Goal: Information Seeking & Learning: Learn about a topic

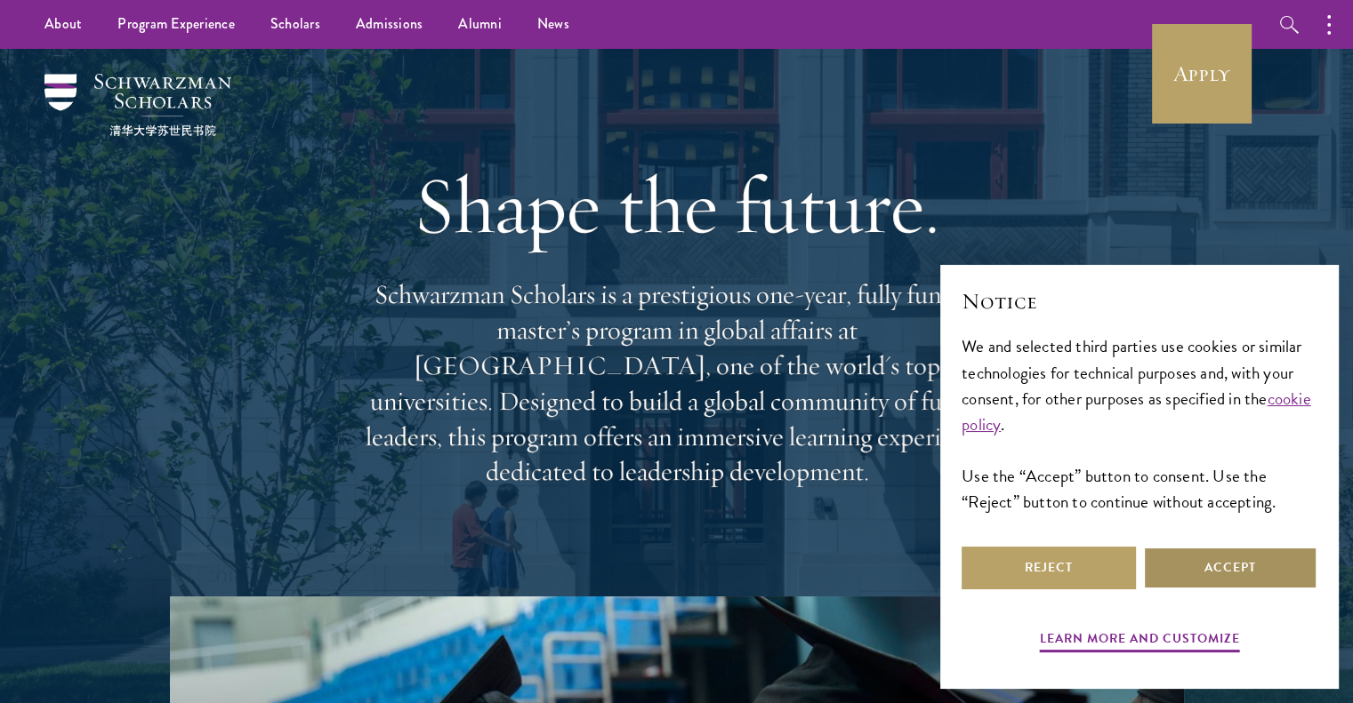
click at [1200, 565] on button "Accept" at bounding box center [1230, 568] width 174 height 43
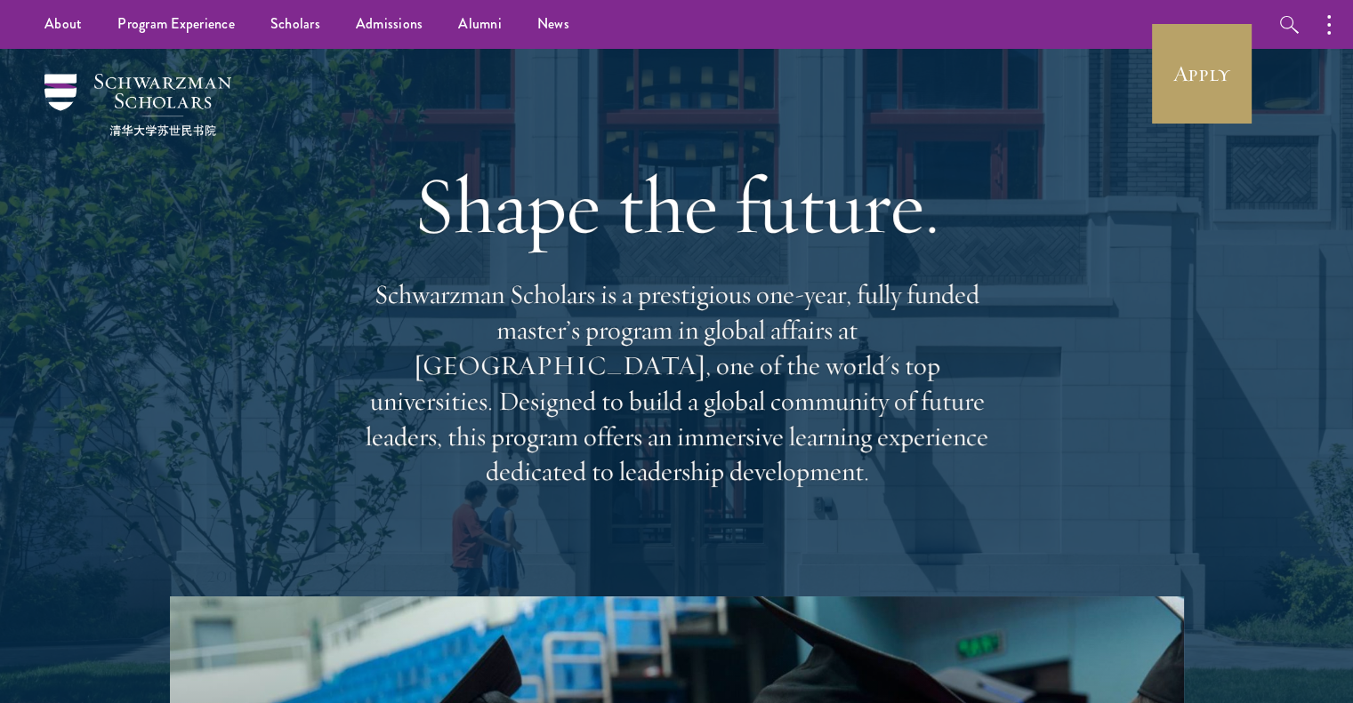
click at [1013, 522] on div "Shape the future. Schwarzman Scholars is a prestigious one-year, fully funded m…" at bounding box center [676, 323] width 1175 height 548
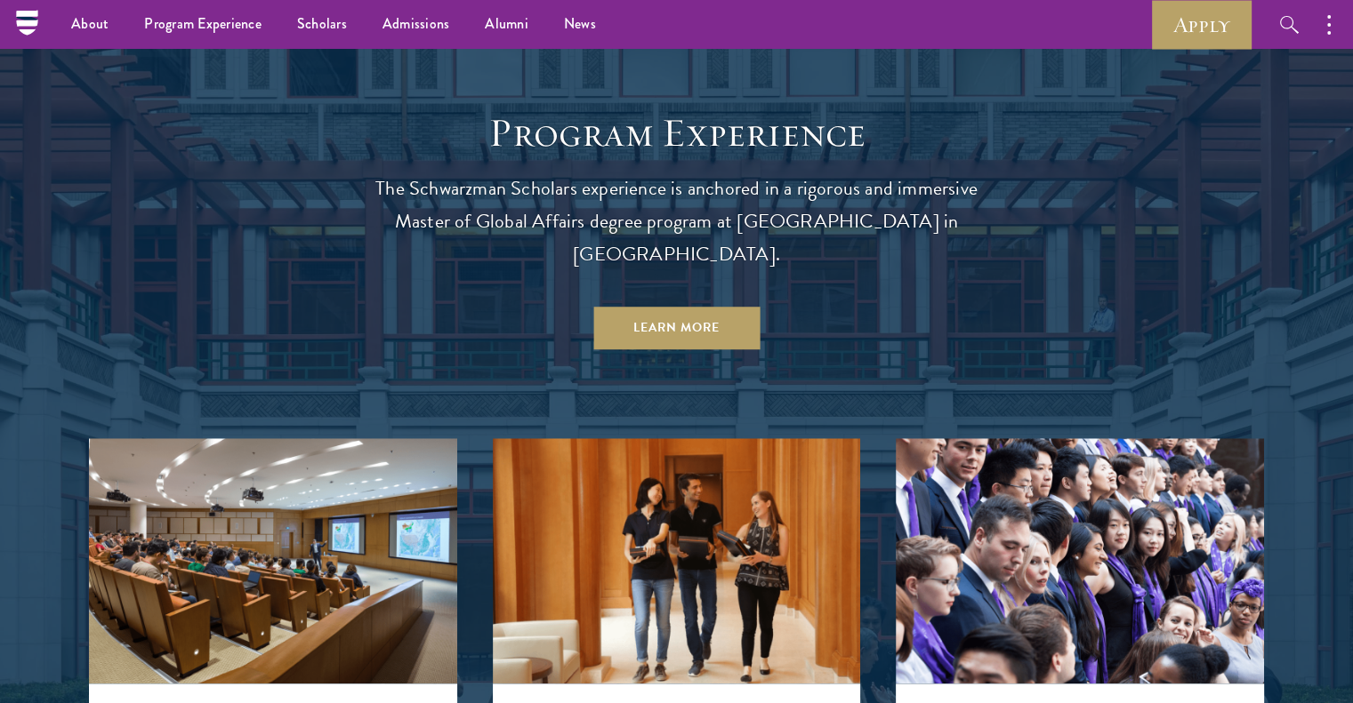
scroll to position [957, 0]
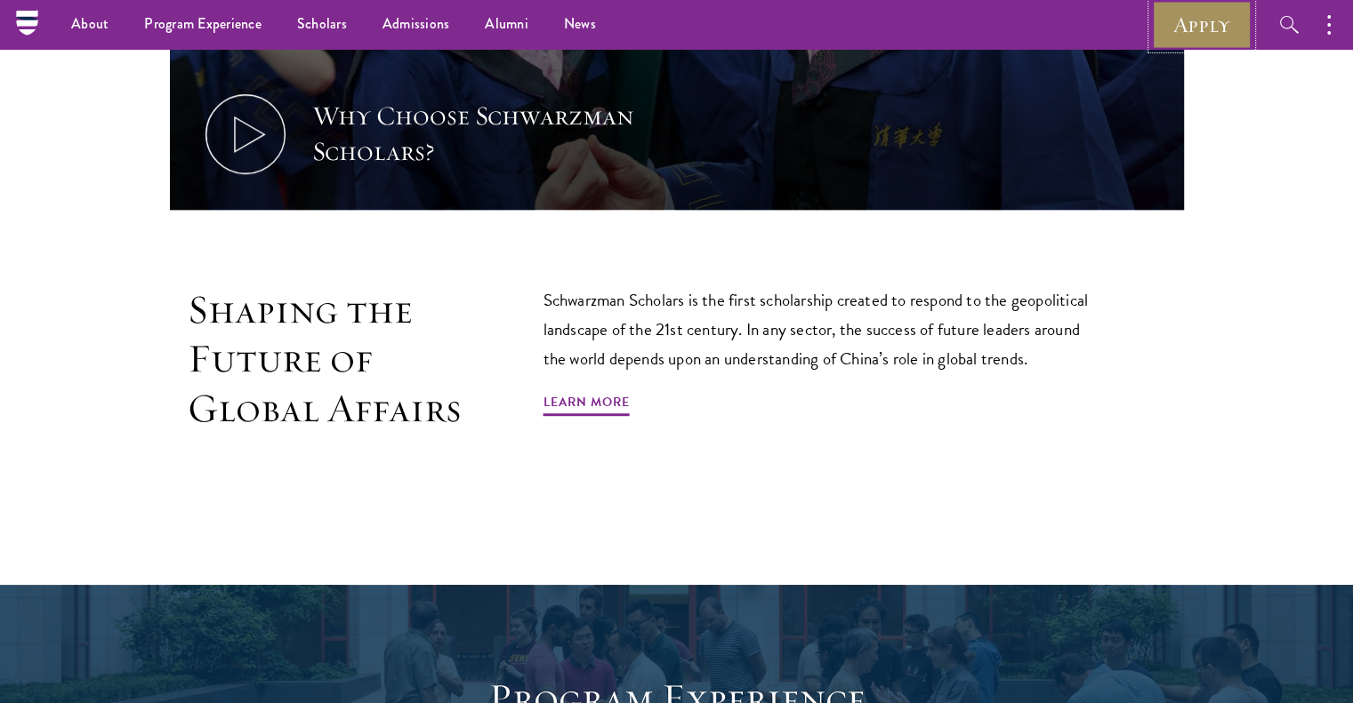
click at [1220, 20] on link "Apply" at bounding box center [1202, 24] width 100 height 49
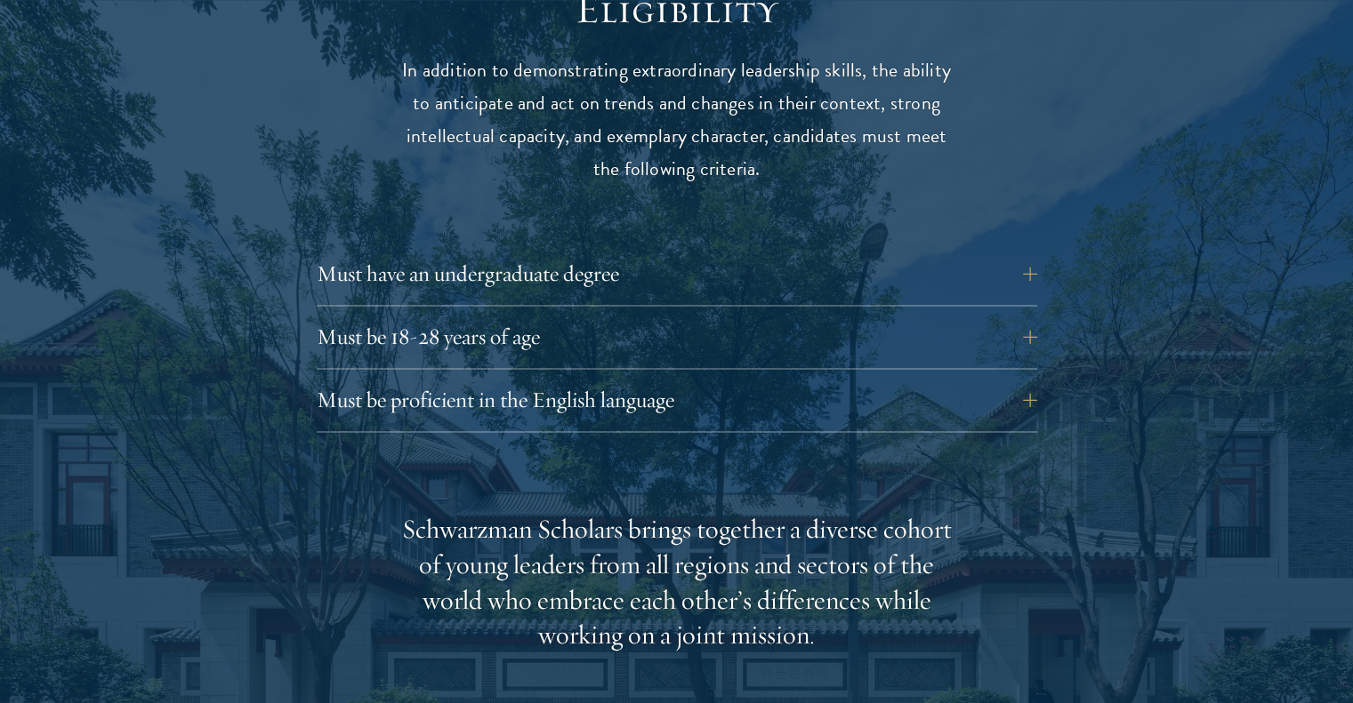
scroll to position [2430, 0]
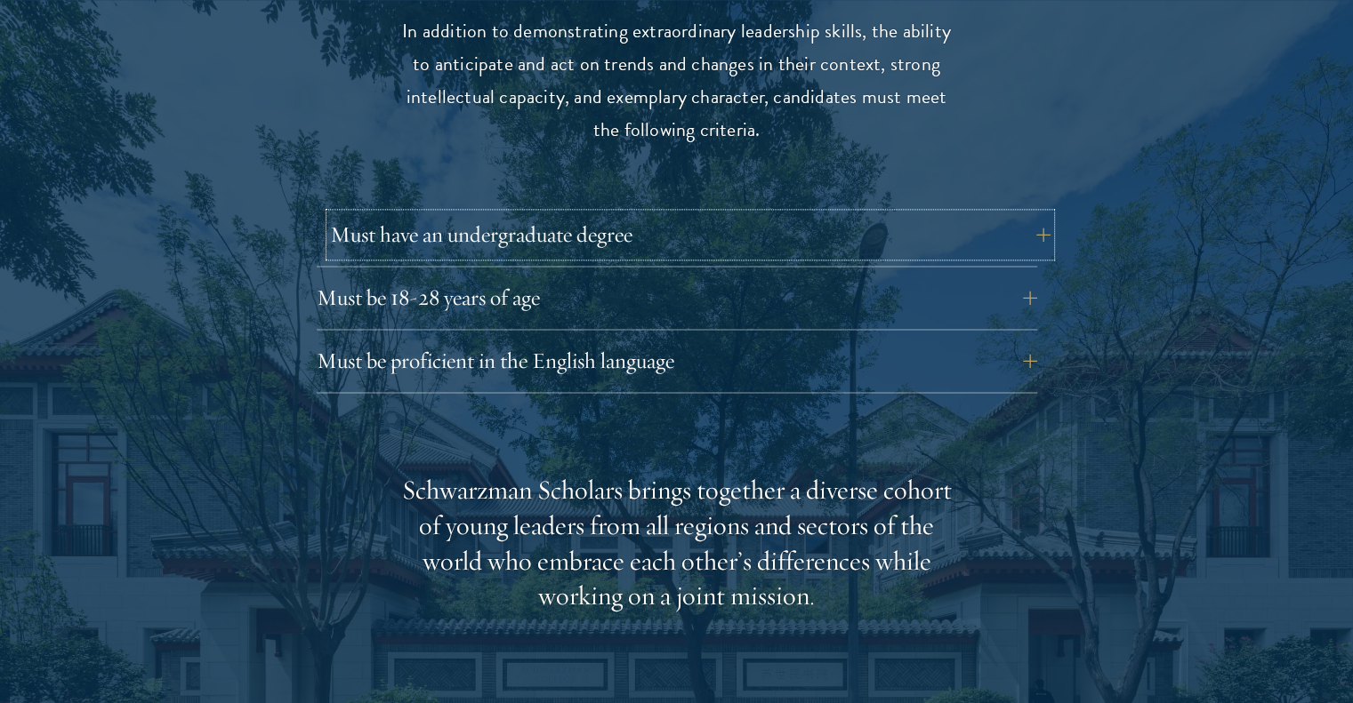
click at [992, 213] on button "Must have an undergraduate degree" at bounding box center [690, 234] width 720 height 43
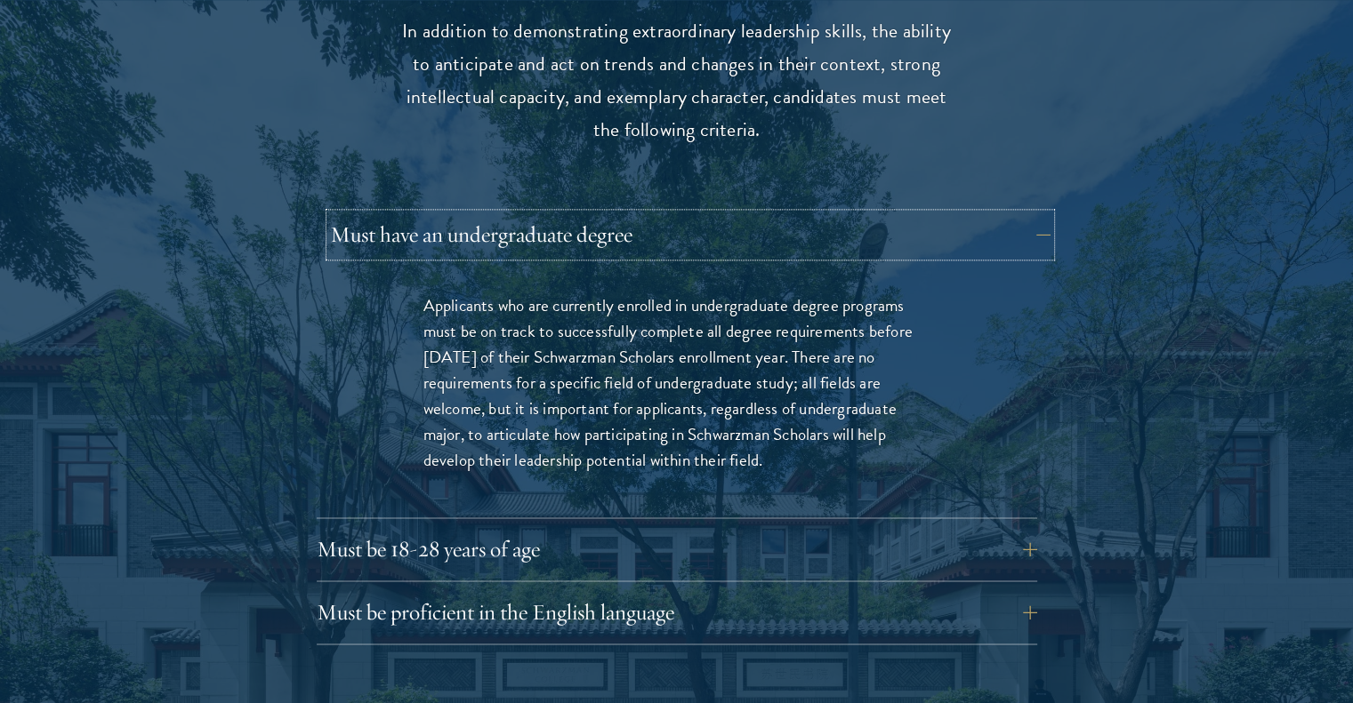
click at [992, 213] on button "Must have an undergraduate degree" at bounding box center [690, 234] width 720 height 43
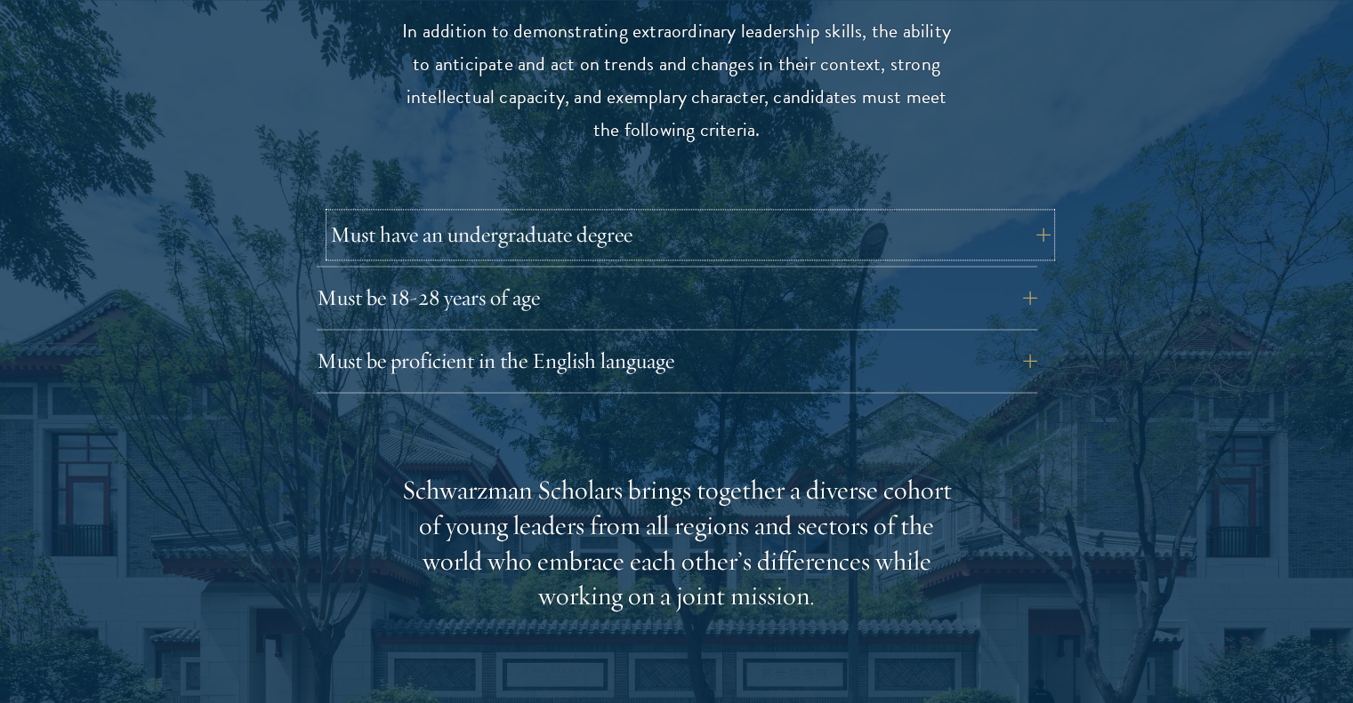
click at [992, 213] on button "Must have an undergraduate degree" at bounding box center [690, 234] width 720 height 43
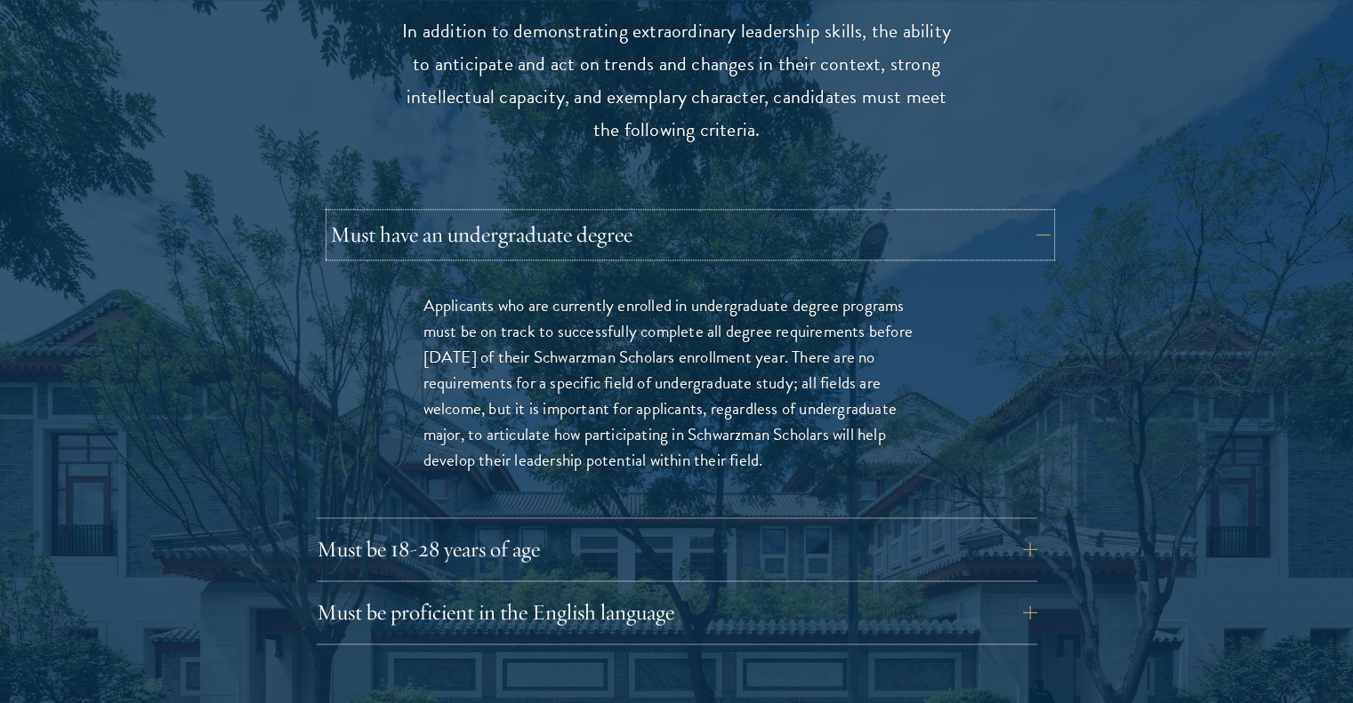
click at [992, 213] on button "Must have an undergraduate degree" at bounding box center [690, 234] width 720 height 43
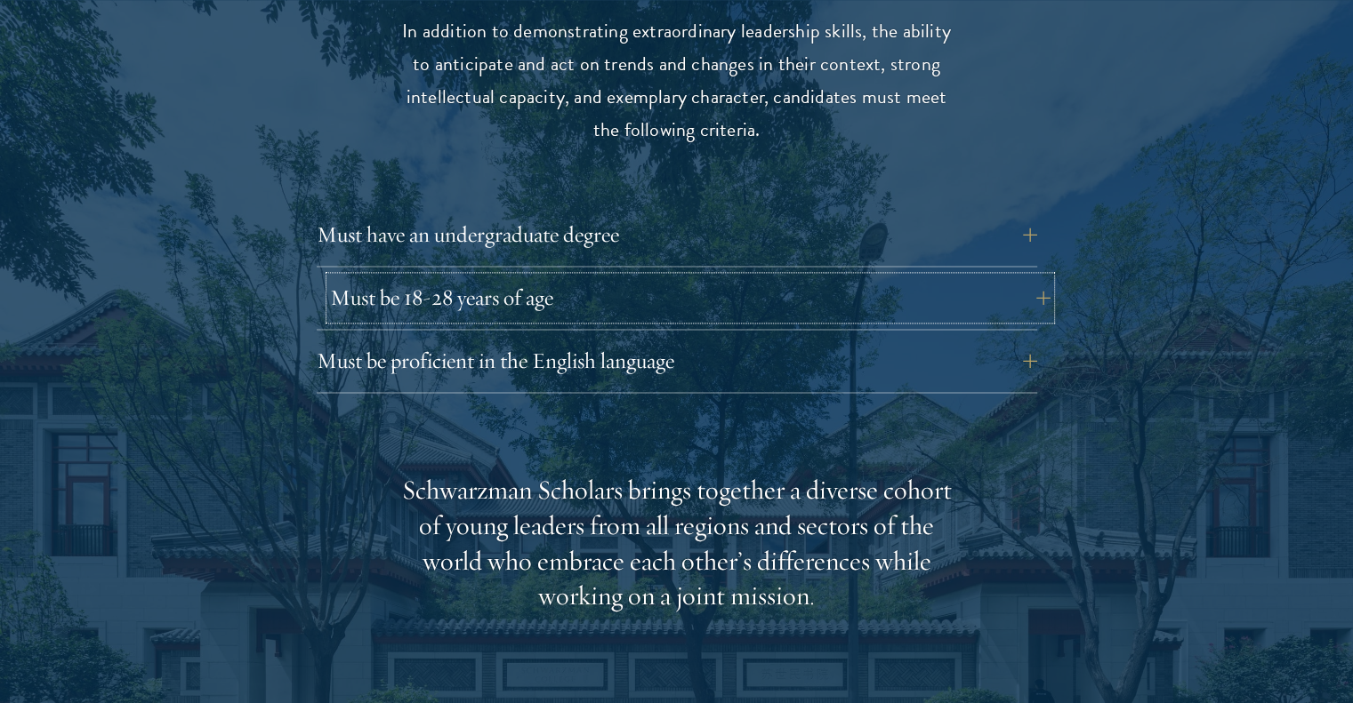
click at [943, 277] on button "Must be 18-28 years of age" at bounding box center [690, 298] width 720 height 43
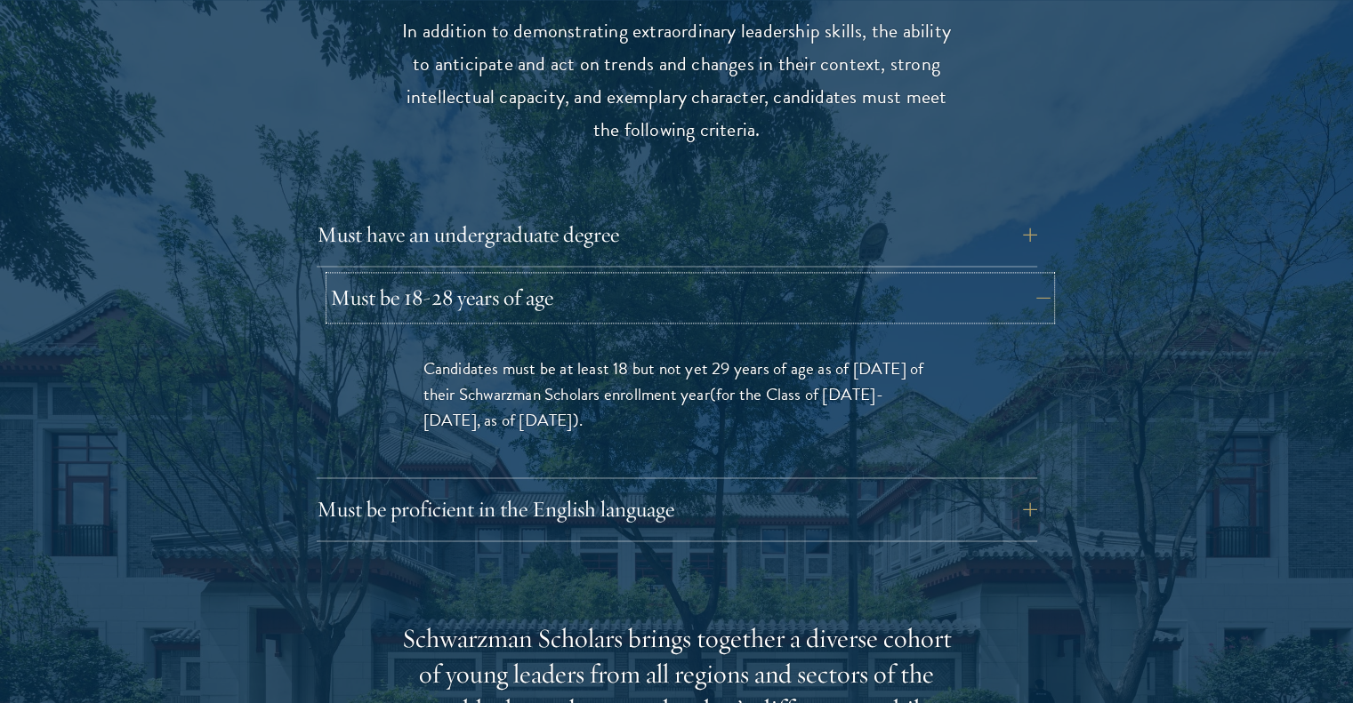
click at [943, 277] on button "Must be 18-28 years of age" at bounding box center [690, 298] width 720 height 43
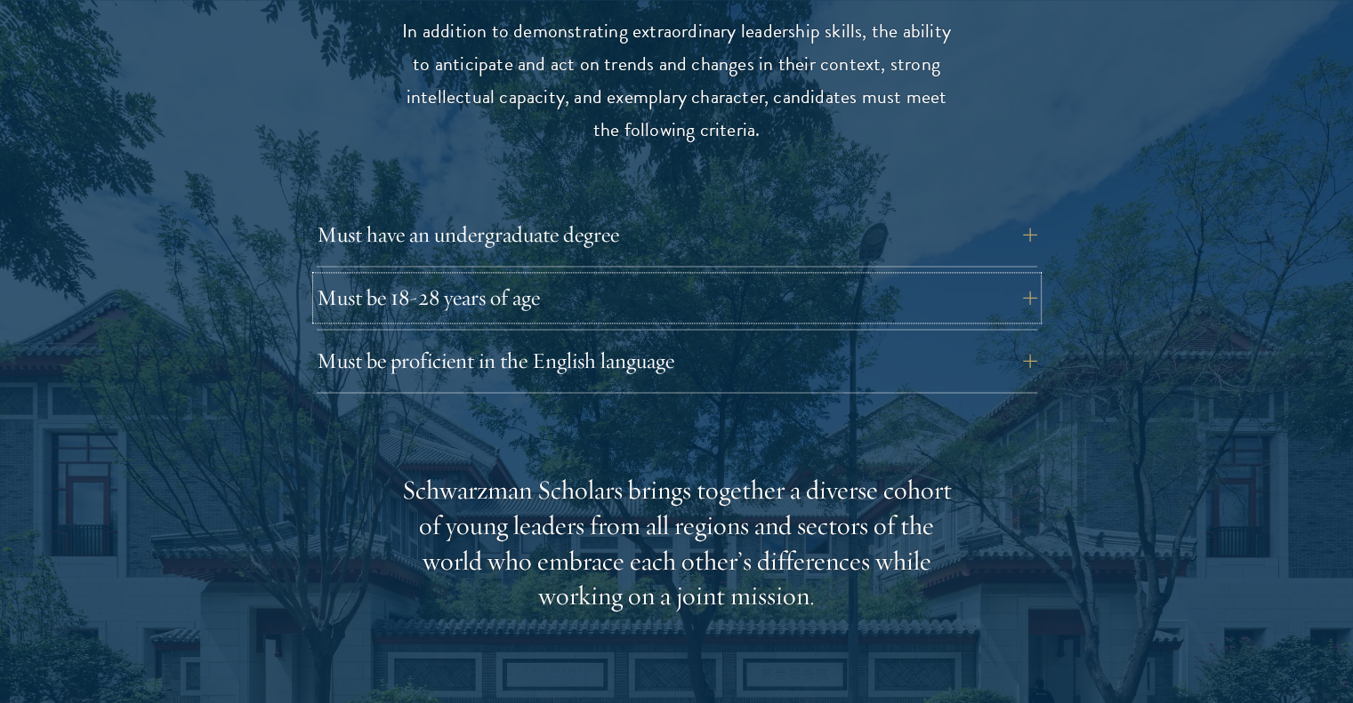
scroll to position [3045, 0]
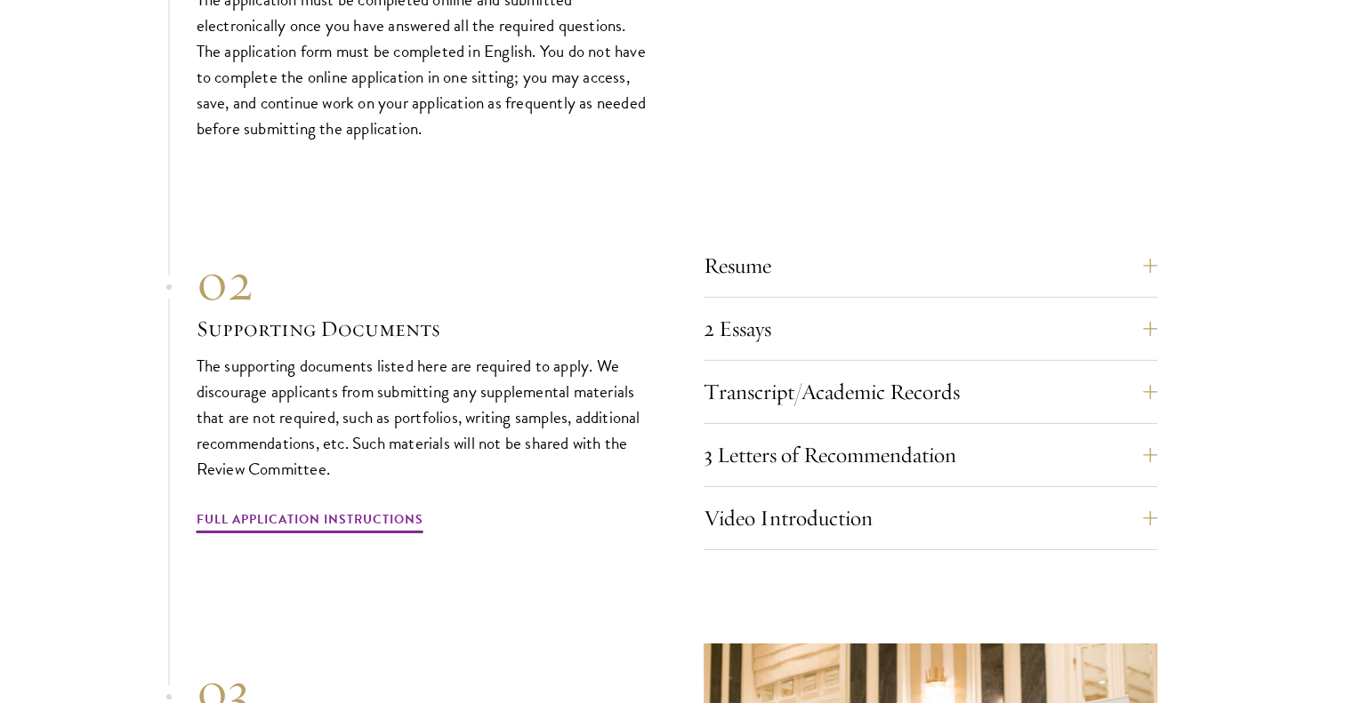
scroll to position [5766, 0]
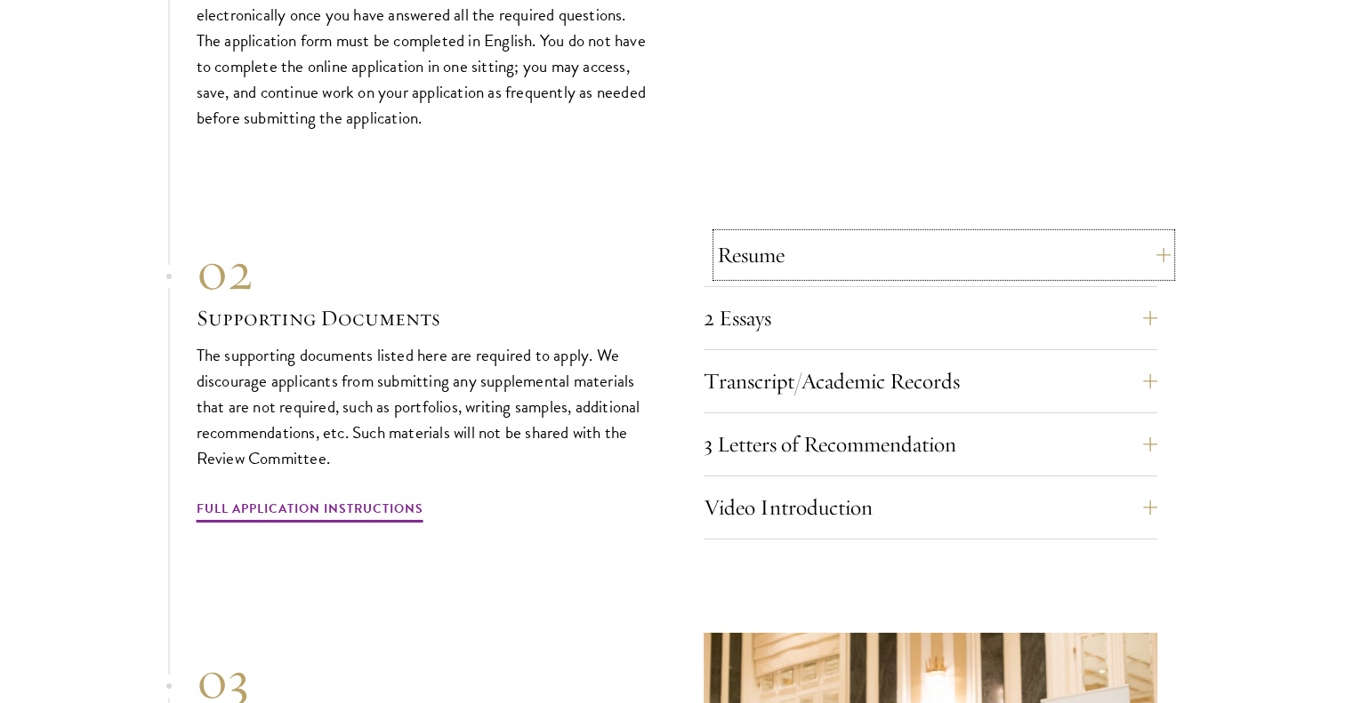
click at [1146, 247] on button "Resume" at bounding box center [944, 255] width 454 height 43
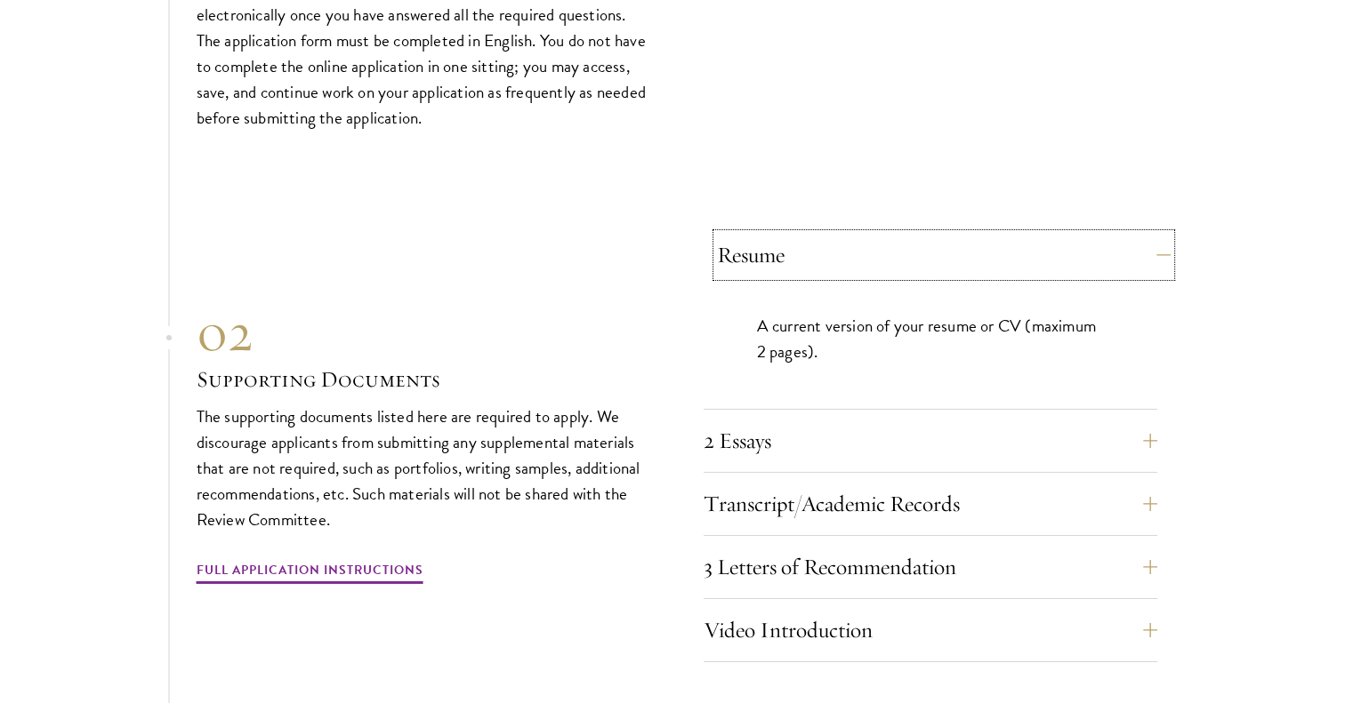
click at [1146, 247] on button "Resume" at bounding box center [944, 255] width 454 height 43
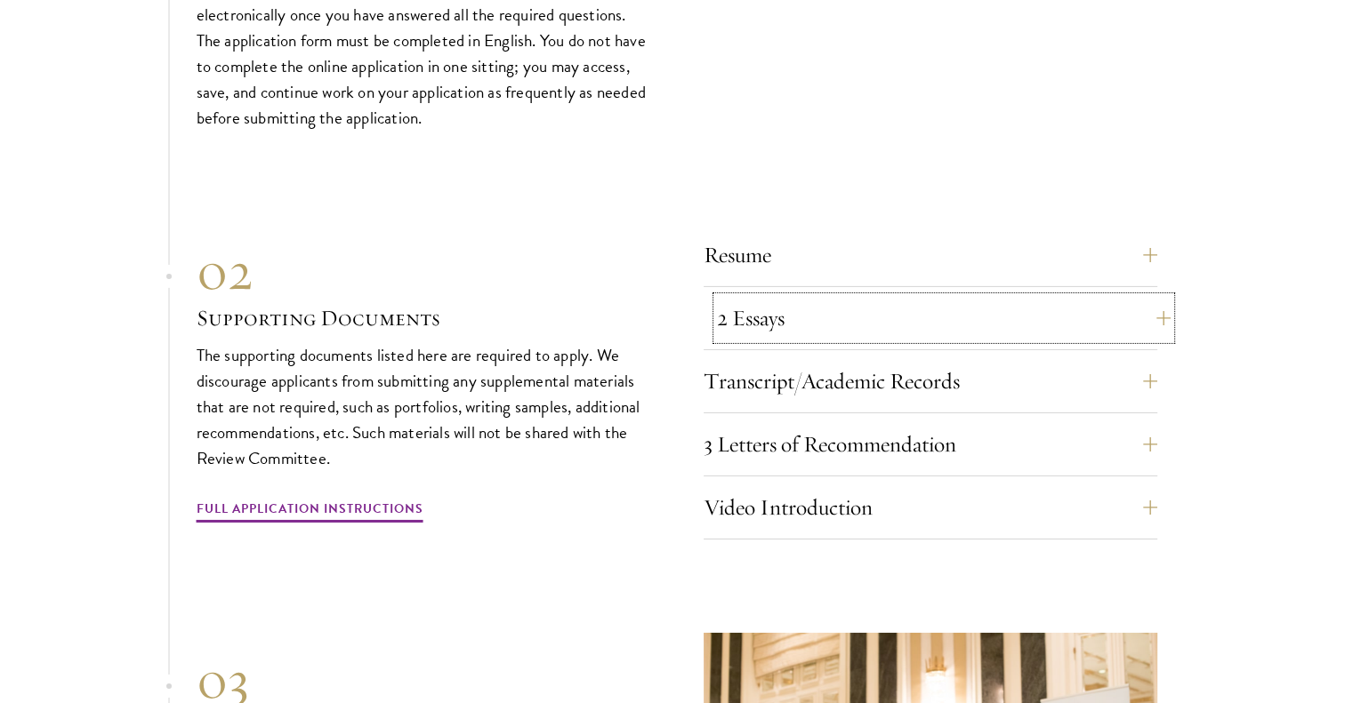
click at [1129, 303] on button "2 Essays" at bounding box center [944, 318] width 454 height 43
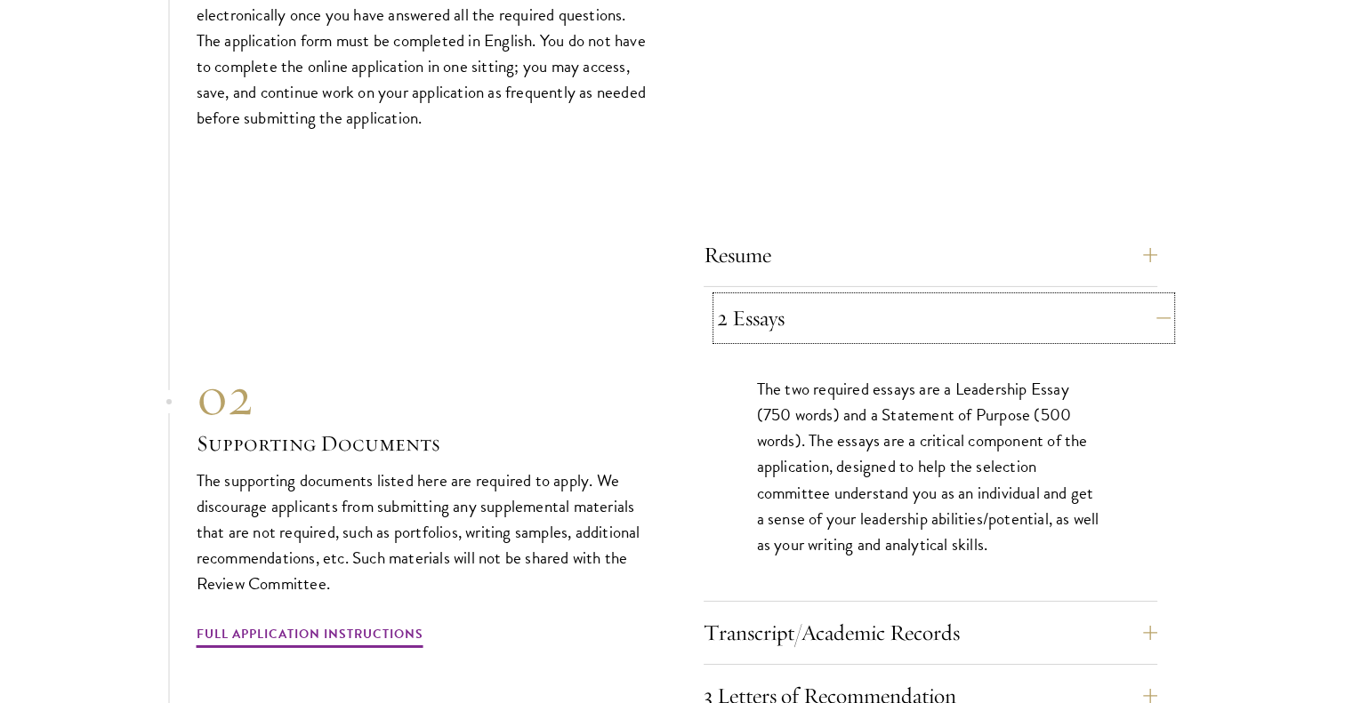
click at [1129, 303] on button "2 Essays" at bounding box center [944, 318] width 454 height 43
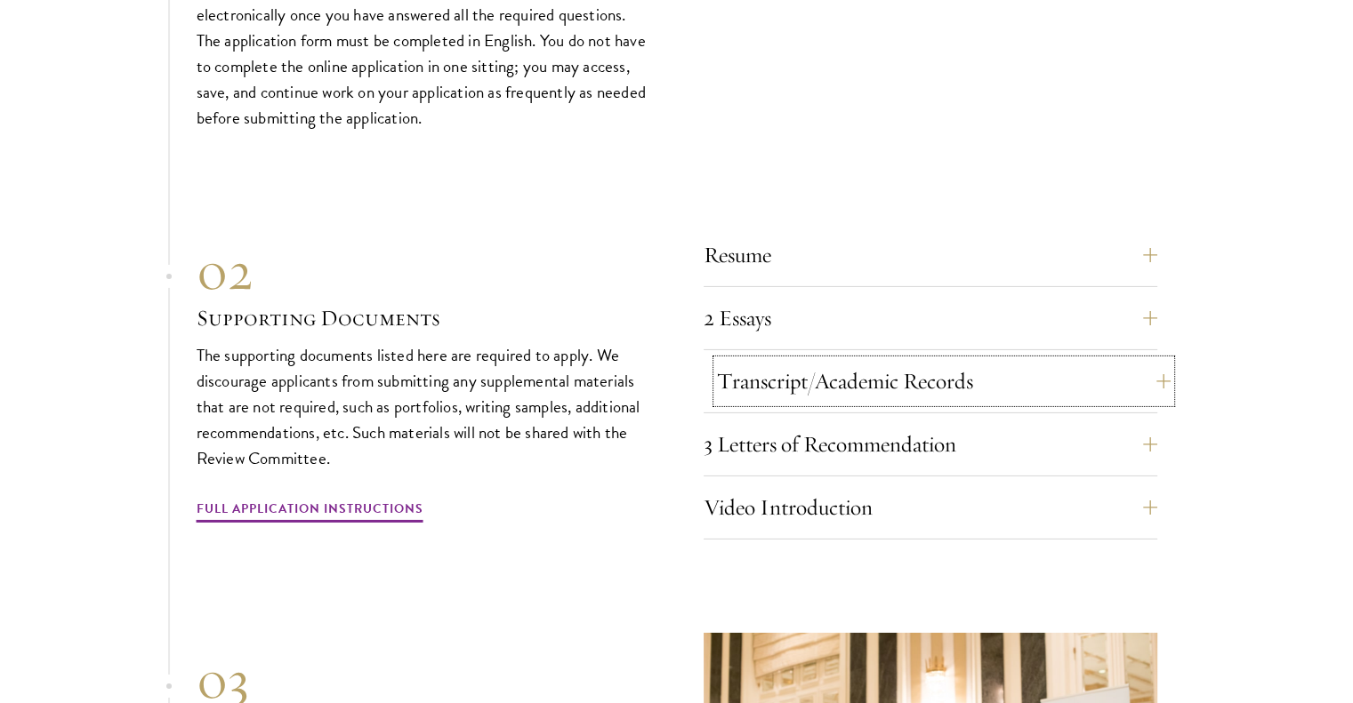
click at [1133, 365] on button "Transcript/Academic Records" at bounding box center [944, 381] width 454 height 43
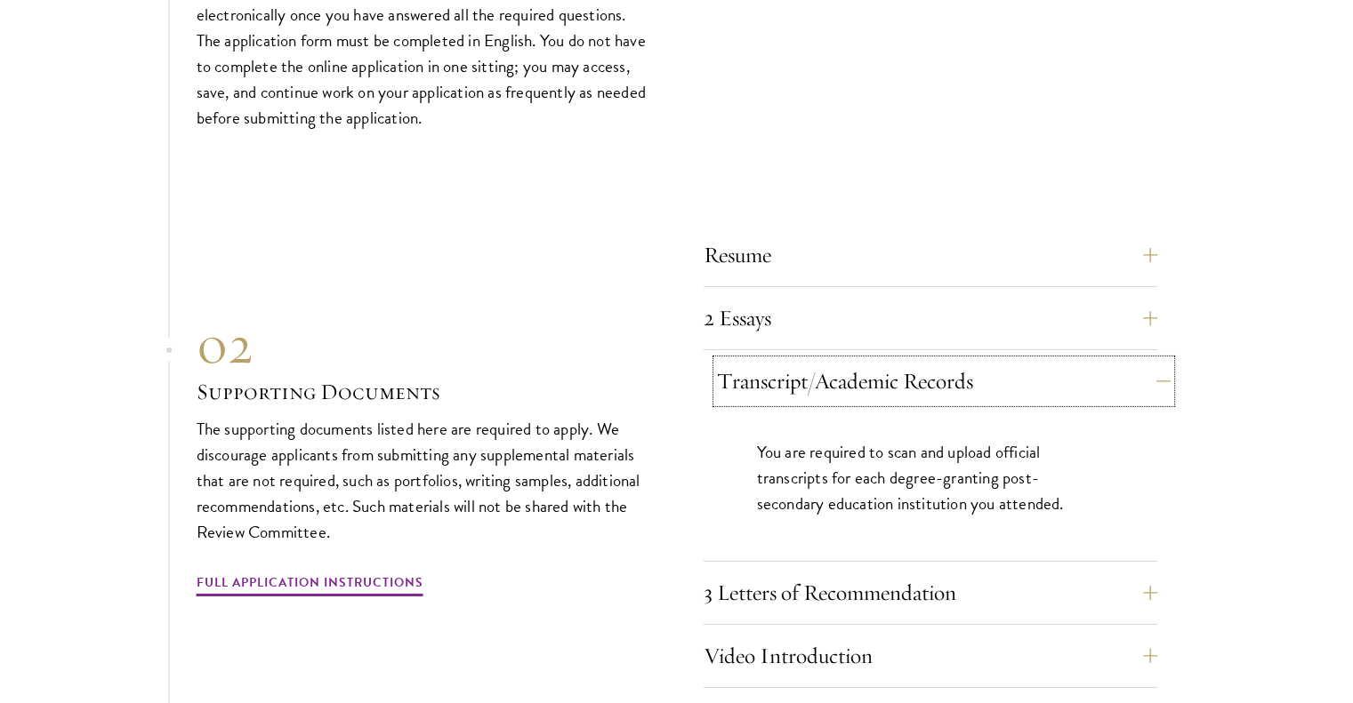
click at [1133, 365] on button "Transcript/Academic Records" at bounding box center [944, 381] width 454 height 43
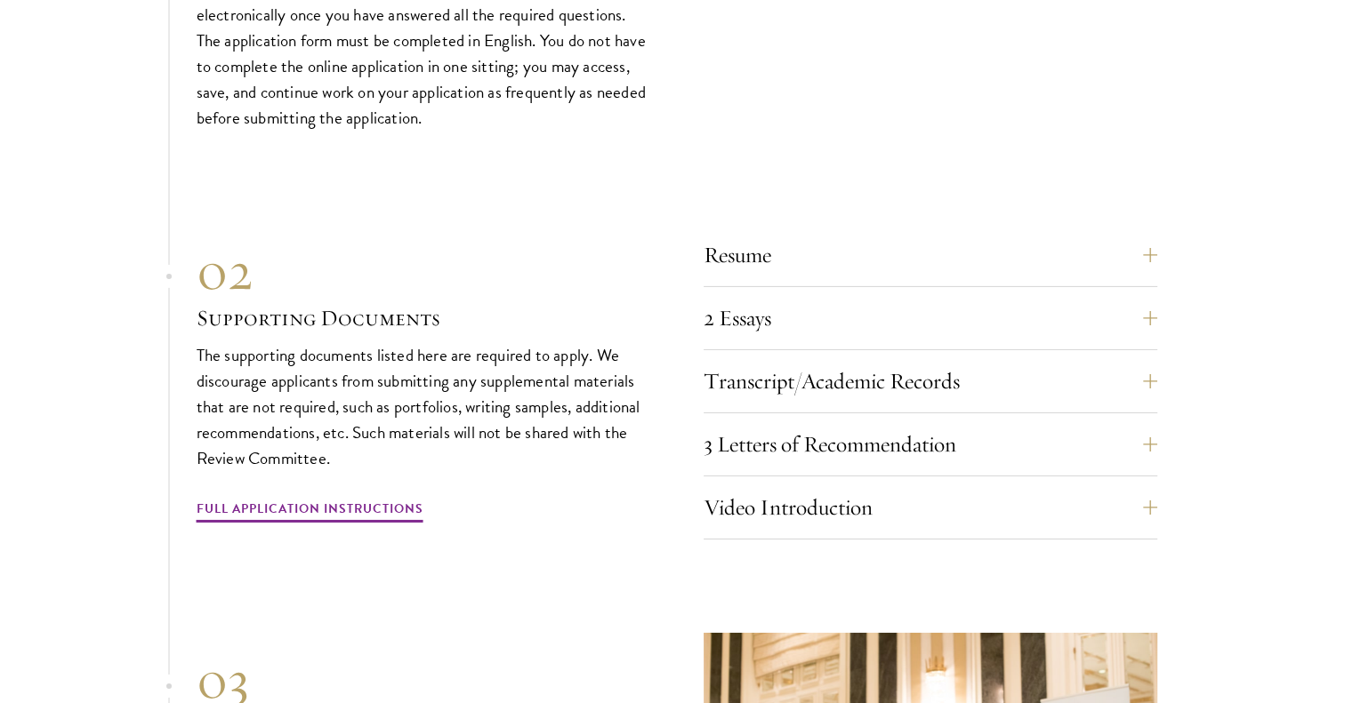
click at [1141, 410] on div "Resume A current version of your resume or CV (maximum 2 pages). 2 Essays The t…" at bounding box center [930, 387] width 454 height 306
click at [1146, 439] on button "3 Letters of Recommendation" at bounding box center [944, 444] width 454 height 43
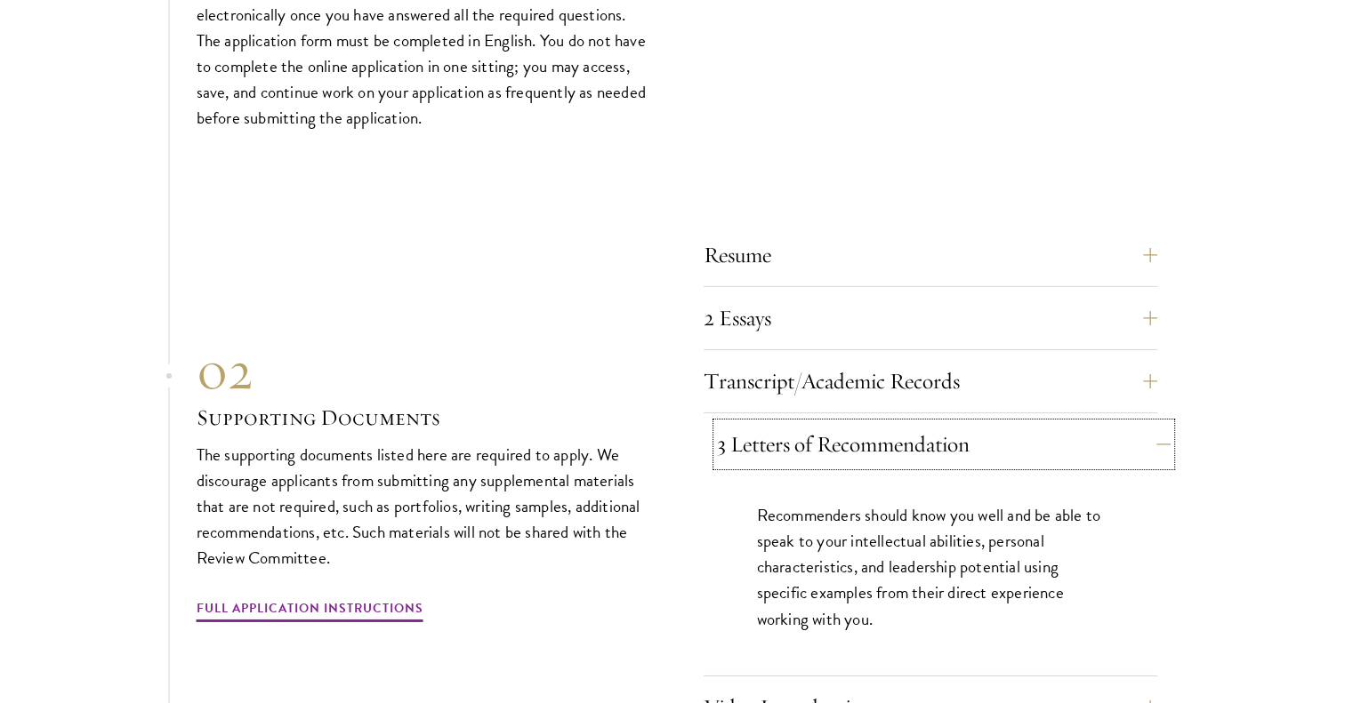
click at [1146, 439] on button "3 Letters of Recommendation" at bounding box center [944, 444] width 454 height 43
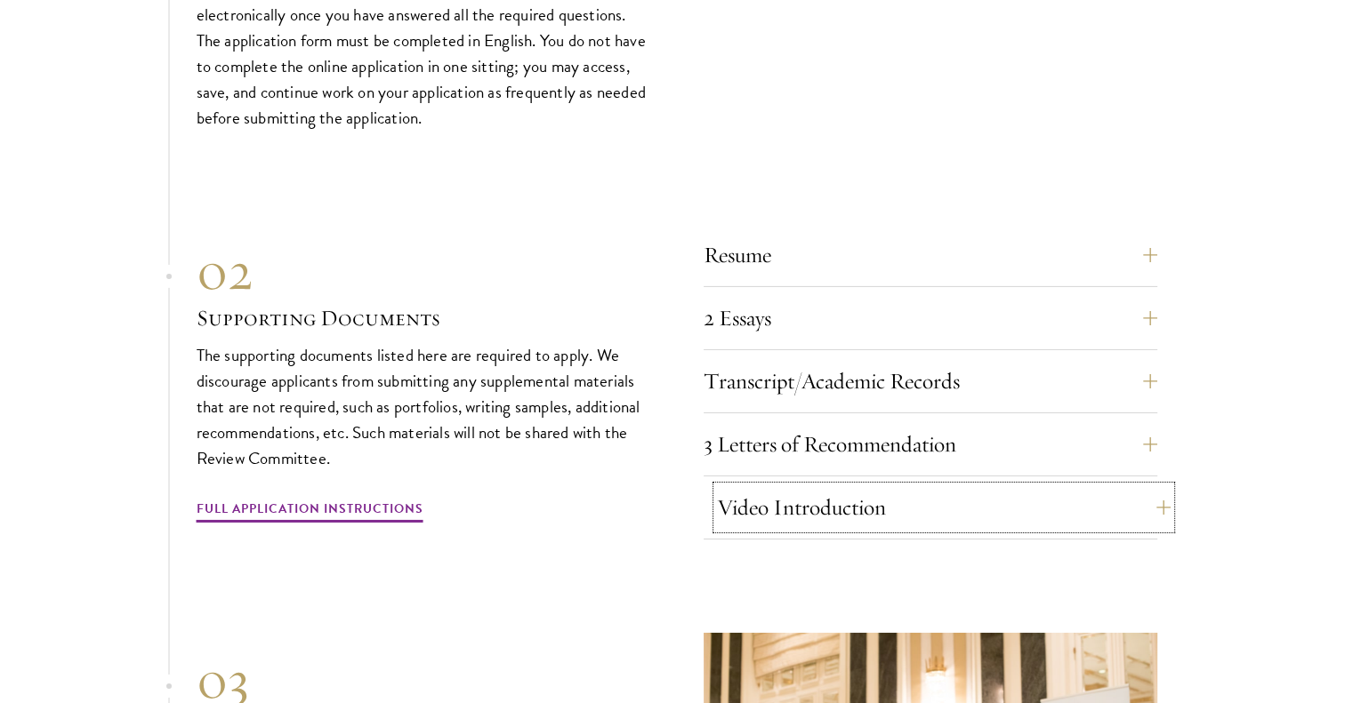
click at [1135, 508] on button "Video Introduction" at bounding box center [944, 507] width 454 height 43
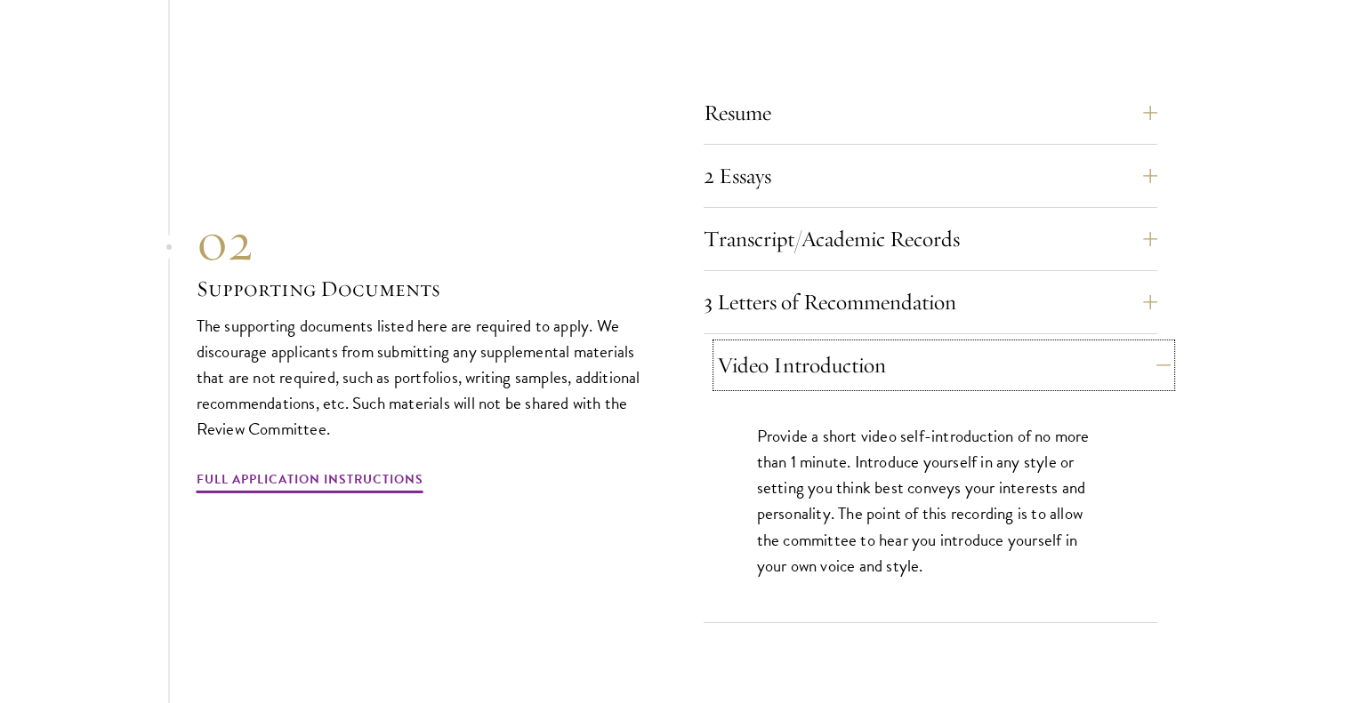
scroll to position [5944, 0]
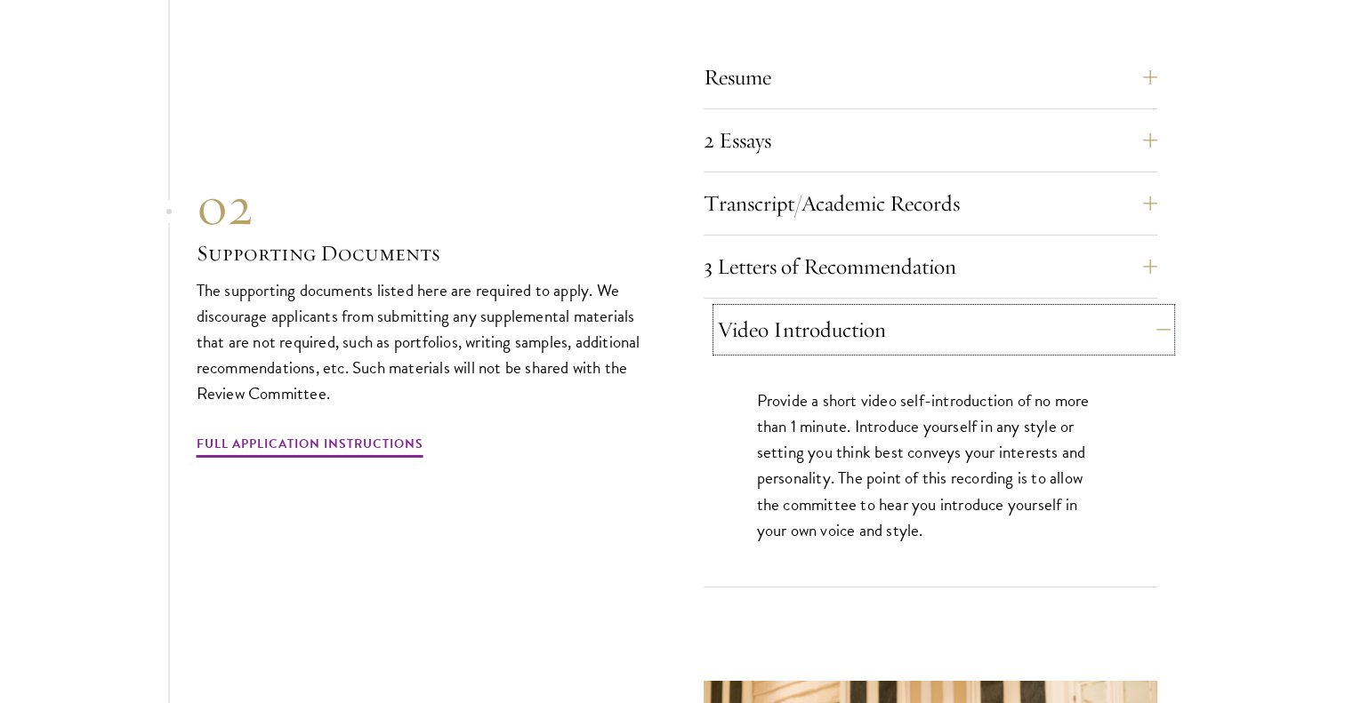
click at [1064, 328] on button "Video Introduction" at bounding box center [944, 330] width 454 height 43
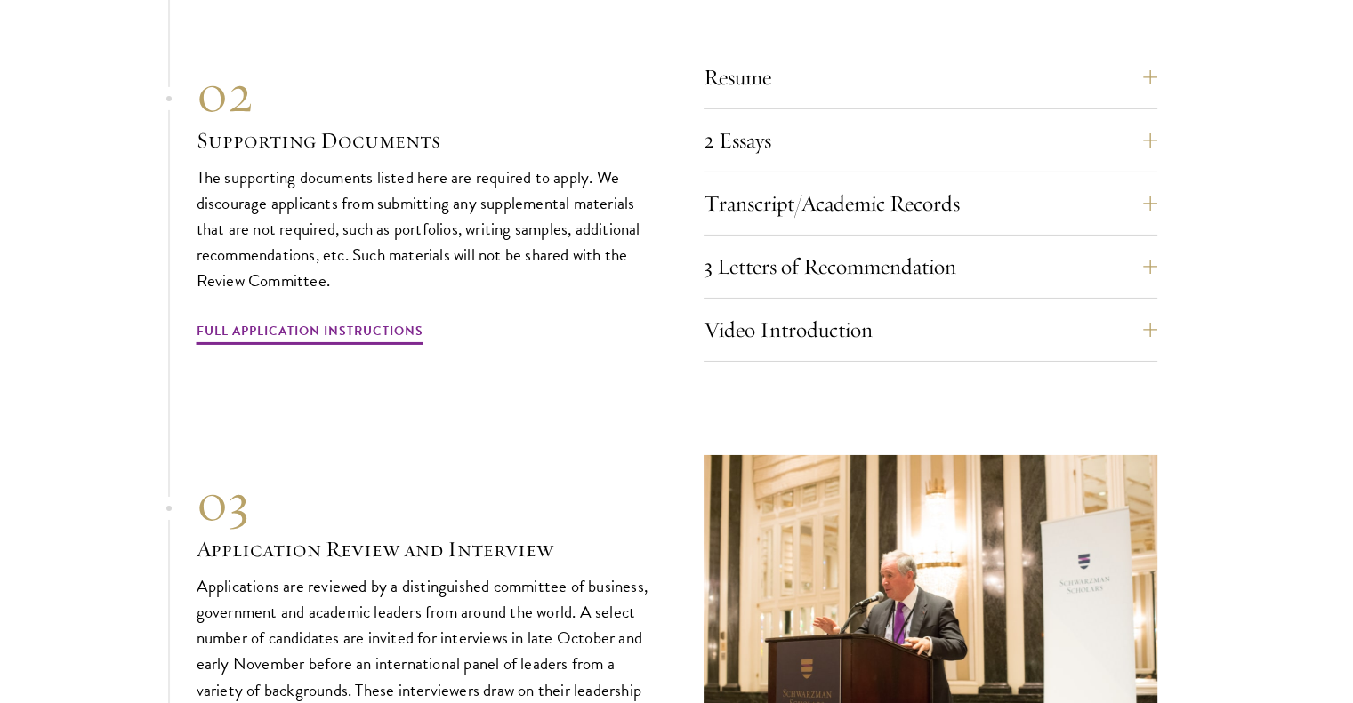
click at [1215, 371] on section "01 Online Application 01 Online Application The application must be completed o…" at bounding box center [676, 245] width 1353 height 1101
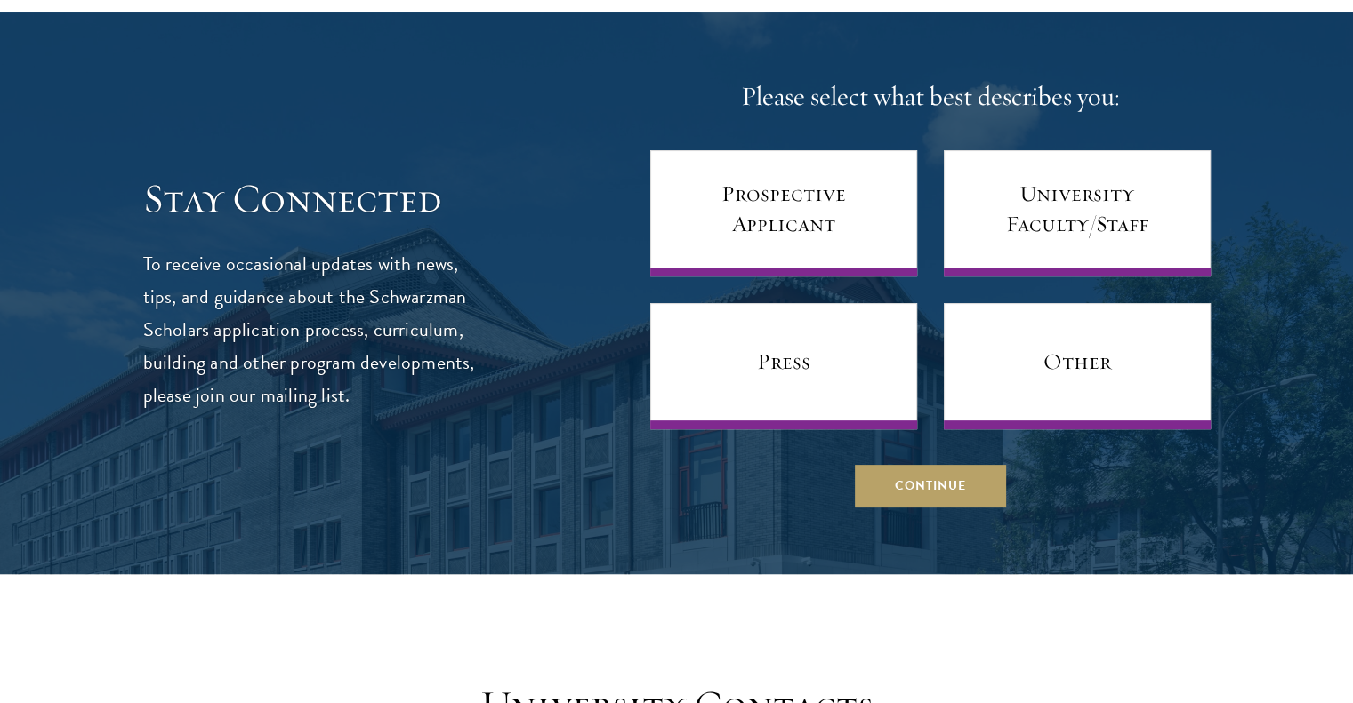
scroll to position [7296, 0]
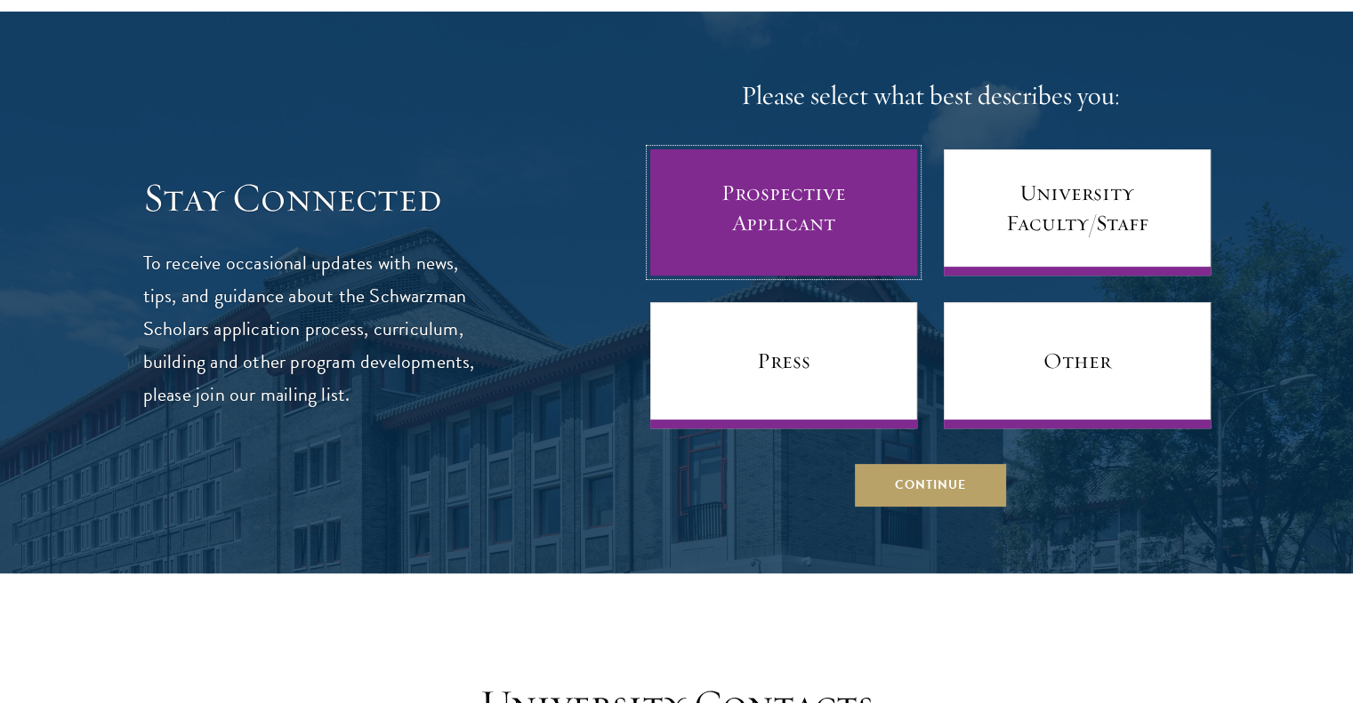
click at [821, 230] on link "Prospective Applicant" at bounding box center [783, 212] width 267 height 126
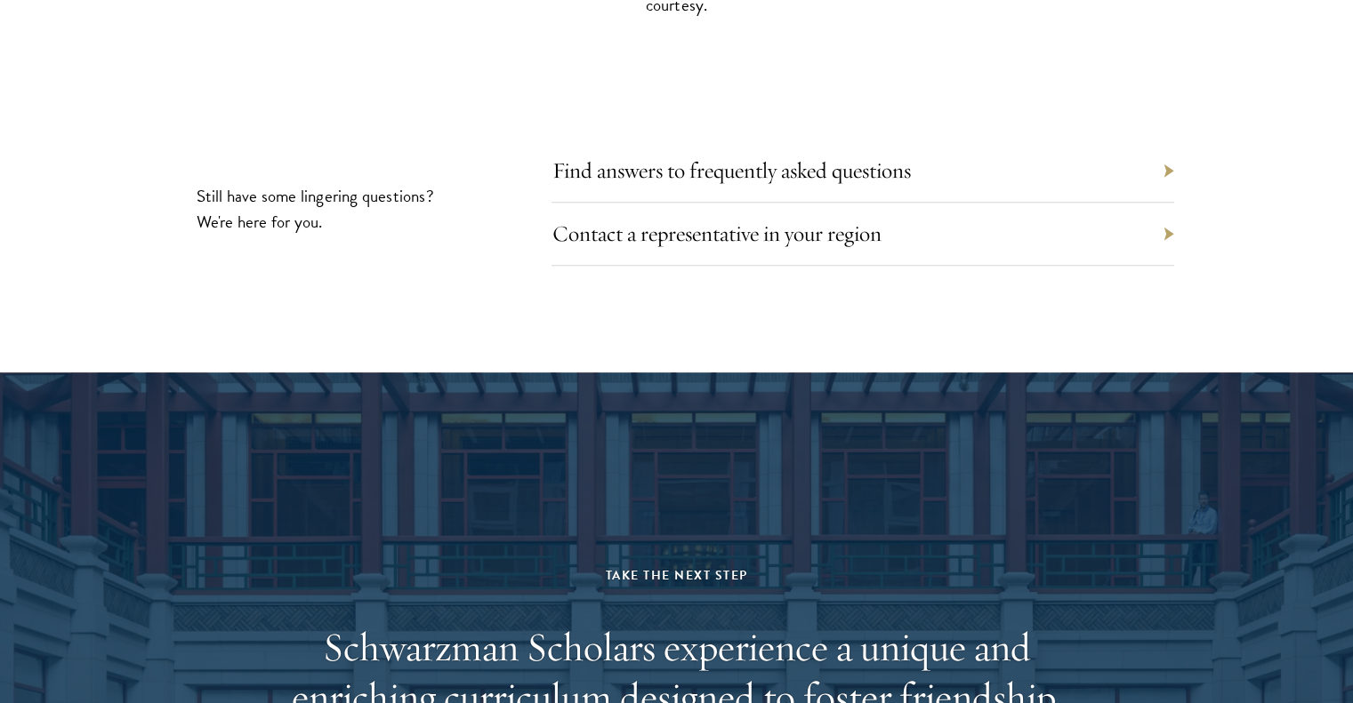
scroll to position [8398, 0]
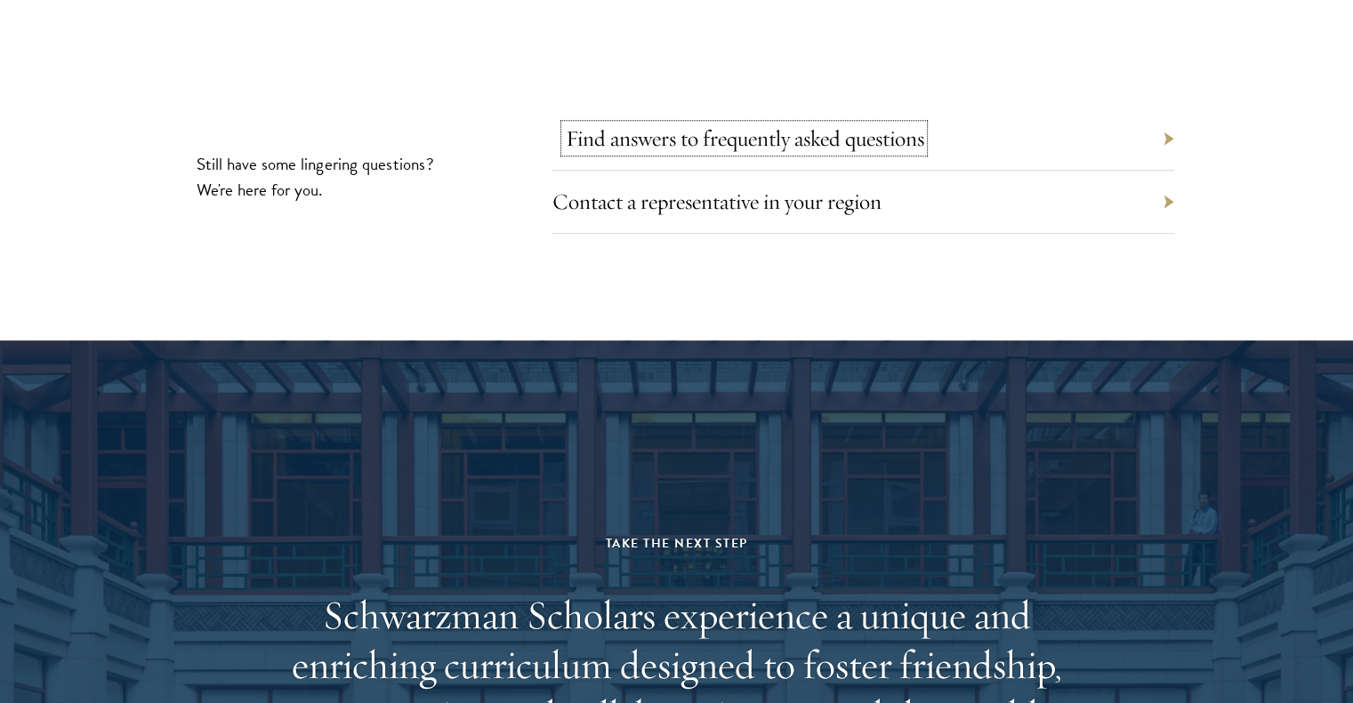
click at [874, 128] on link "Find answers to frequently asked questions" at bounding box center [744, 138] width 358 height 28
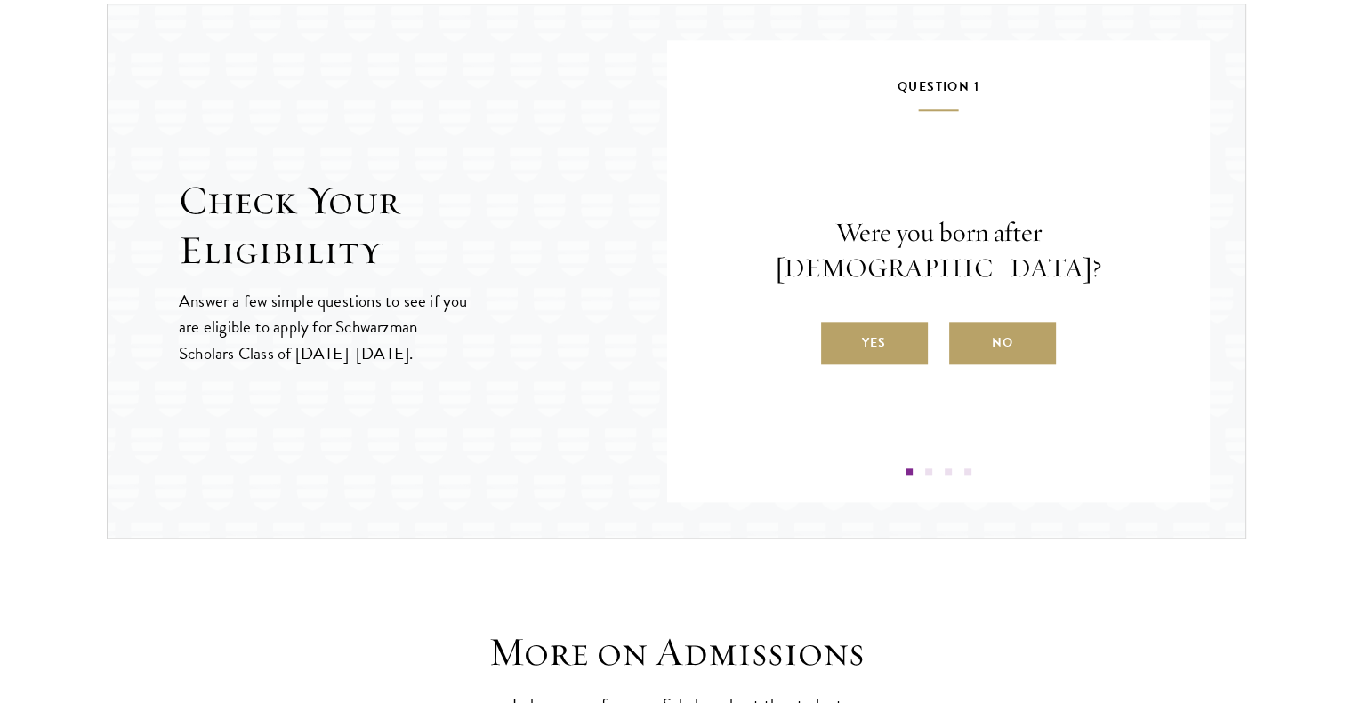
scroll to position [1876, 0]
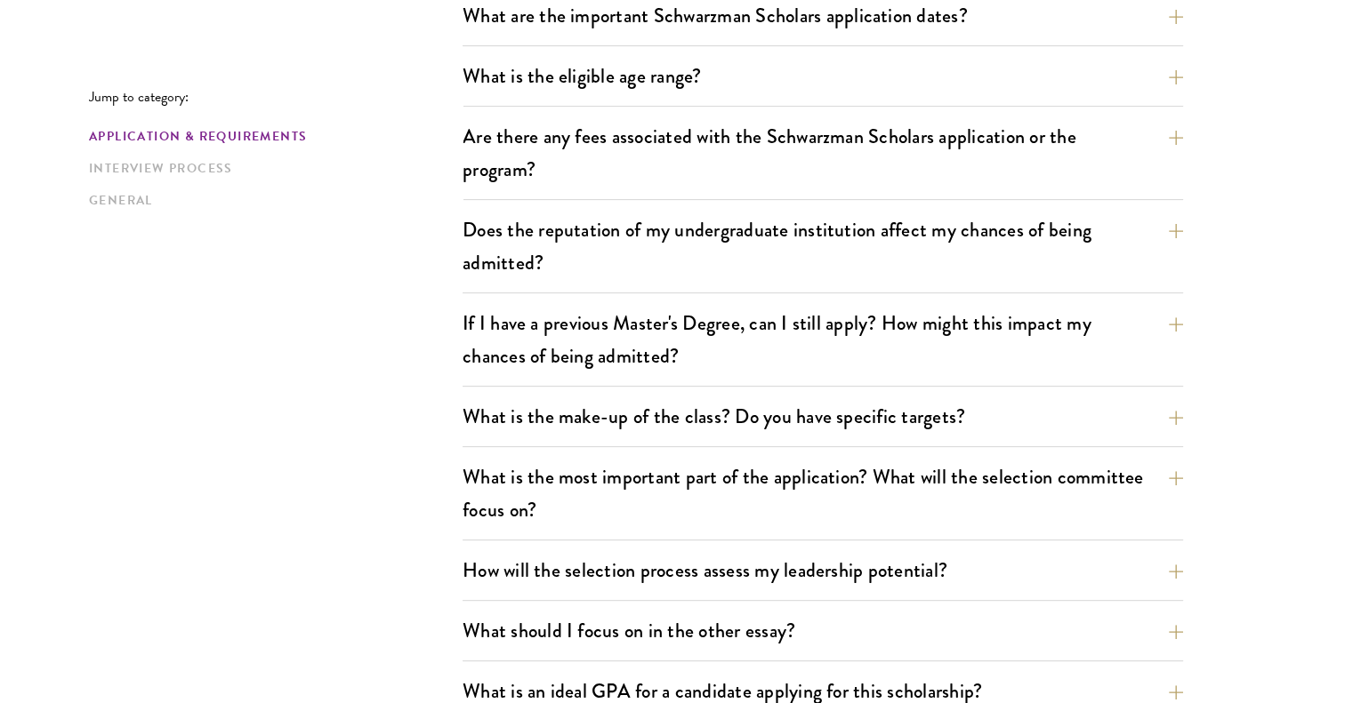
scroll to position [605, 0]
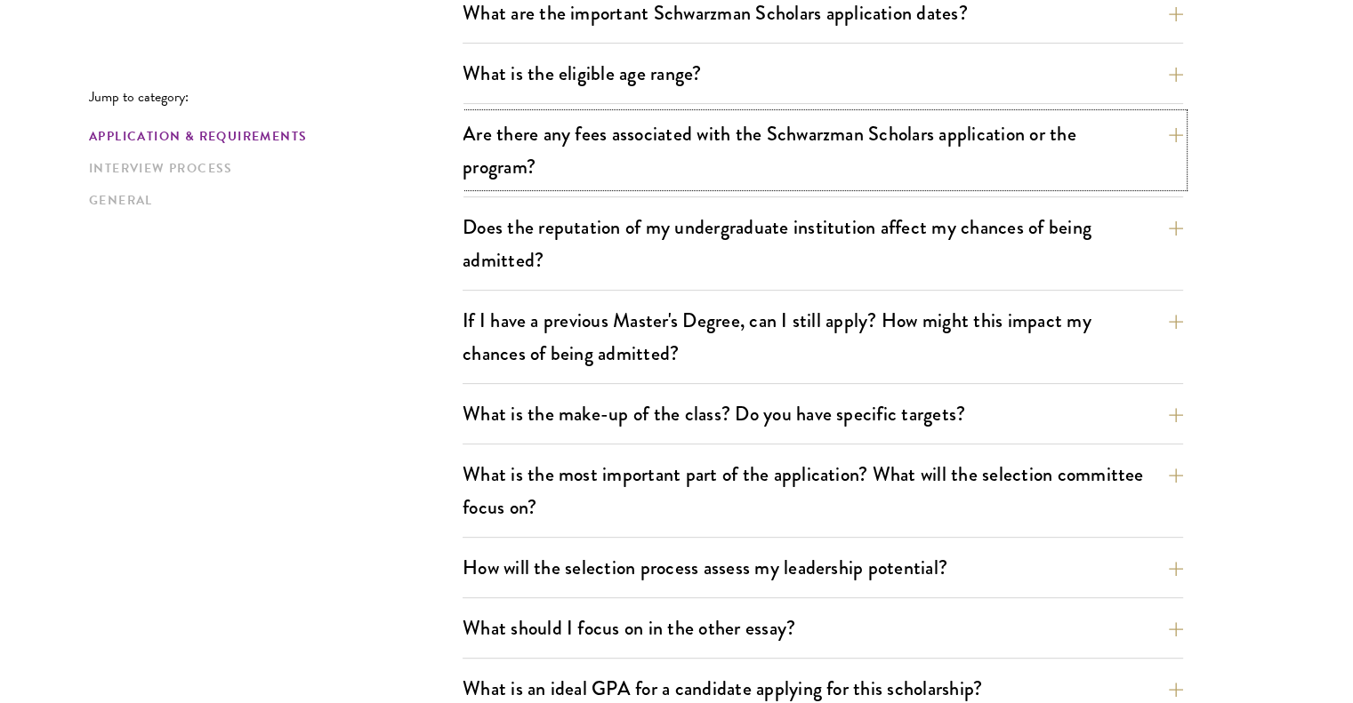
click at [874, 128] on button "Are there any fees associated with the Schwarzman Scholars application or the p…" at bounding box center [822, 150] width 720 height 73
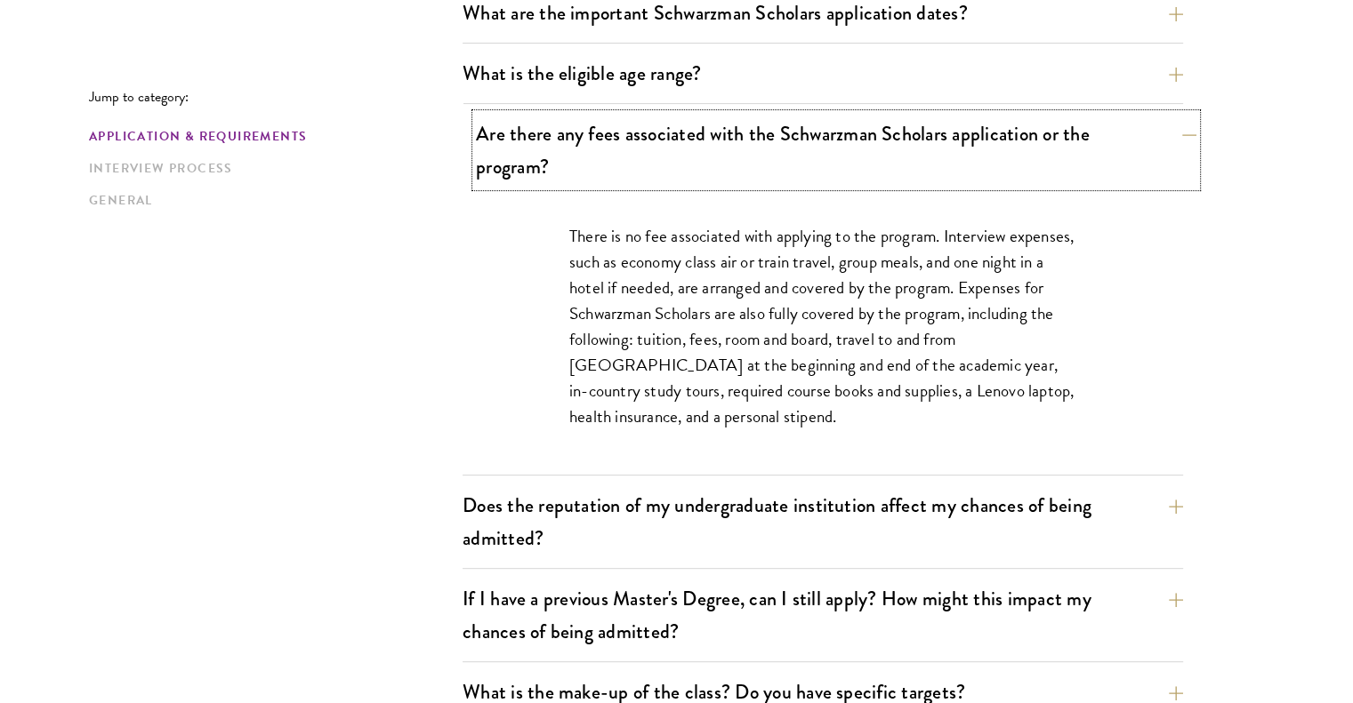
click at [887, 124] on button "Are there any fees associated with the Schwarzman Scholars application or the p…" at bounding box center [836, 150] width 720 height 73
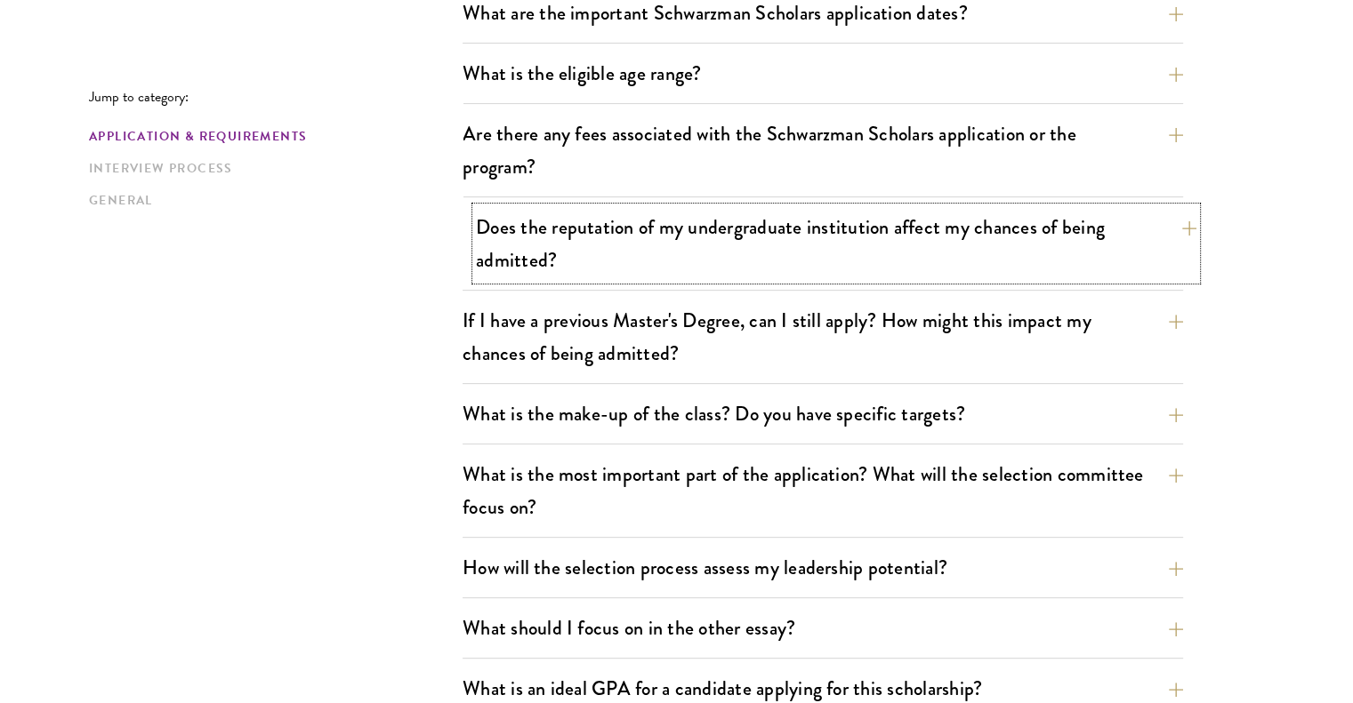
click at [879, 257] on button "Does the reputation of my undergraduate institution affect my chances of being …" at bounding box center [836, 243] width 720 height 73
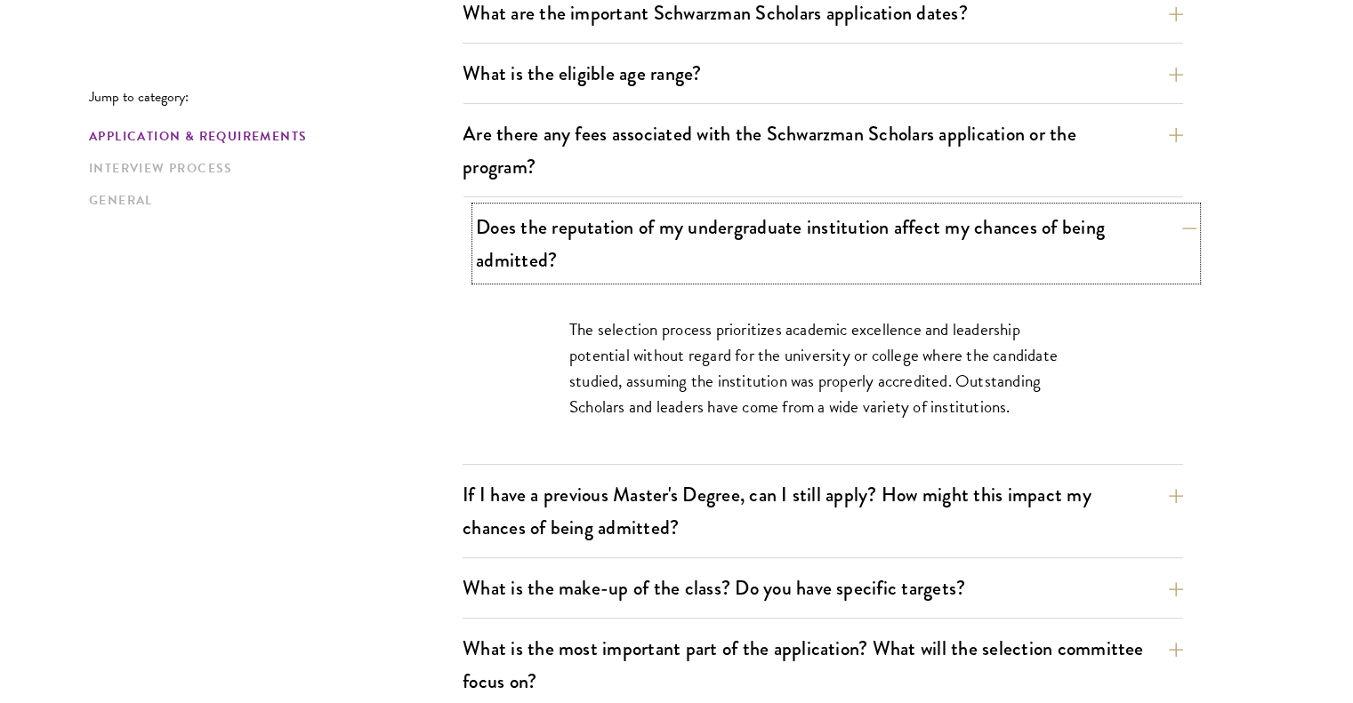
click at [879, 257] on button "Does the reputation of my undergraduate institution affect my chances of being …" at bounding box center [836, 243] width 720 height 73
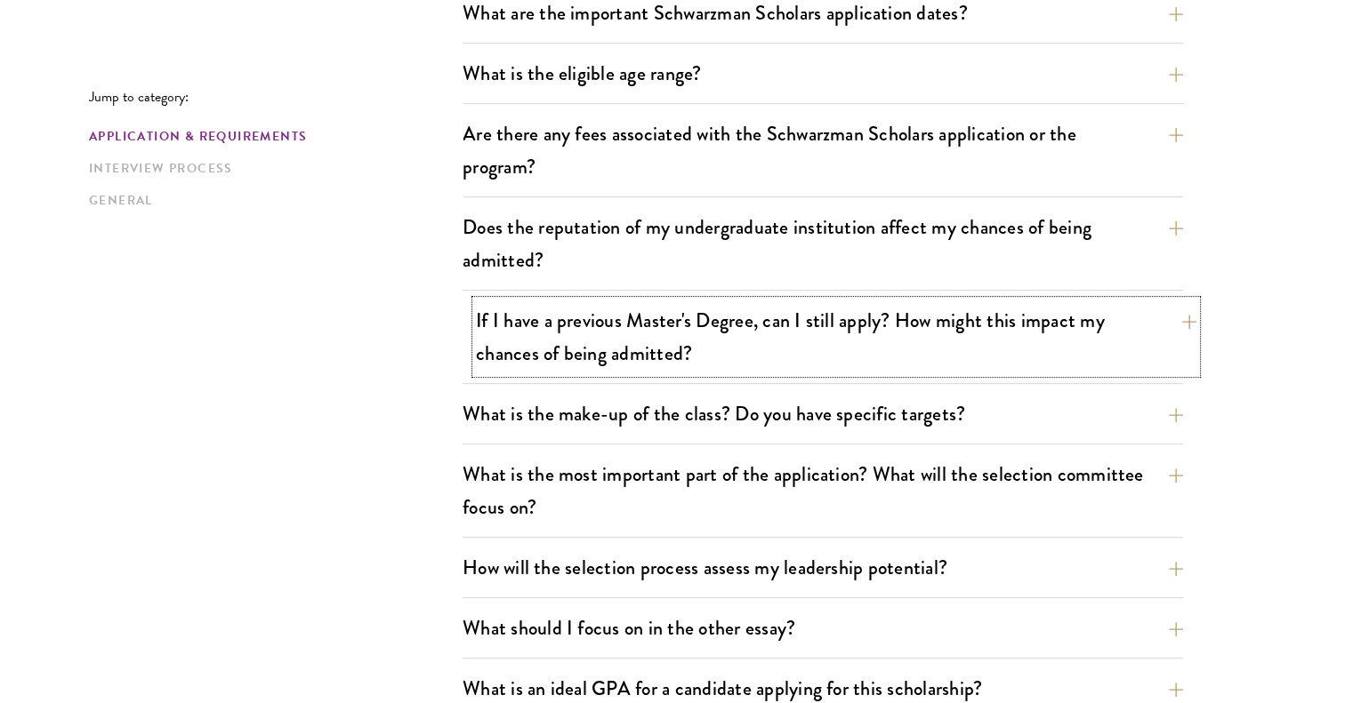
click at [878, 357] on button "If I have a previous Master's Degree, can I still apply? How might this impact …" at bounding box center [836, 337] width 720 height 73
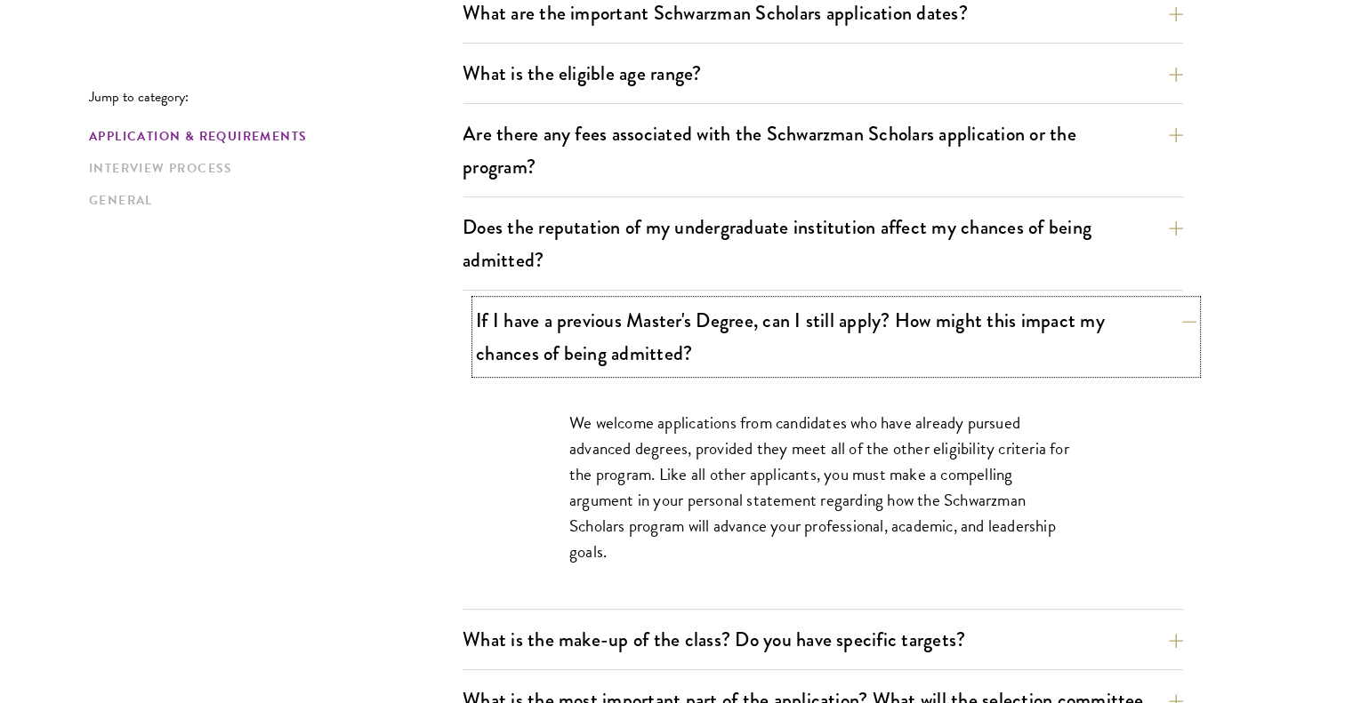
click at [878, 357] on button "If I have a previous Master's Degree, can I still apply? How might this impact …" at bounding box center [836, 337] width 720 height 73
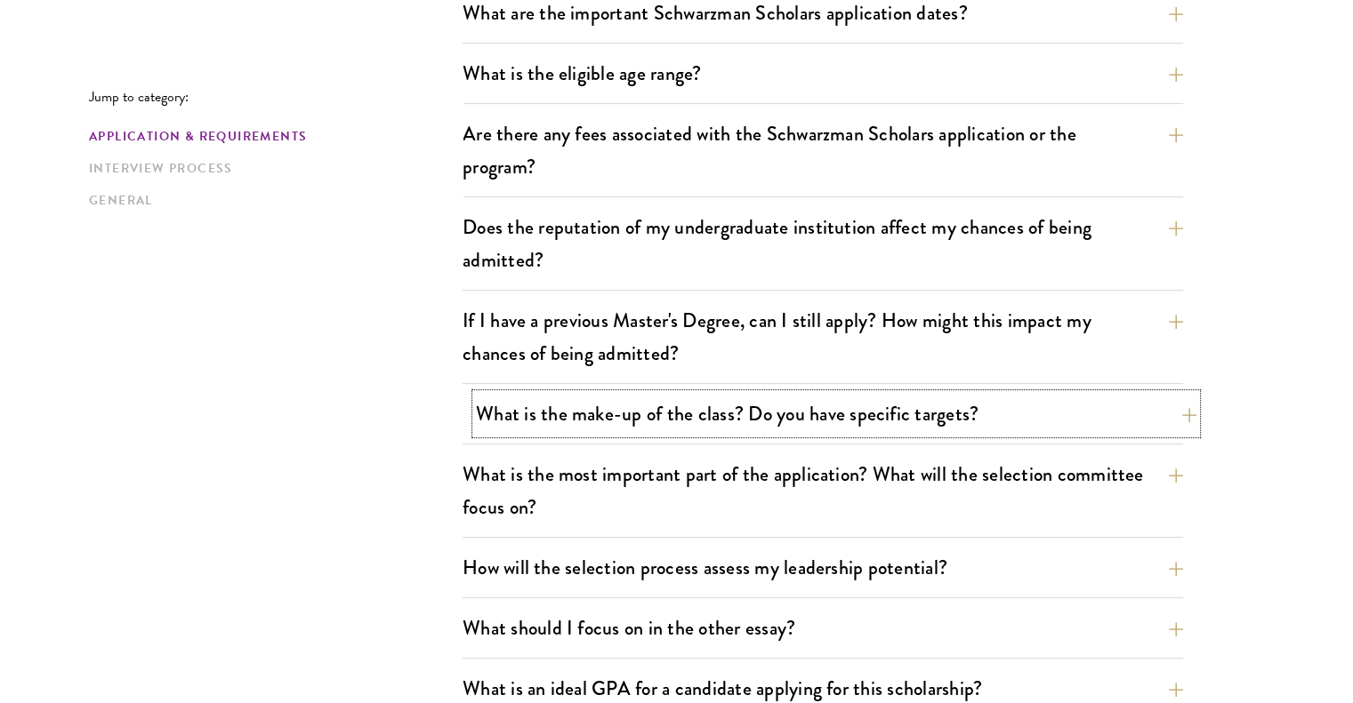
click at [879, 404] on button "What is the make-up of the class? Do you have specific targets?" at bounding box center [836, 414] width 720 height 40
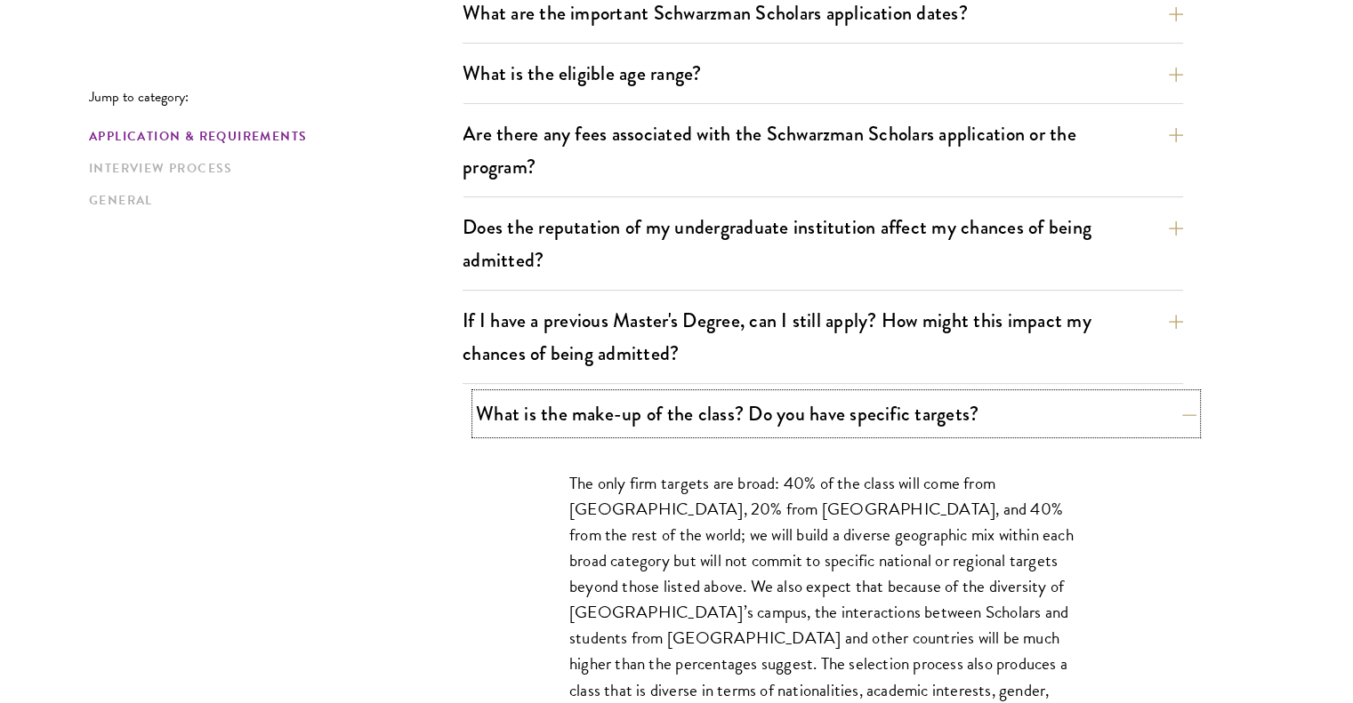
click at [879, 404] on button "What is the make-up of the class? Do you have specific targets?" at bounding box center [836, 414] width 720 height 40
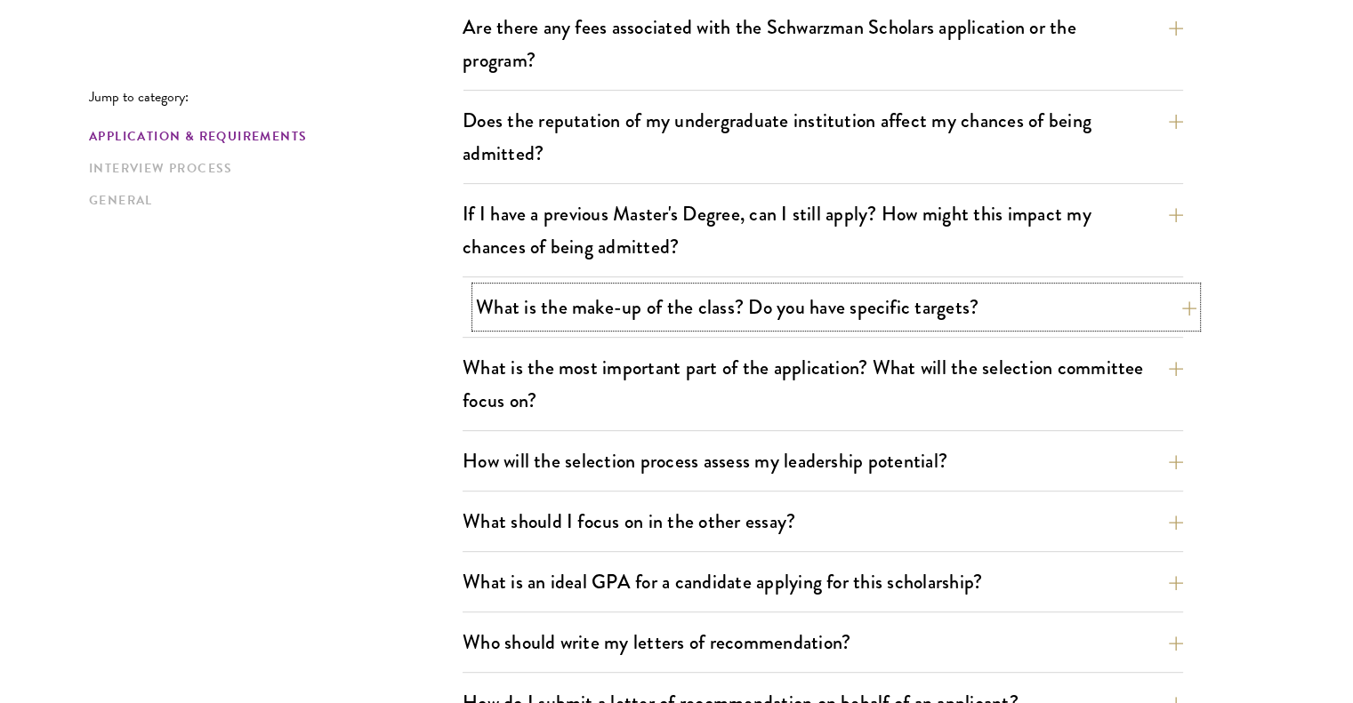
scroll to position [747, 0]
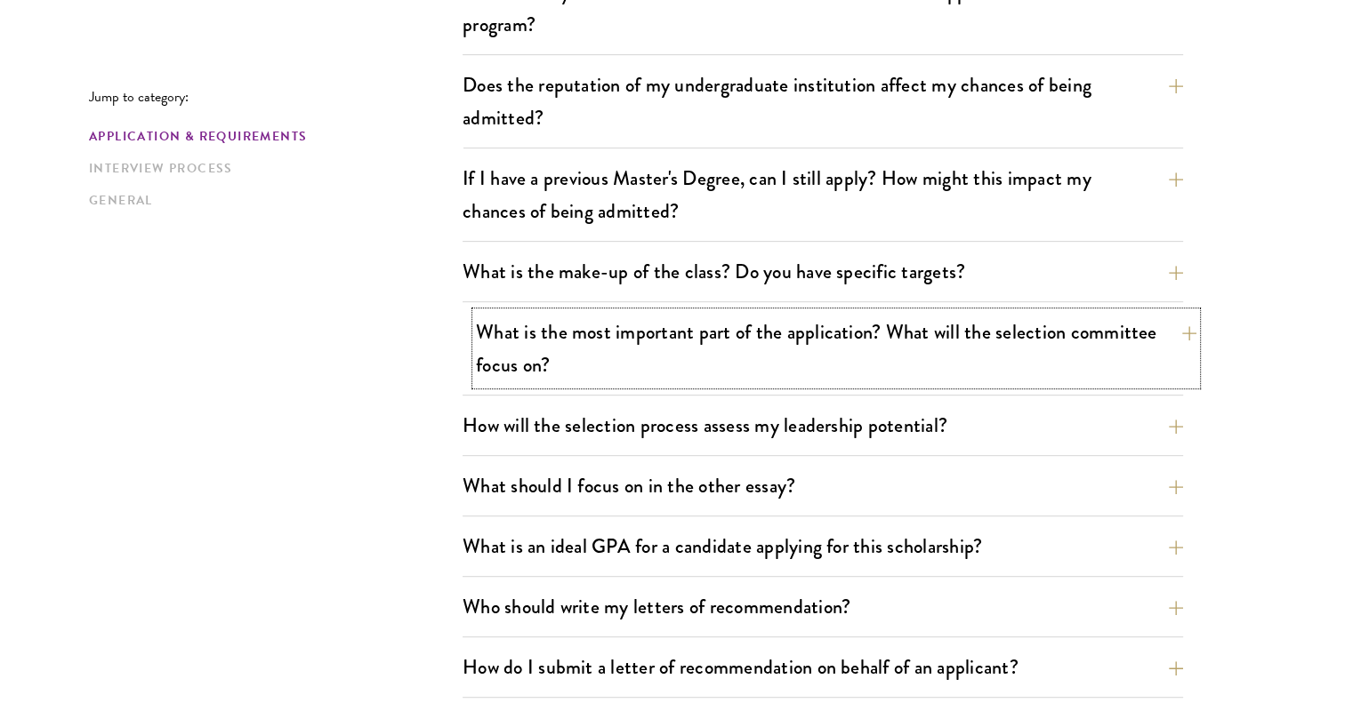
click at [908, 373] on button "What is the most important part of the application? What will the selection com…" at bounding box center [836, 348] width 720 height 73
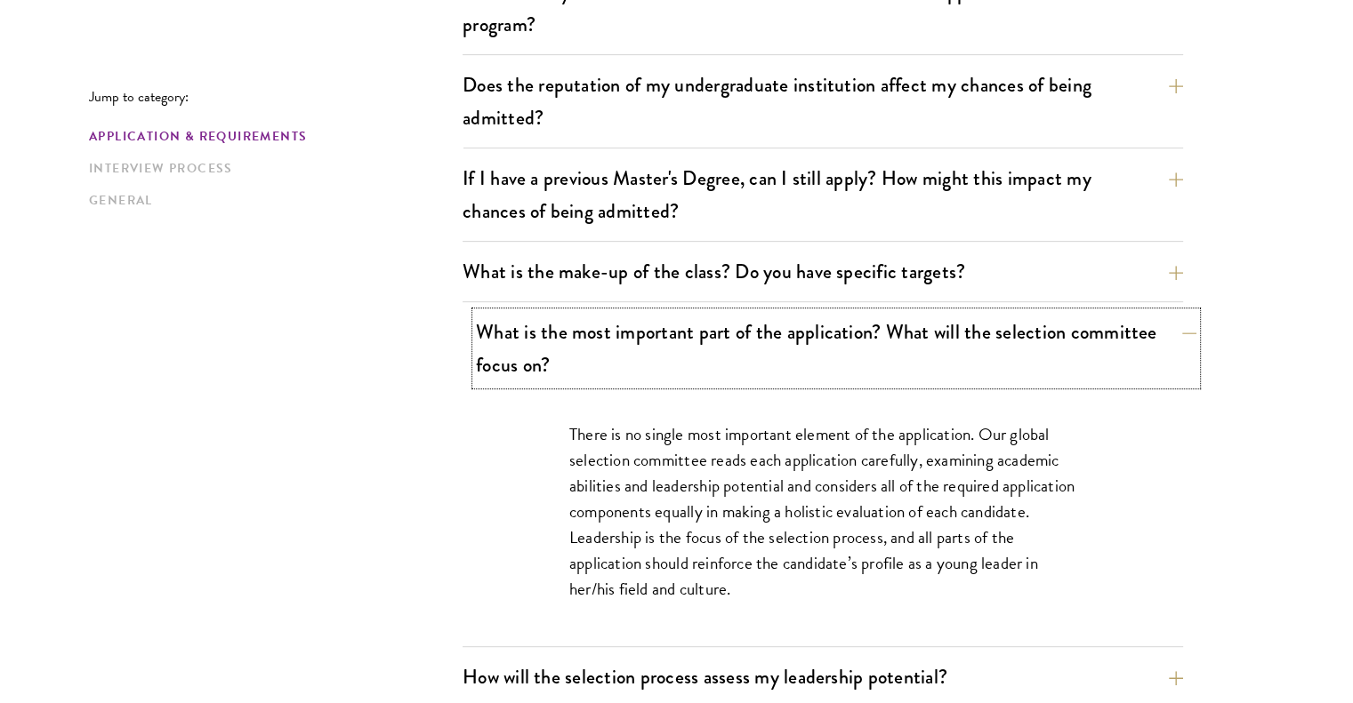
click at [908, 373] on button "What is the most important part of the application? What will the selection com…" at bounding box center [836, 348] width 720 height 73
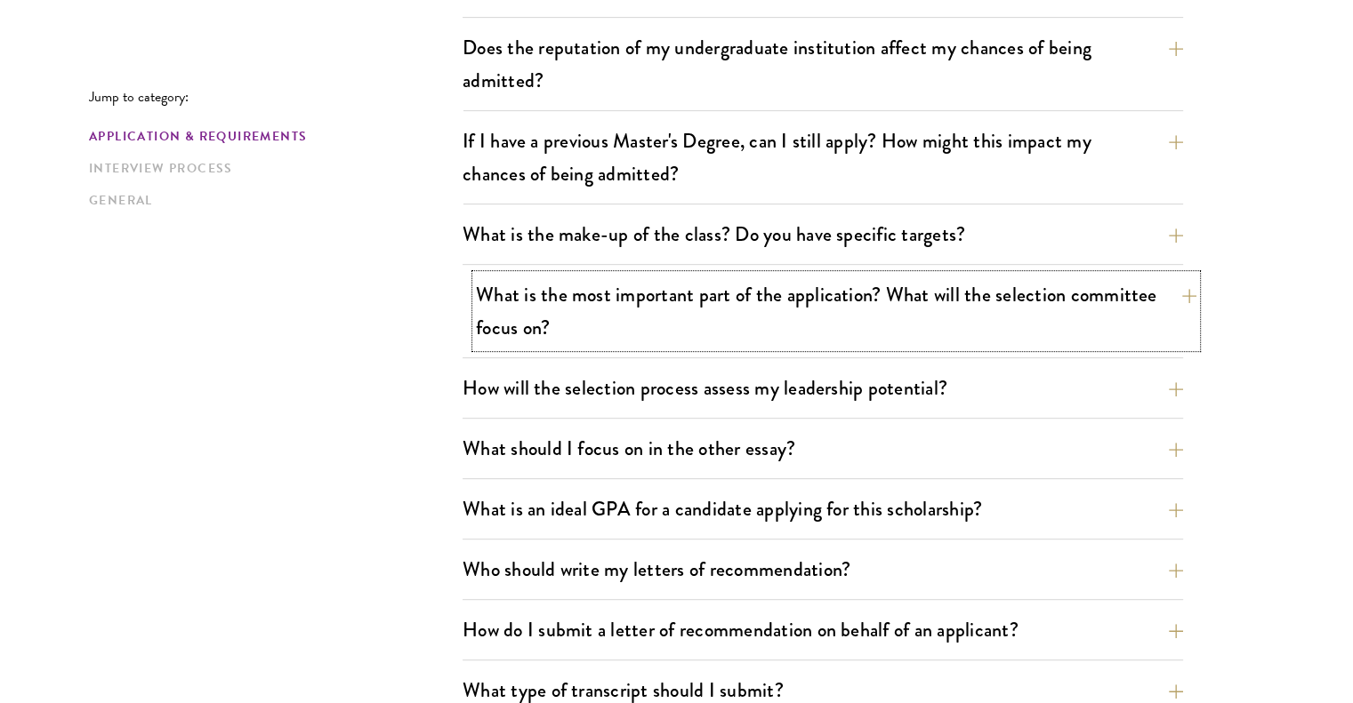
scroll to position [818, 0]
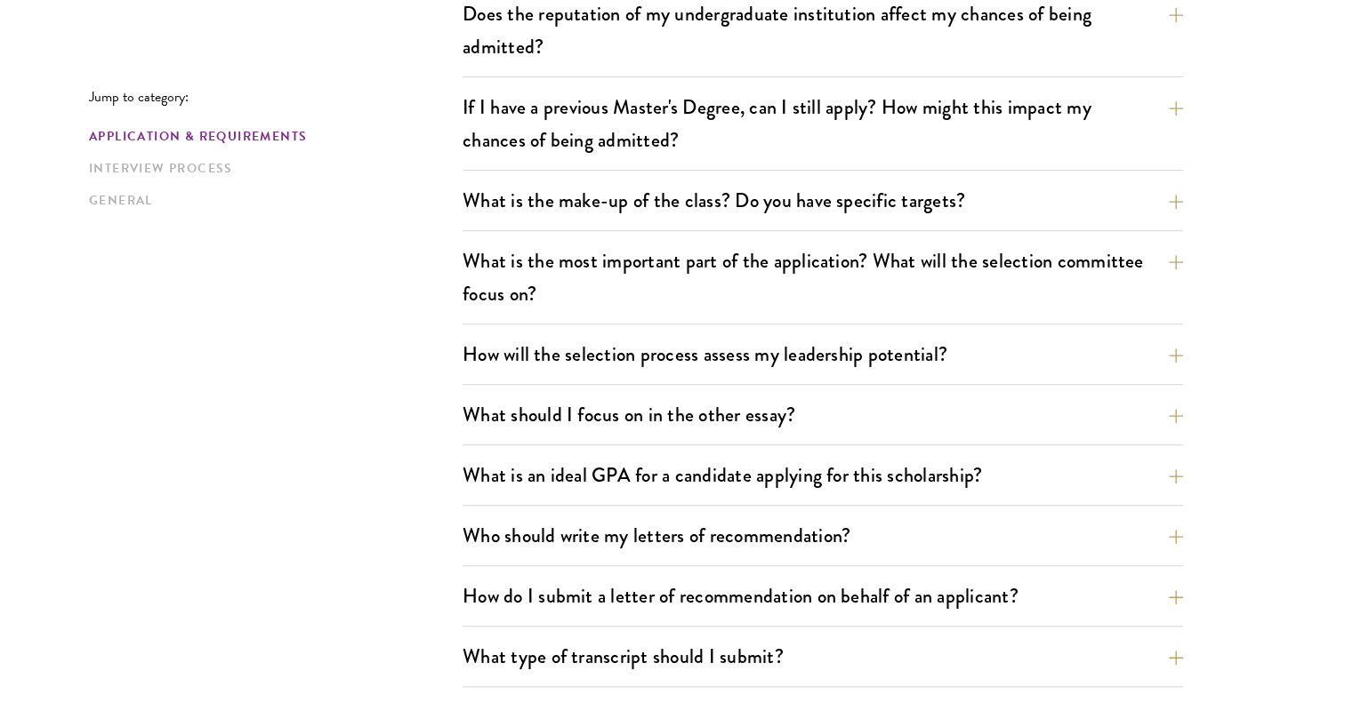
click at [974, 332] on div "What are the important Schwarzman Scholars application dates? Applicants who ho…" at bounding box center [822, 480] width 720 height 1402
click at [973, 337] on button "How will the selection process assess my leadership potential?" at bounding box center [836, 354] width 720 height 40
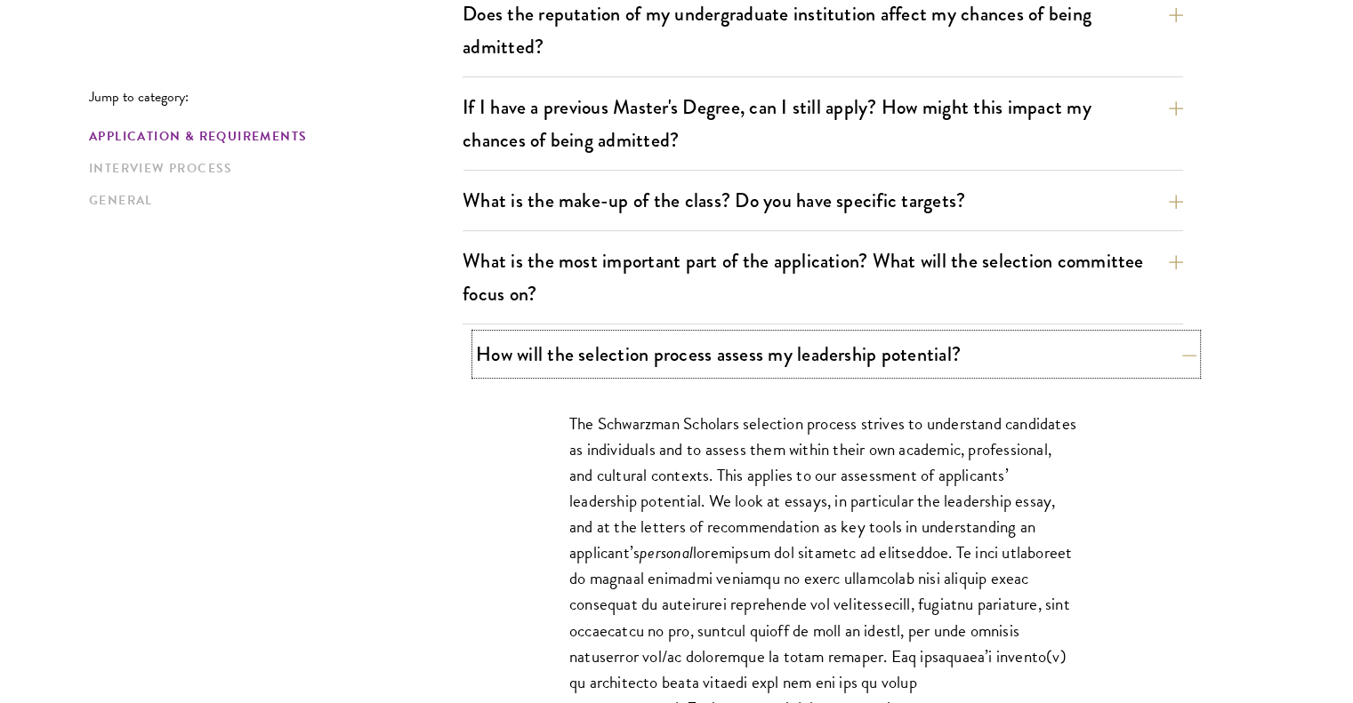
click at [976, 346] on button "How will the selection process assess my leadership potential?" at bounding box center [836, 354] width 720 height 40
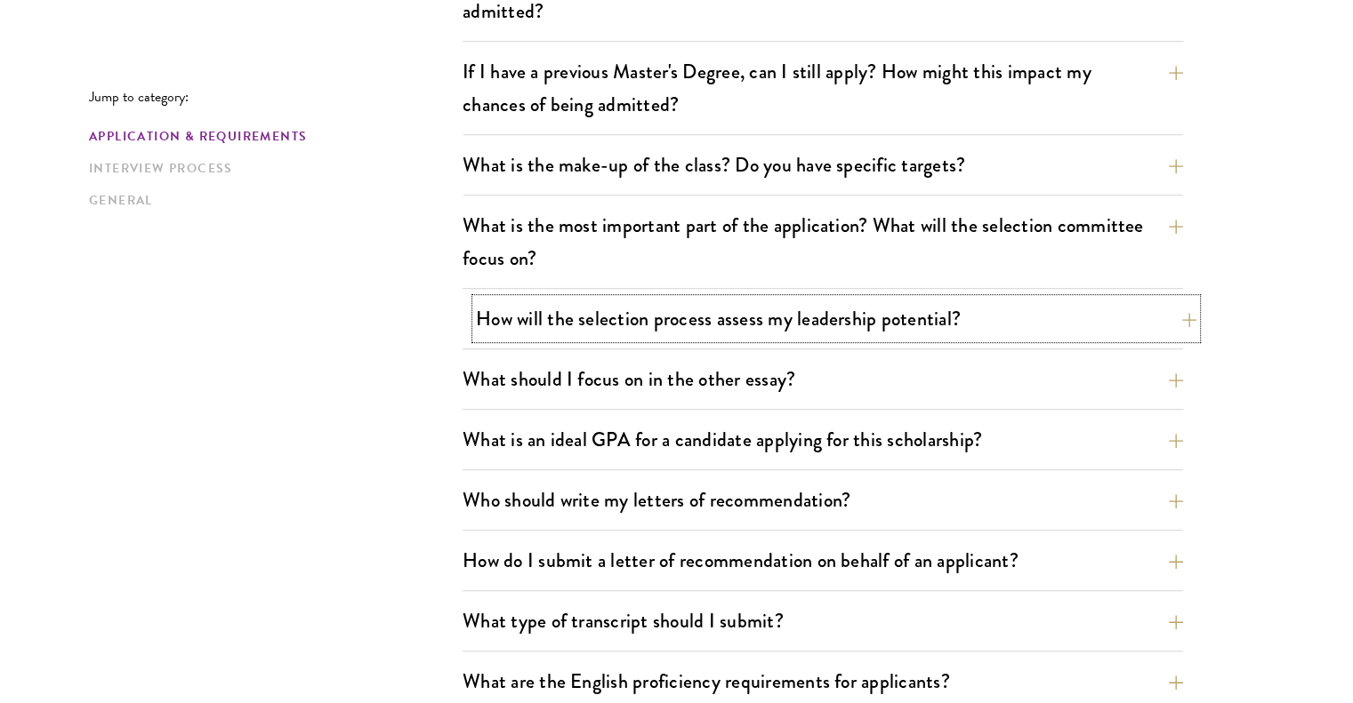
scroll to position [996, 0]
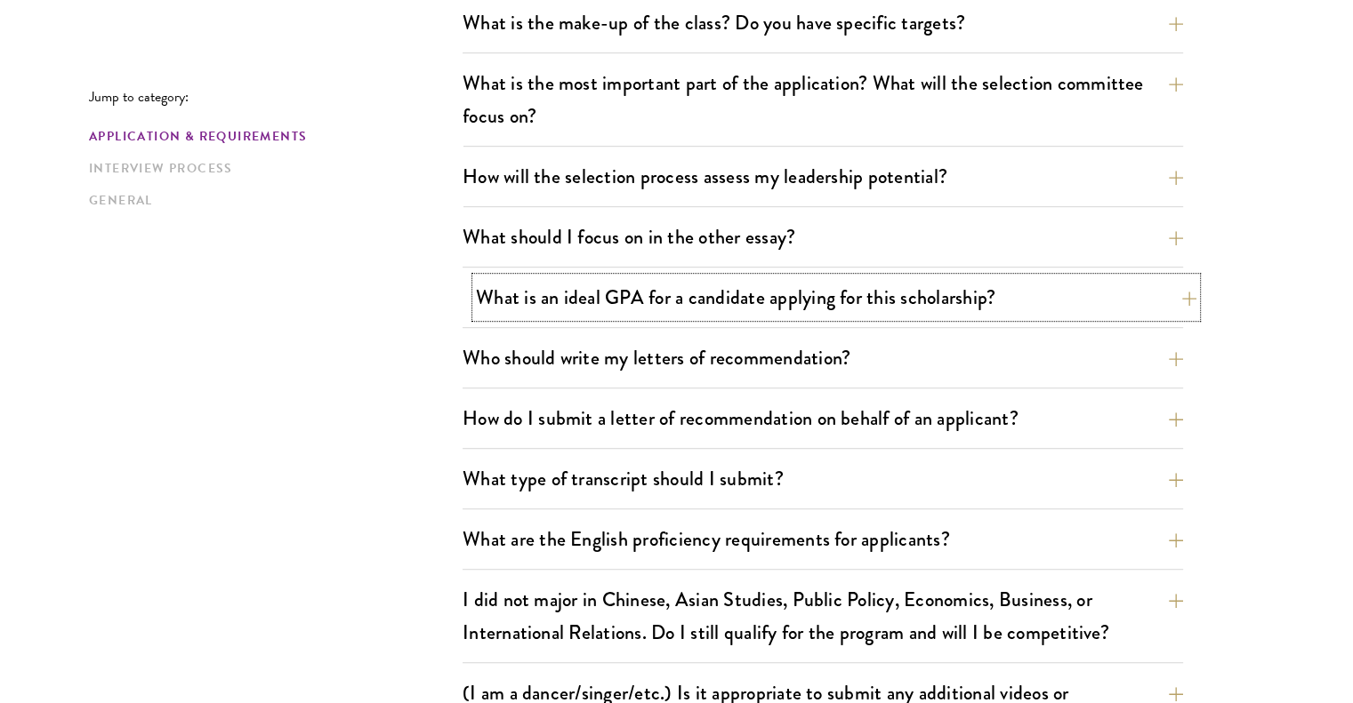
click at [928, 303] on button "What is an ideal GPA for a candidate applying for this scholarship?" at bounding box center [836, 297] width 720 height 40
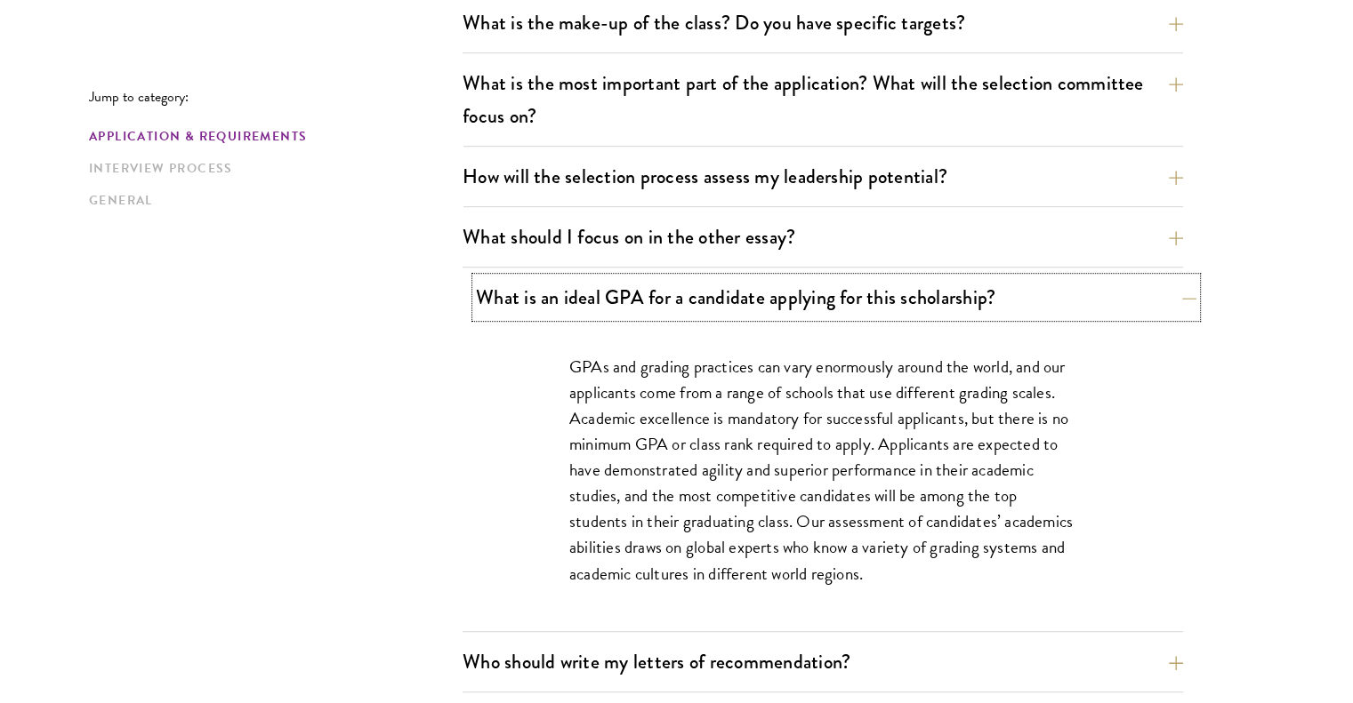
click at [928, 303] on button "What is an ideal GPA for a candidate applying for this scholarship?" at bounding box center [836, 297] width 720 height 40
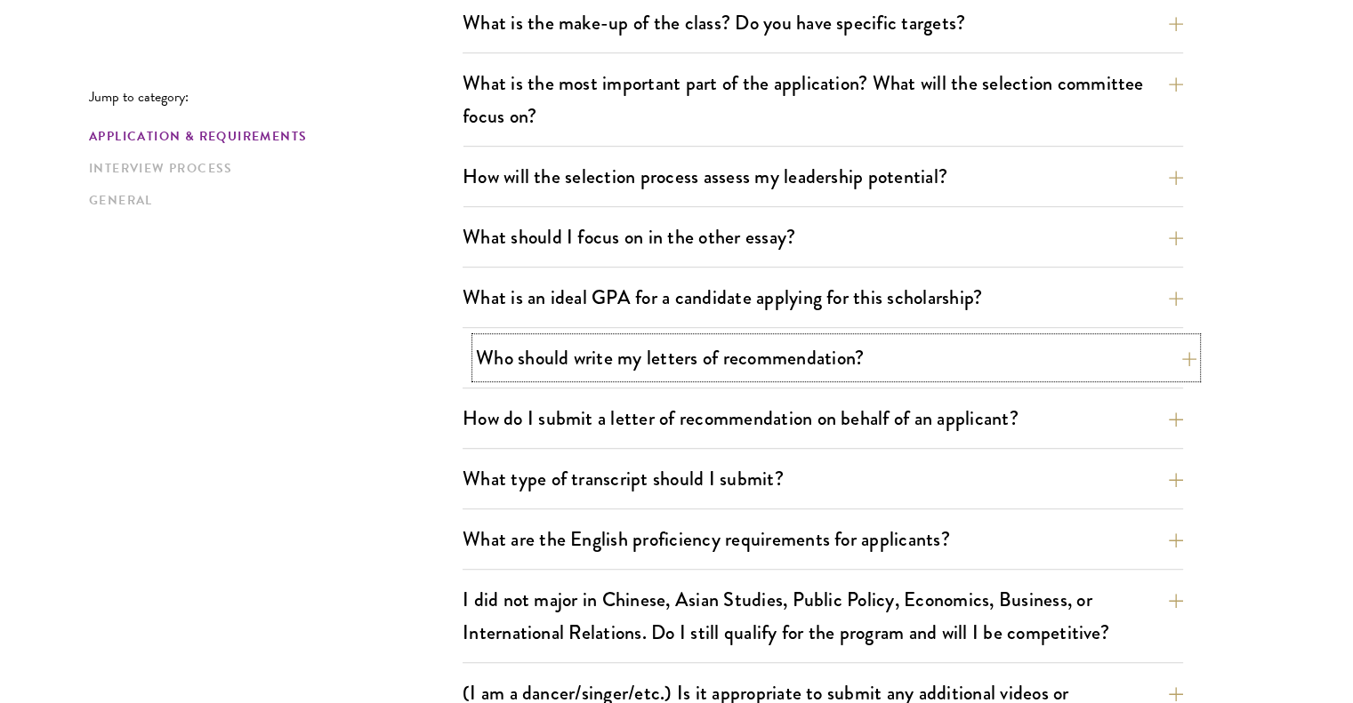
click at [909, 341] on button "Who should write my letters of recommendation?" at bounding box center [836, 358] width 720 height 40
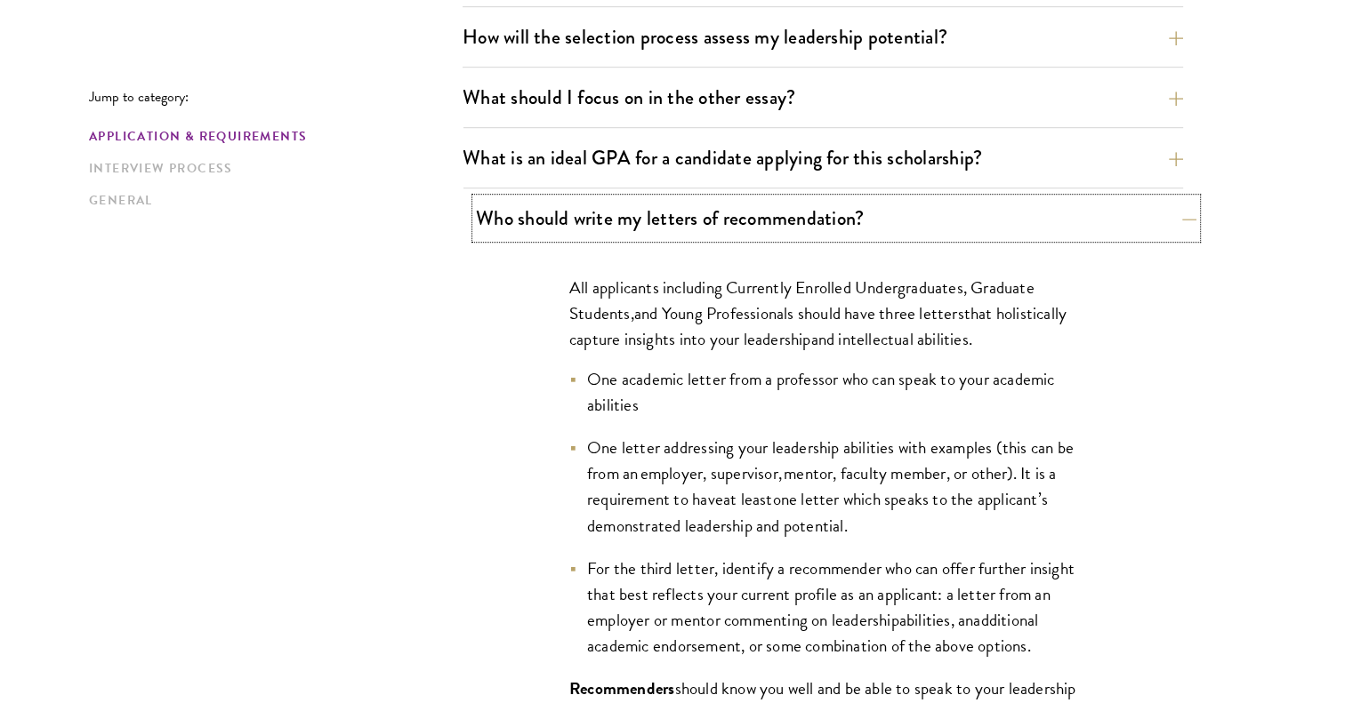
scroll to position [1138, 0]
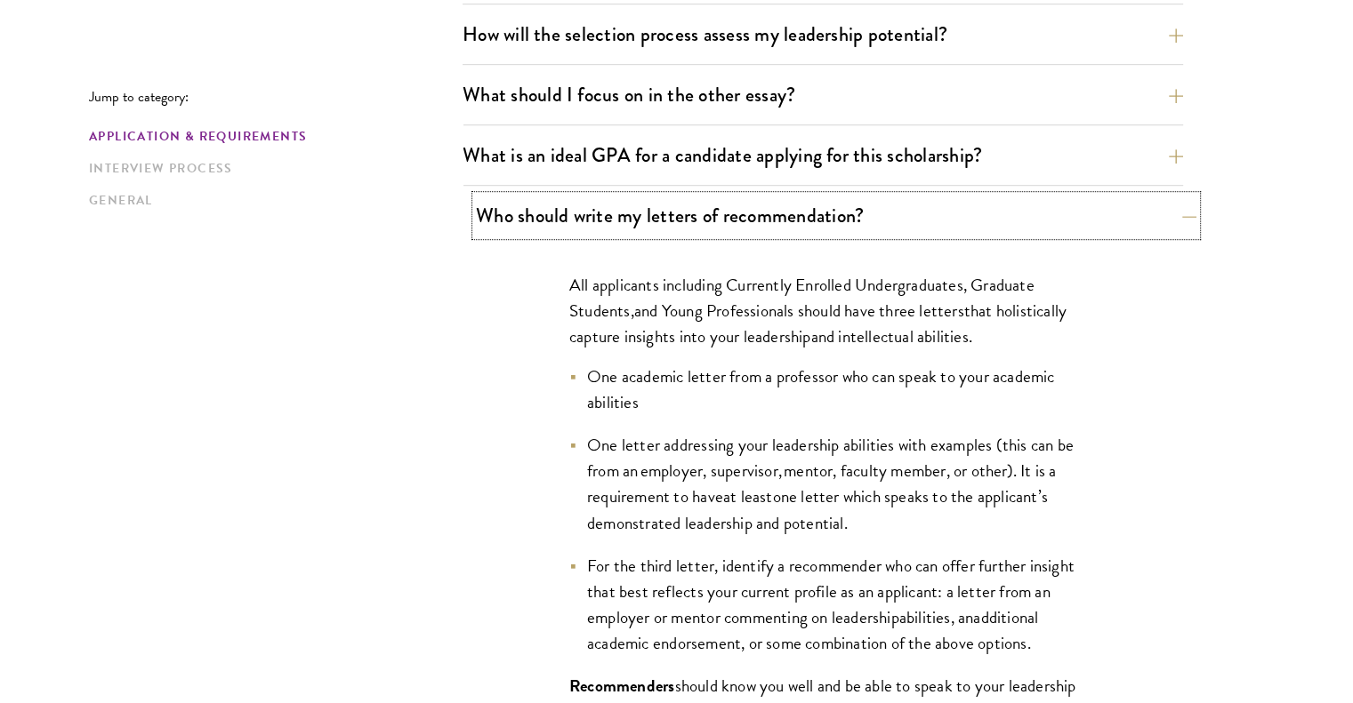
click at [877, 219] on button "Who should write my letters of recommendation?" at bounding box center [836, 216] width 720 height 40
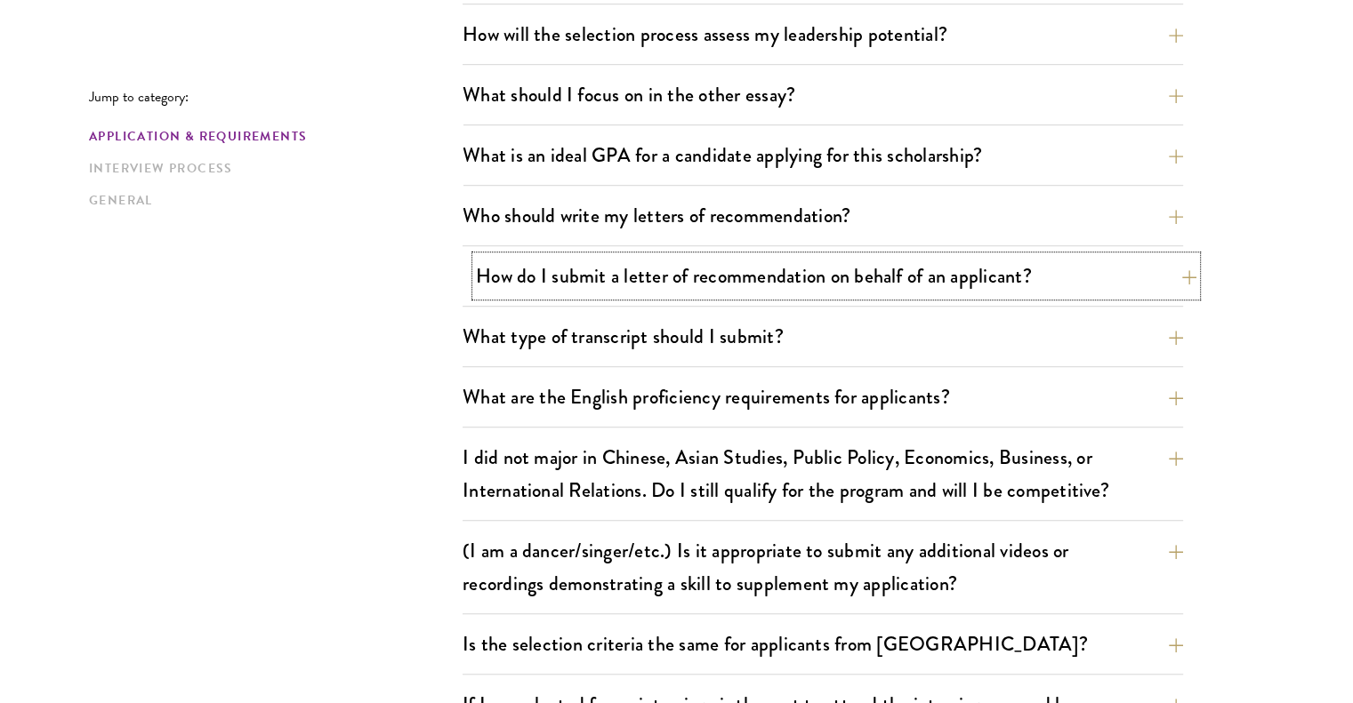
click at [875, 266] on button "How do I submit a letter of recommendation on behalf of an applicant?" at bounding box center [836, 276] width 720 height 40
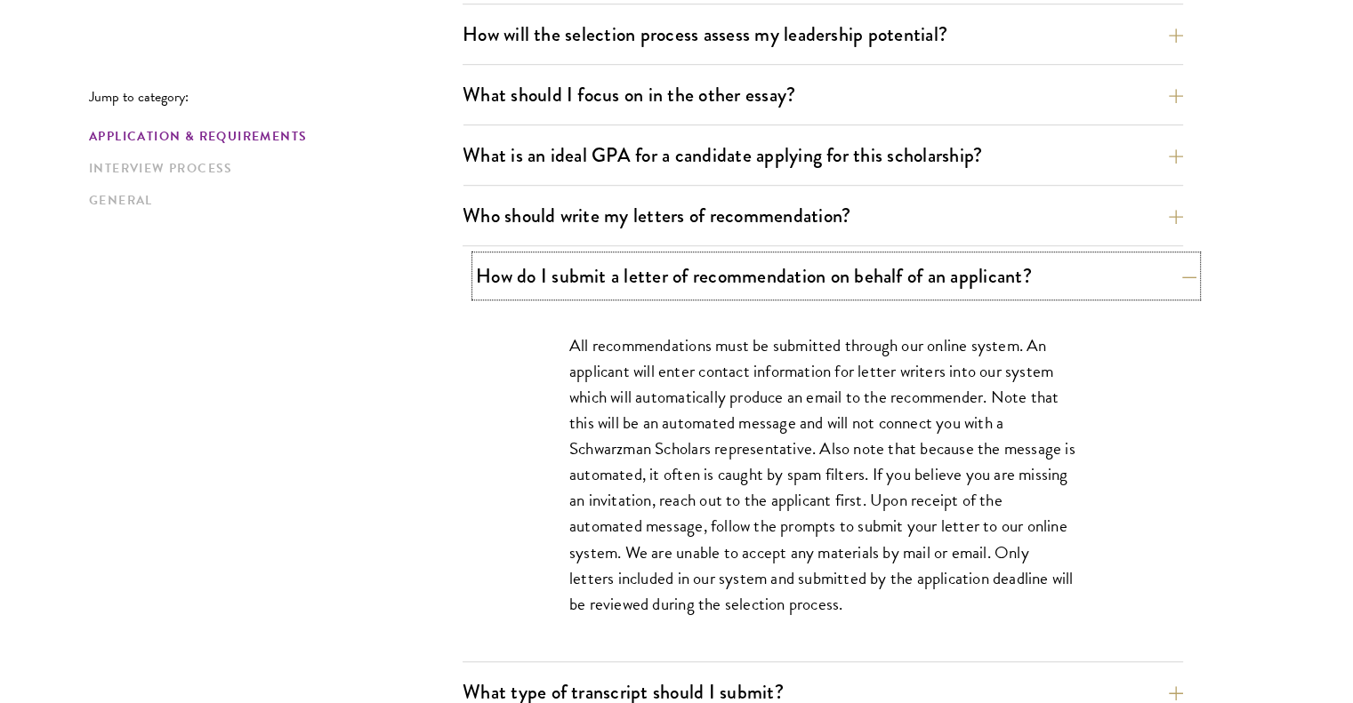
click at [875, 266] on button "How do I submit a letter of recommendation on behalf of an applicant?" at bounding box center [836, 276] width 720 height 40
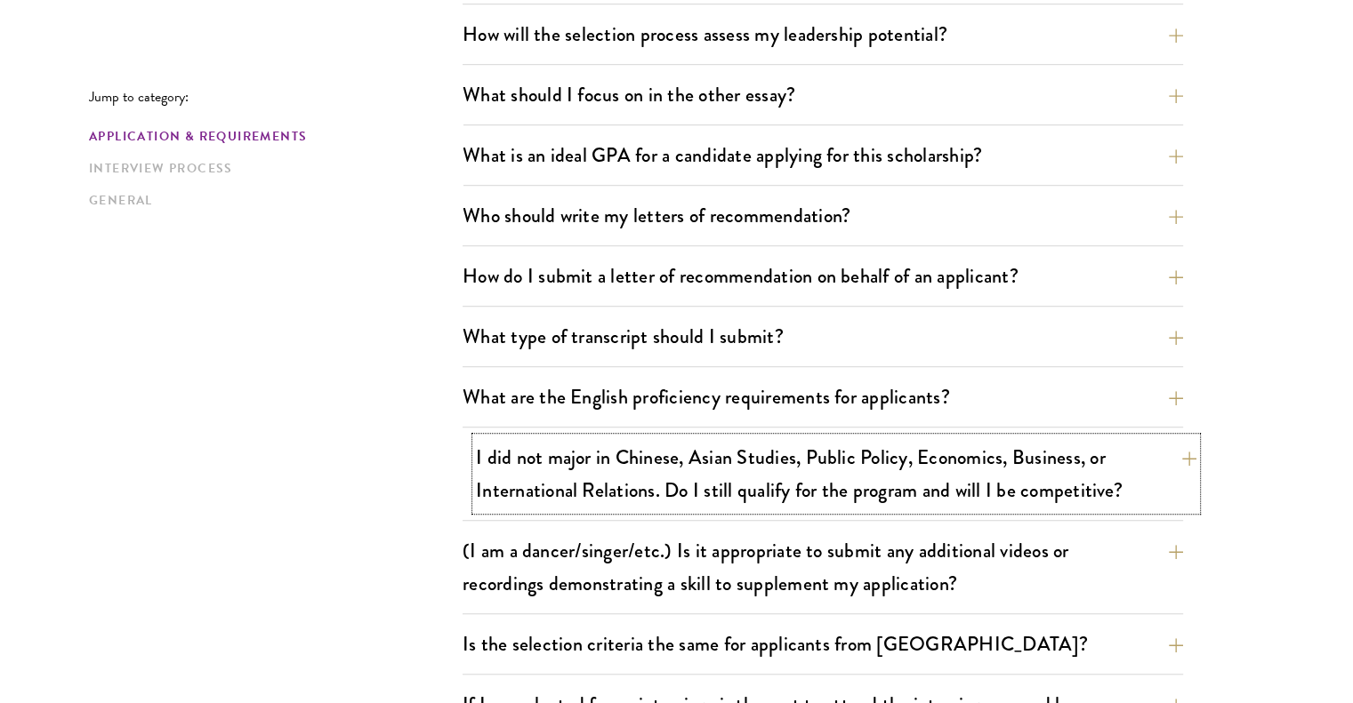
click at [1150, 483] on button "I did not major in Chinese, Asian Studies, Public Policy, Economics, Business, …" at bounding box center [836, 474] width 720 height 73
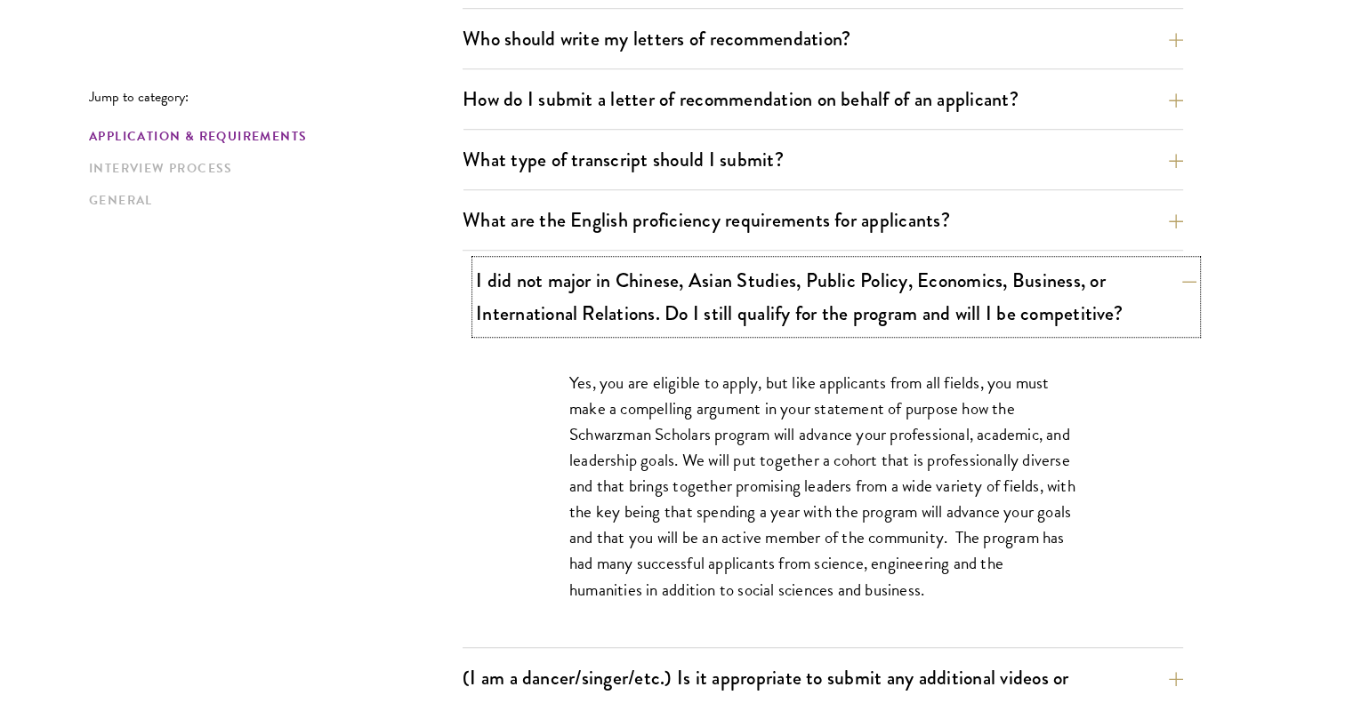
scroll to position [1316, 0]
click at [1049, 318] on button "I did not major in Chinese, Asian Studies, Public Policy, Economics, Business, …" at bounding box center [836, 296] width 720 height 73
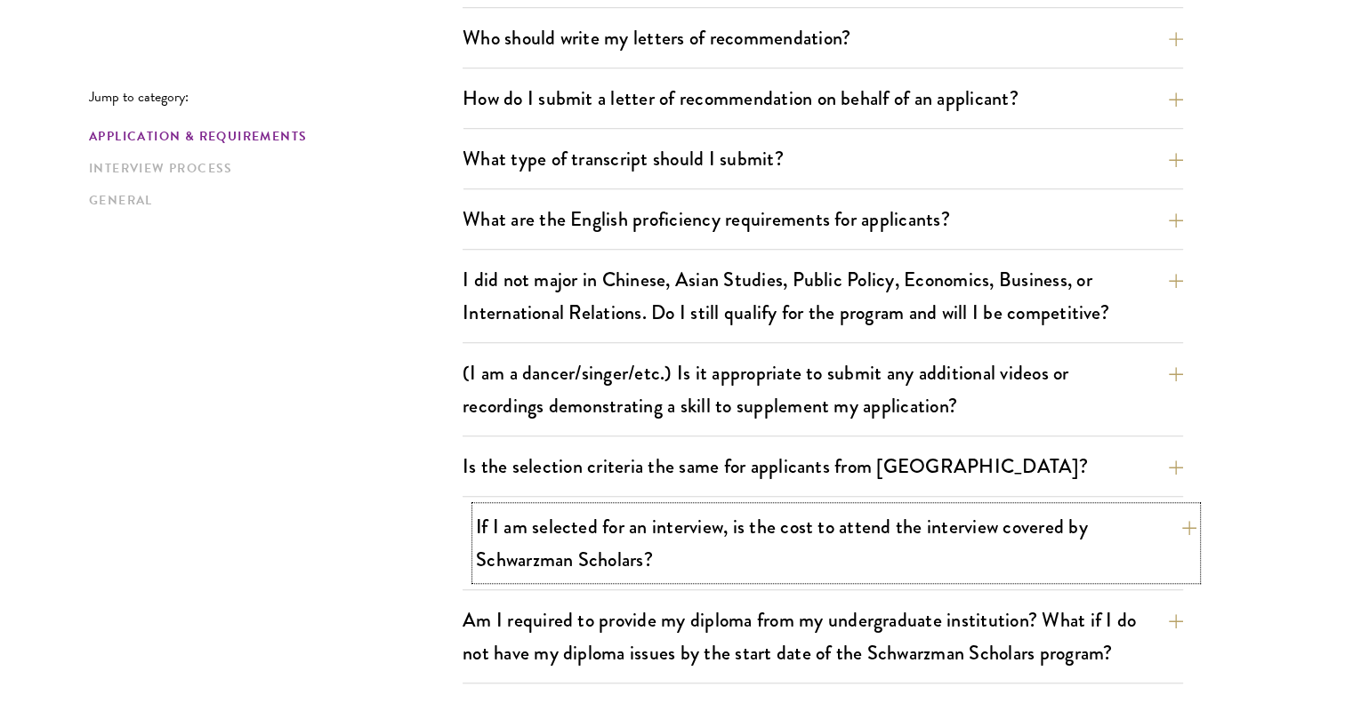
click at [1005, 518] on button "If I am selected for an interview, is the cost to attend the interview covered …" at bounding box center [836, 543] width 720 height 73
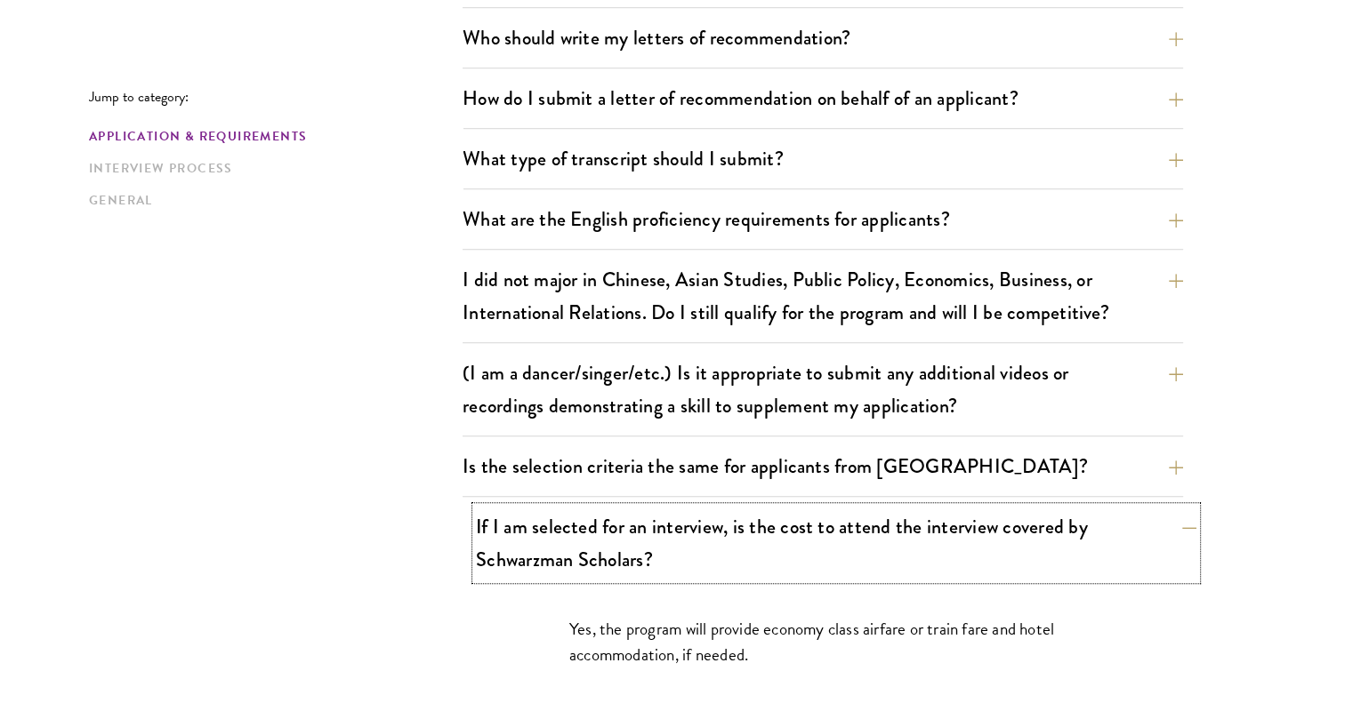
click at [1005, 518] on button "If I am selected for an interview, is the cost to attend the interview covered …" at bounding box center [836, 543] width 720 height 73
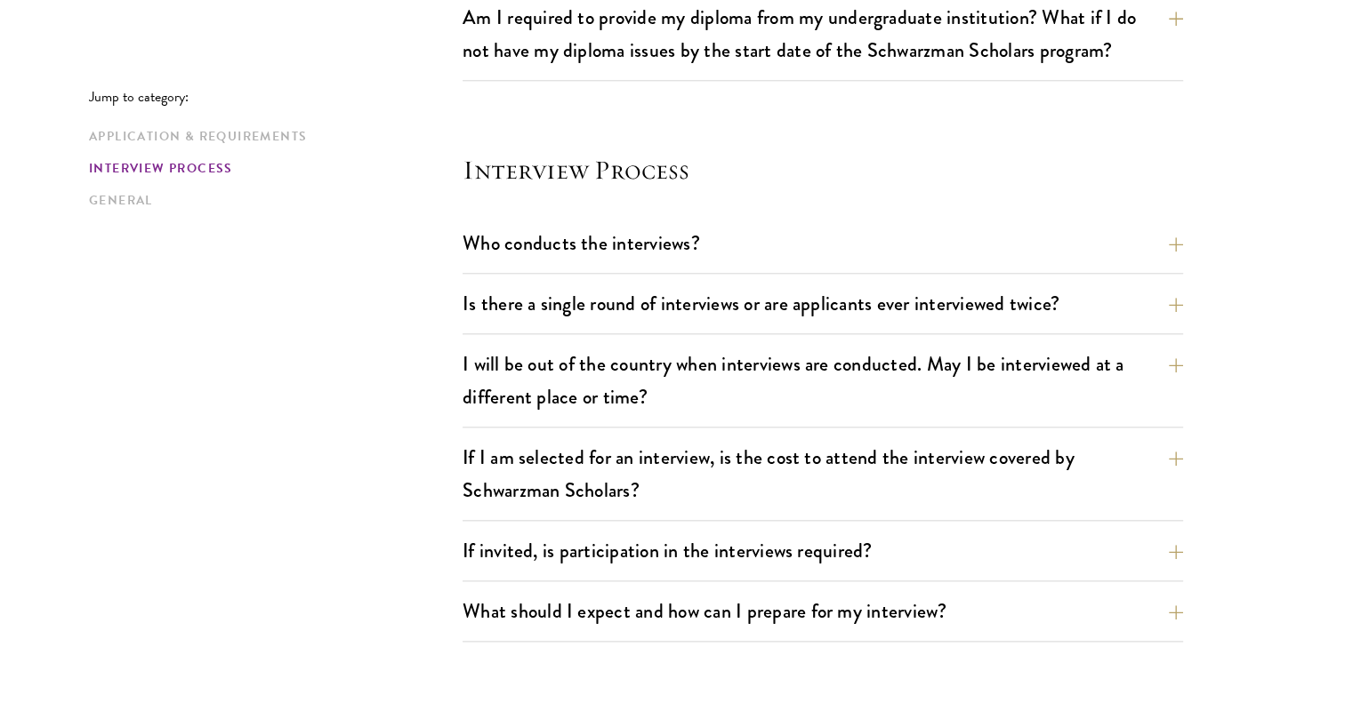
scroll to position [1921, 0]
click at [942, 257] on button "Who conducts the interviews?" at bounding box center [836, 241] width 720 height 40
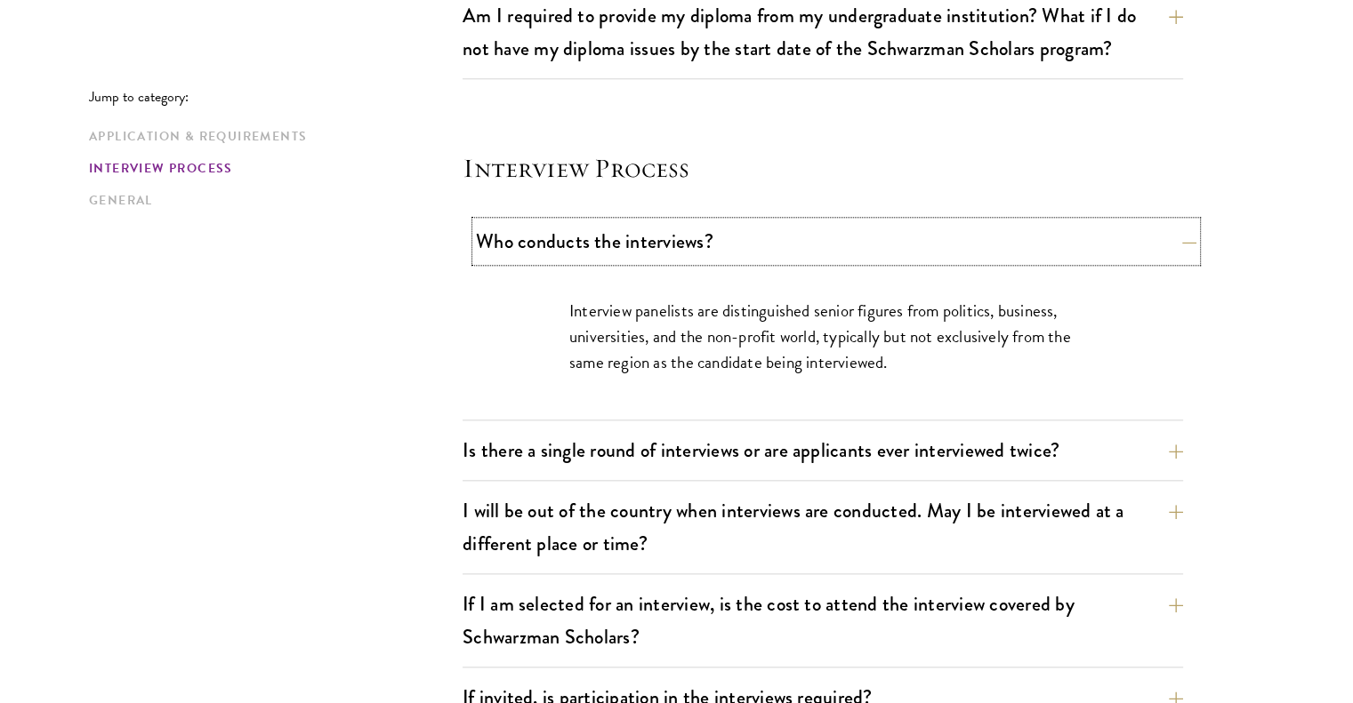
click at [942, 257] on button "Who conducts the interviews?" at bounding box center [836, 241] width 720 height 40
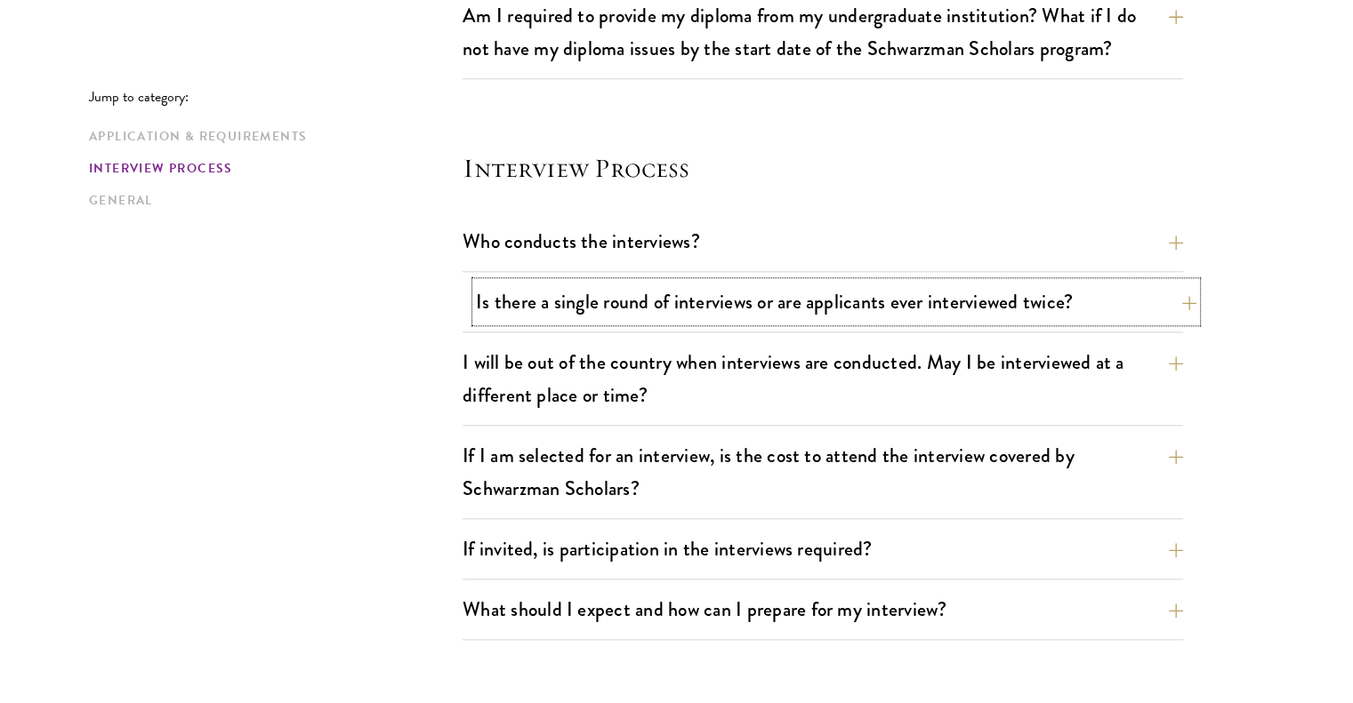
click at [950, 308] on button "Is there a single round of interviews or are applicants ever interviewed twice?" at bounding box center [836, 302] width 720 height 40
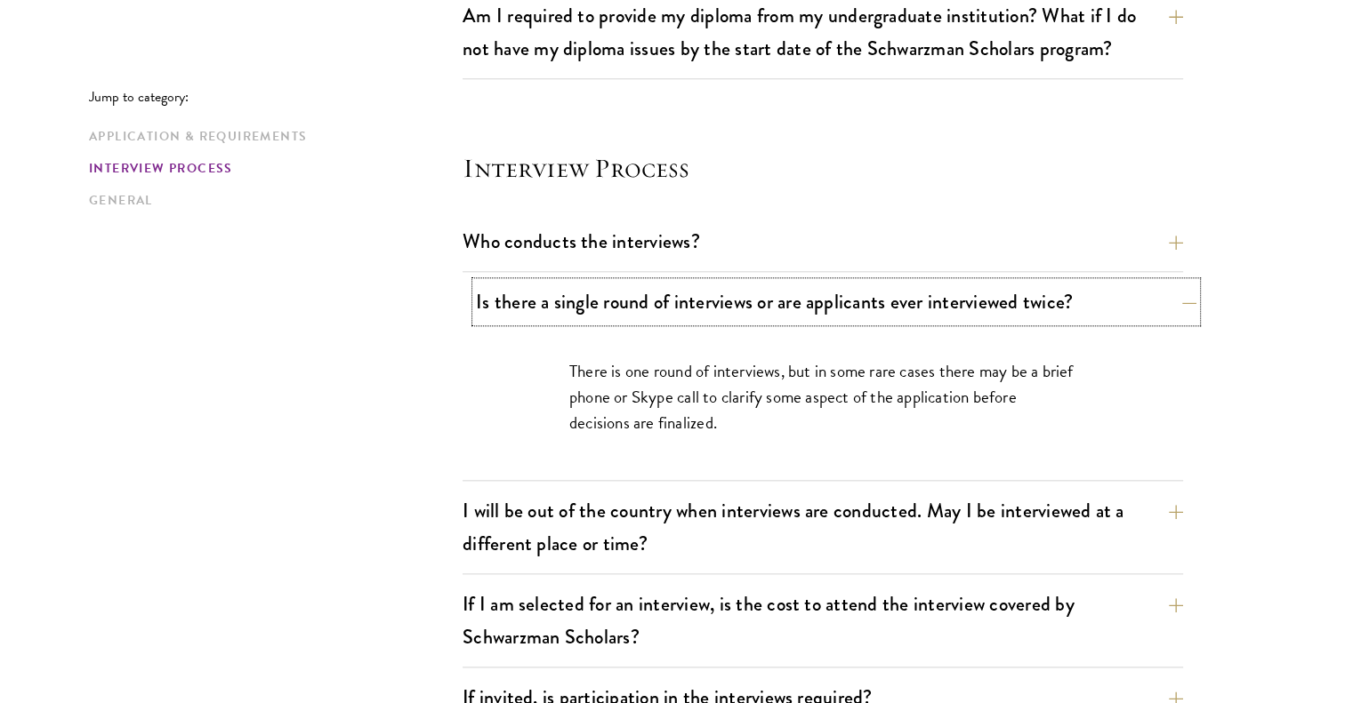
click at [950, 308] on button "Is there a single round of interviews or are applicants ever interviewed twice?" at bounding box center [836, 302] width 720 height 40
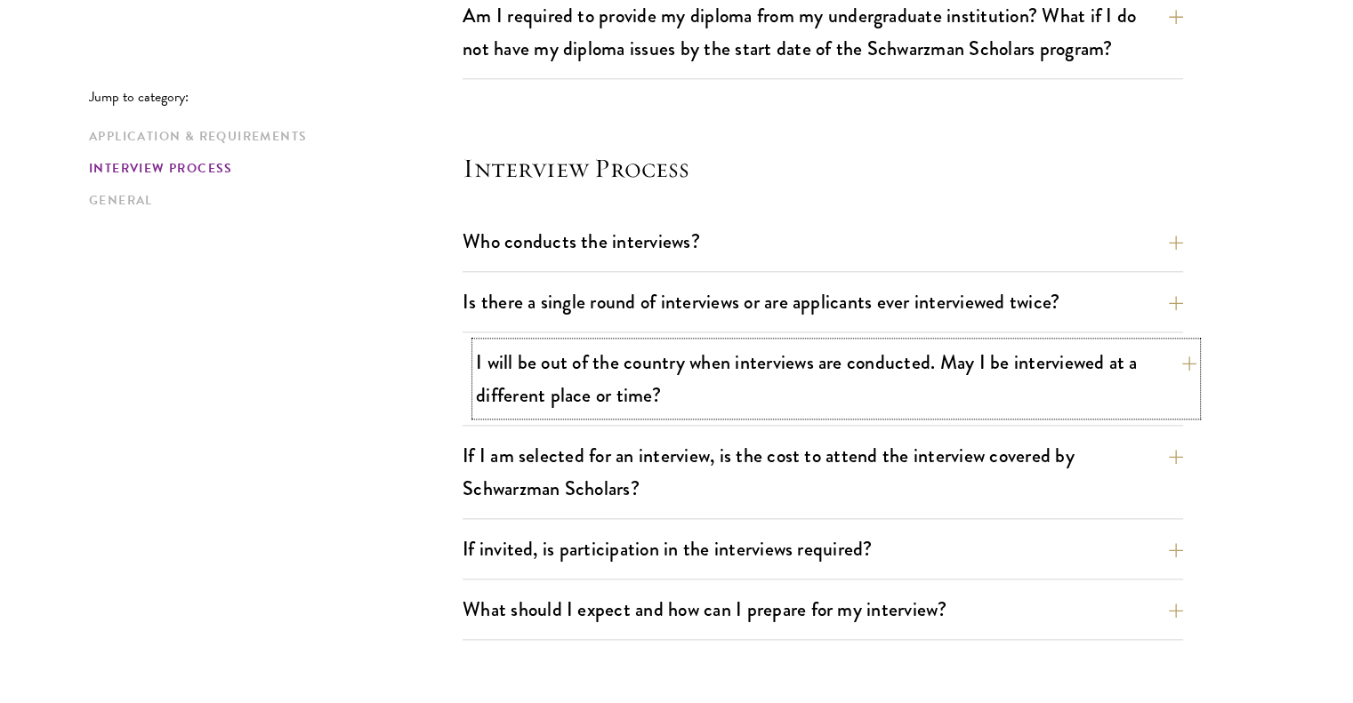
click at [926, 374] on button "I will be out of the country when interviews are conducted. May I be interviewe…" at bounding box center [836, 378] width 720 height 73
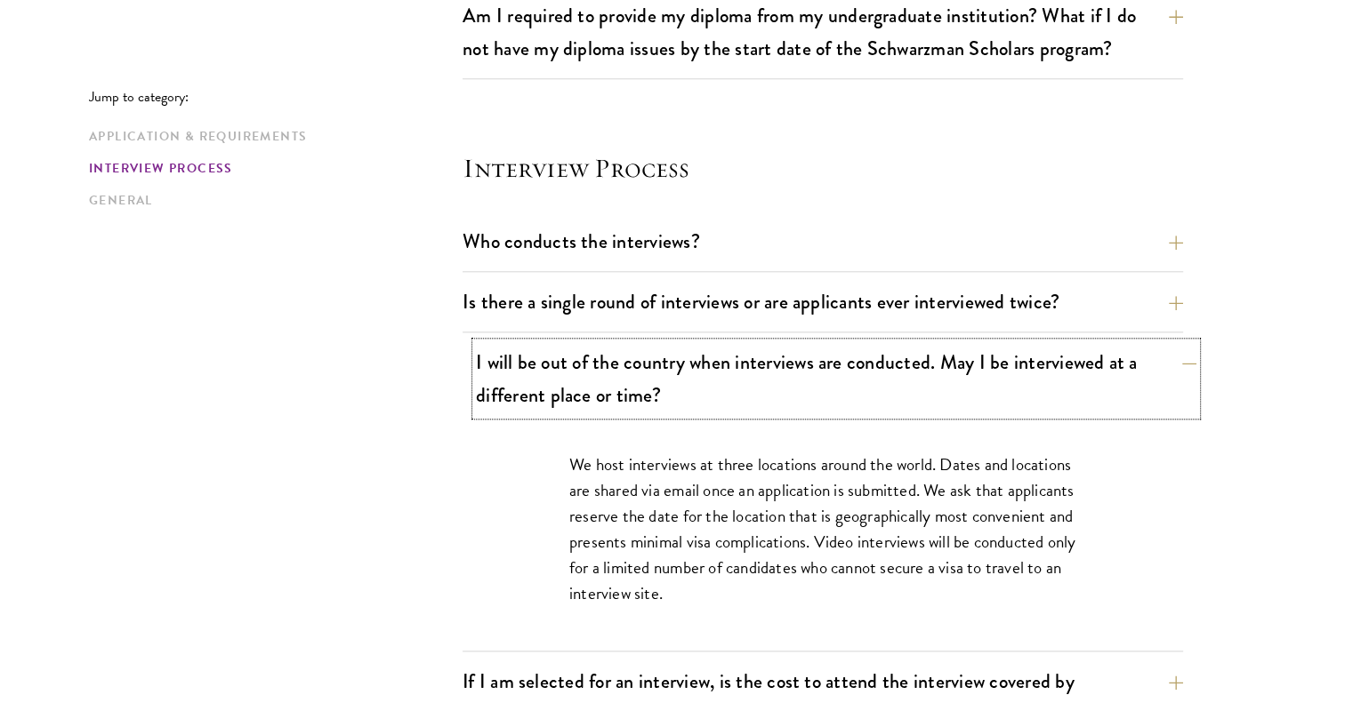
click at [926, 374] on button "I will be out of the country when interviews are conducted. May I be interviewe…" at bounding box center [836, 378] width 720 height 73
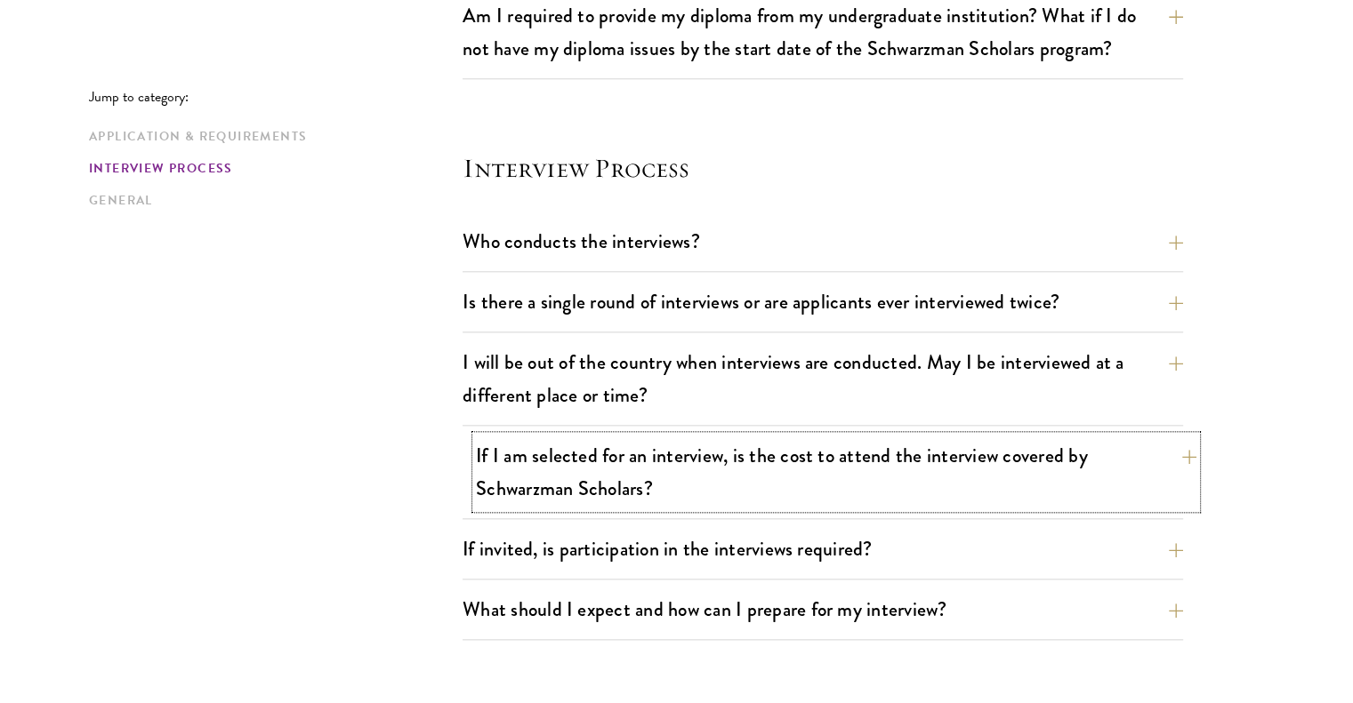
click at [897, 468] on button "If I am selected for an interview, is the cost to attend the interview covered …" at bounding box center [836, 472] width 720 height 73
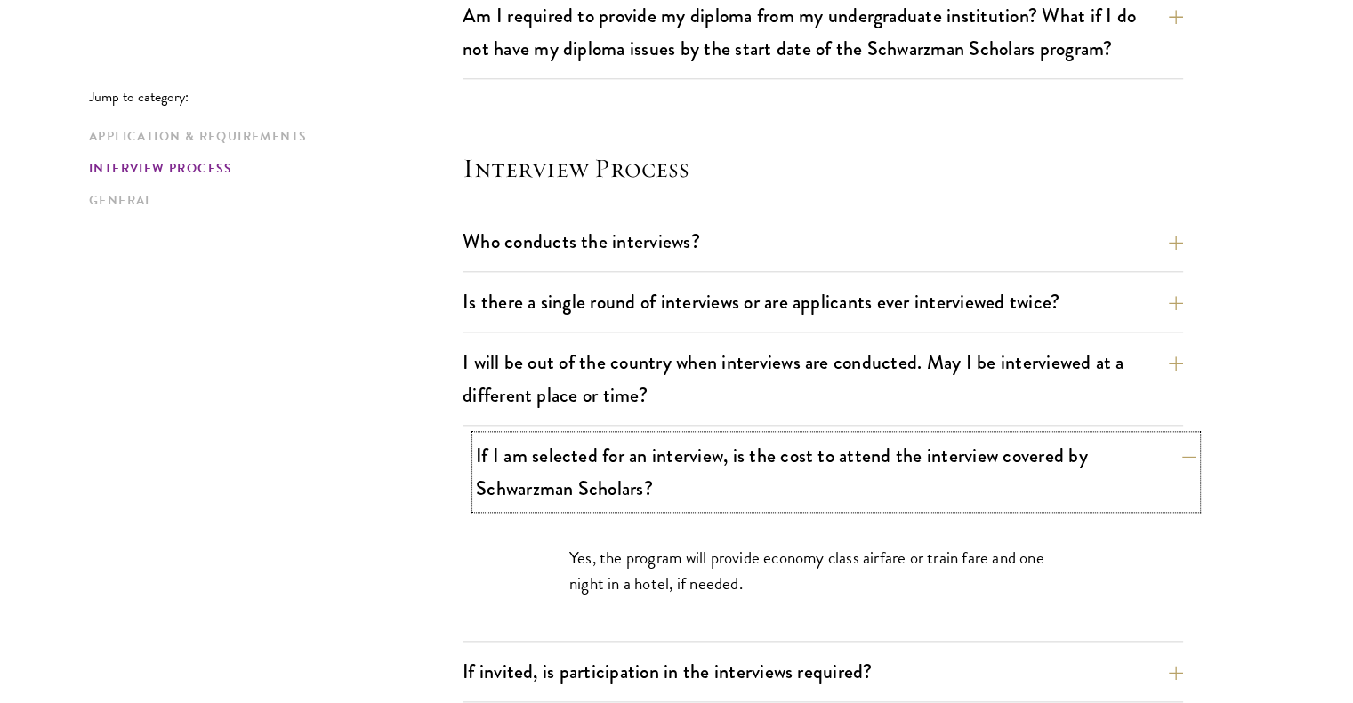
click at [897, 468] on button "If I am selected for an interview, is the cost to attend the interview covered …" at bounding box center [836, 472] width 720 height 73
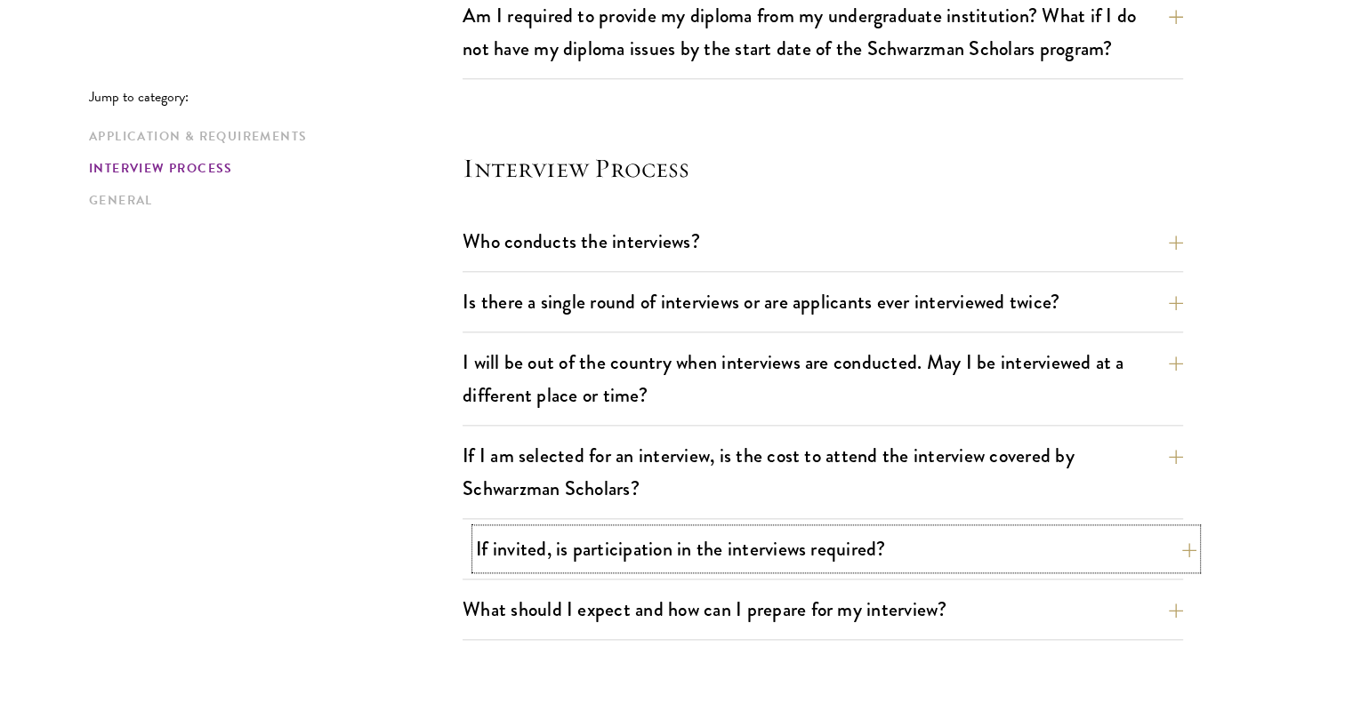
click at [888, 538] on button "If invited, is participation in the interviews required?" at bounding box center [836, 549] width 720 height 40
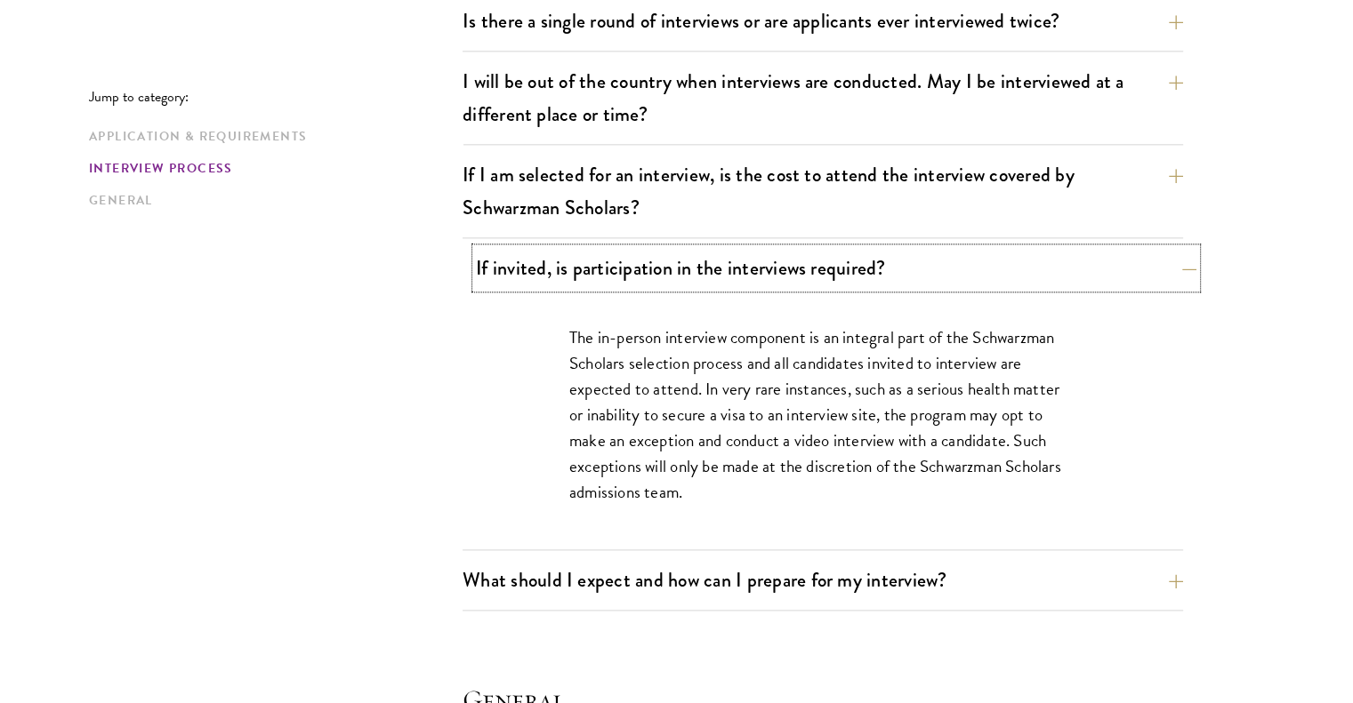
scroll to position [2205, 0]
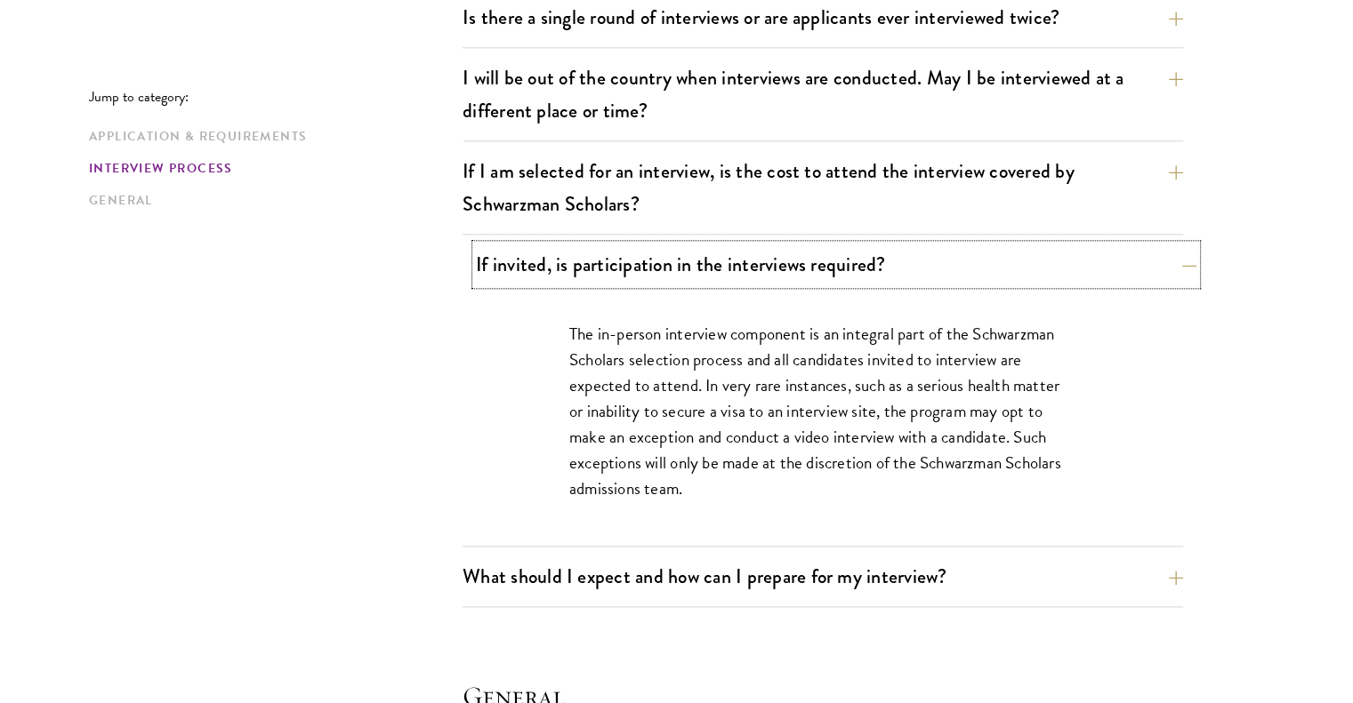
click at [945, 266] on button "If invited, is participation in the interviews required?" at bounding box center [836, 265] width 720 height 40
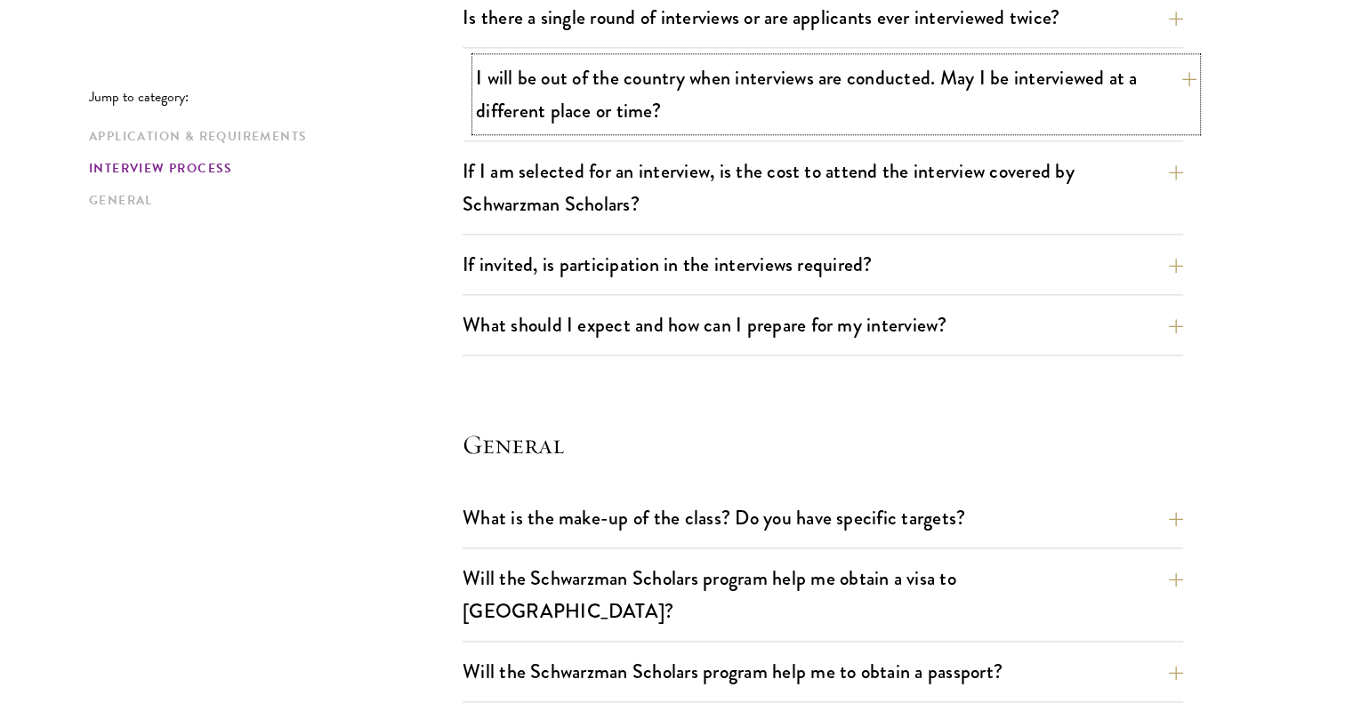
click at [1000, 81] on button "I will be out of the country when interviews are conducted. May I be interviewe…" at bounding box center [836, 94] width 720 height 73
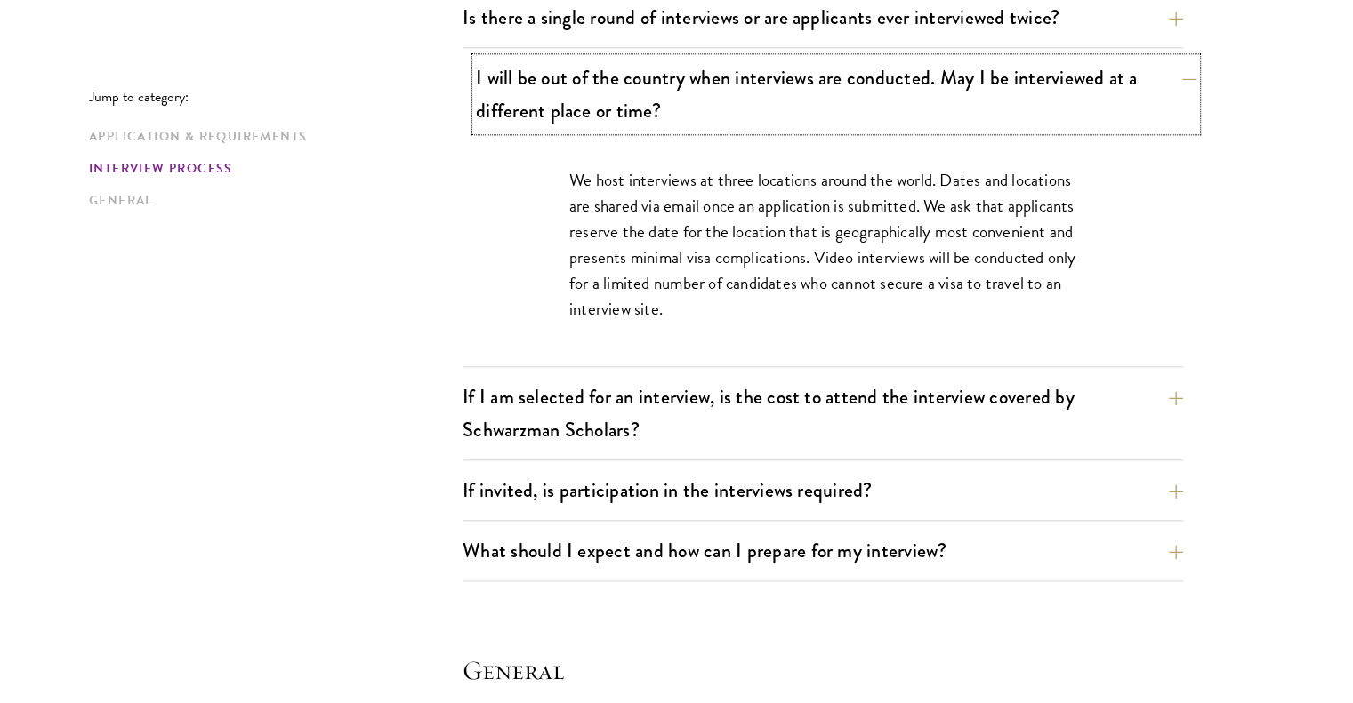
click at [1000, 81] on button "I will be out of the country when interviews are conducted. May I be interviewe…" at bounding box center [836, 94] width 720 height 73
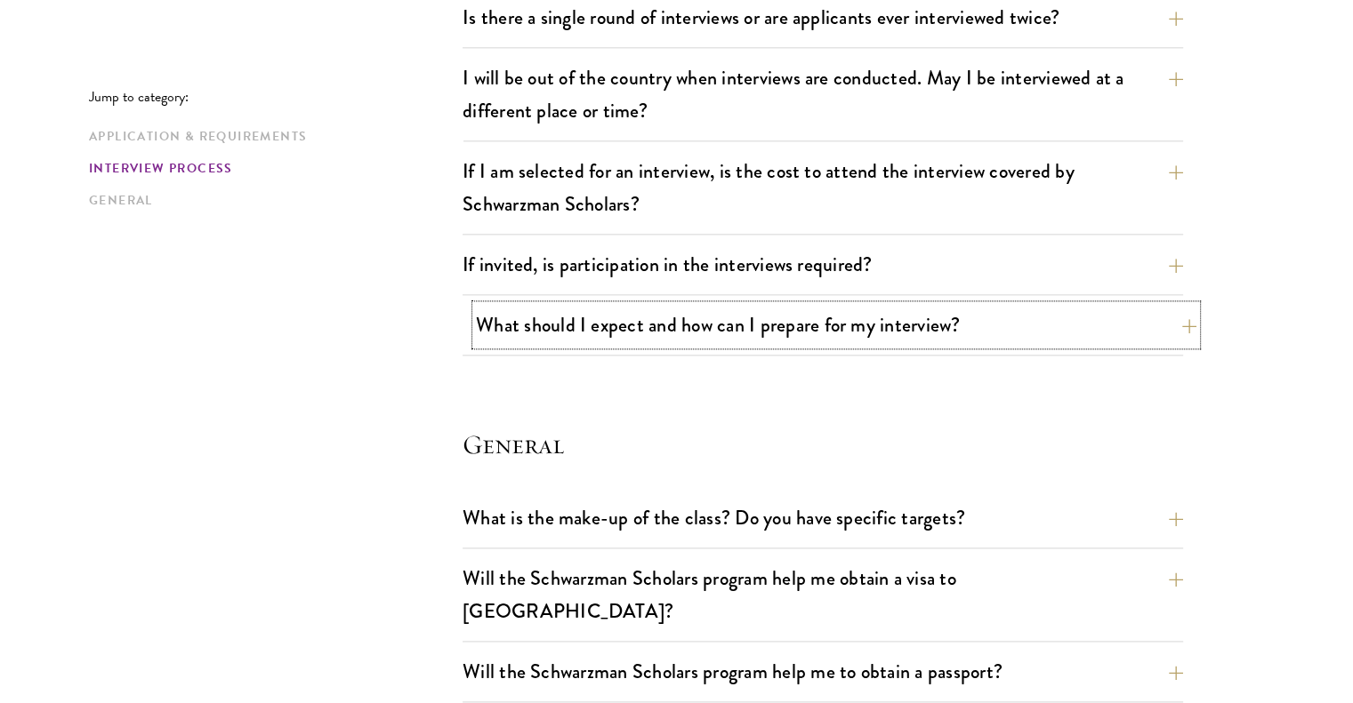
click at [952, 321] on button "What should I expect and how can I prepare for my interview?" at bounding box center [836, 325] width 720 height 40
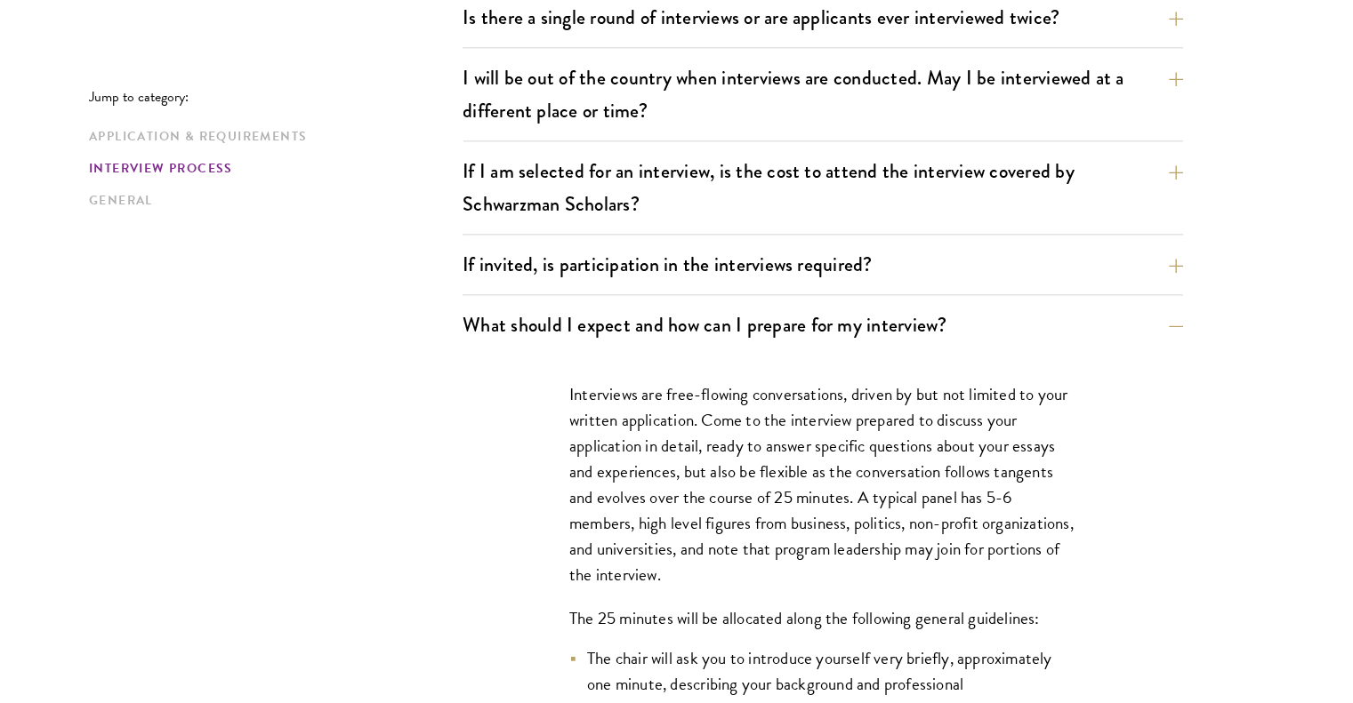
click at [1002, 416] on p "Interviews are free-flowing conversations, driven by but not limited to your wr…" at bounding box center [822, 485] width 507 height 207
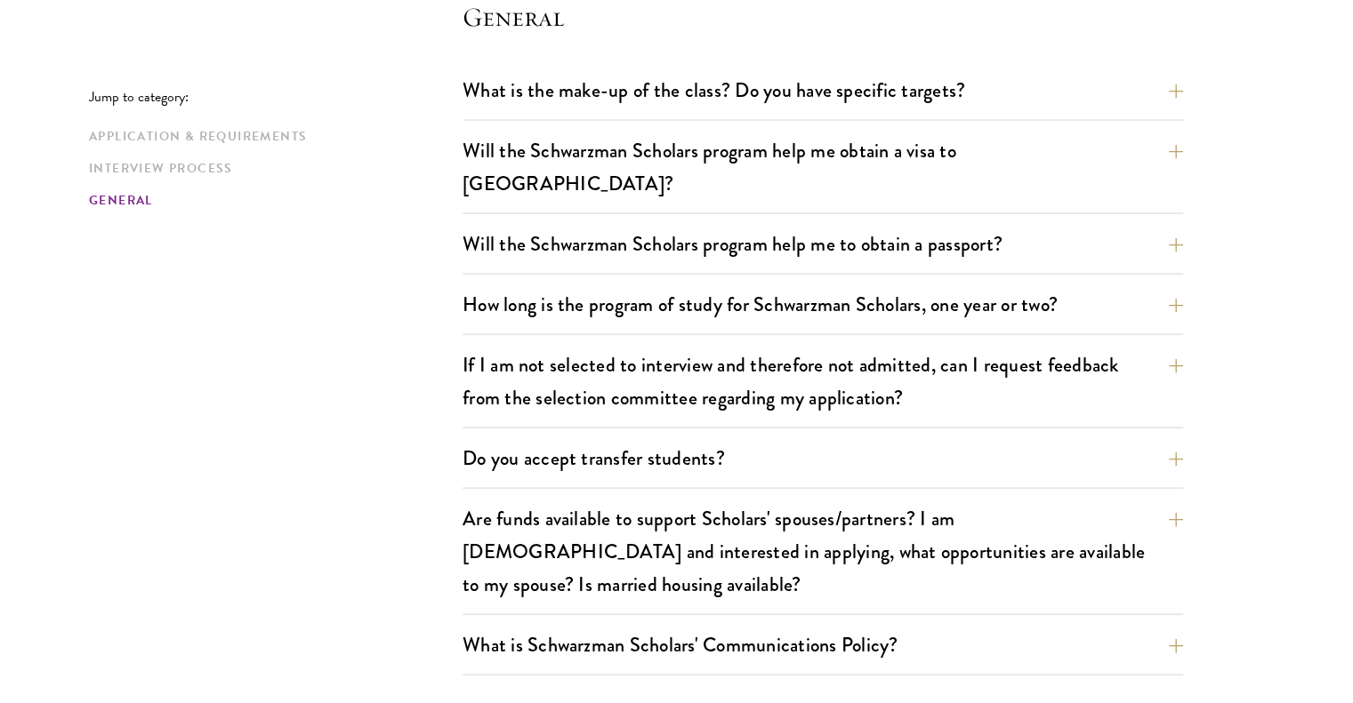
scroll to position [3735, 0]
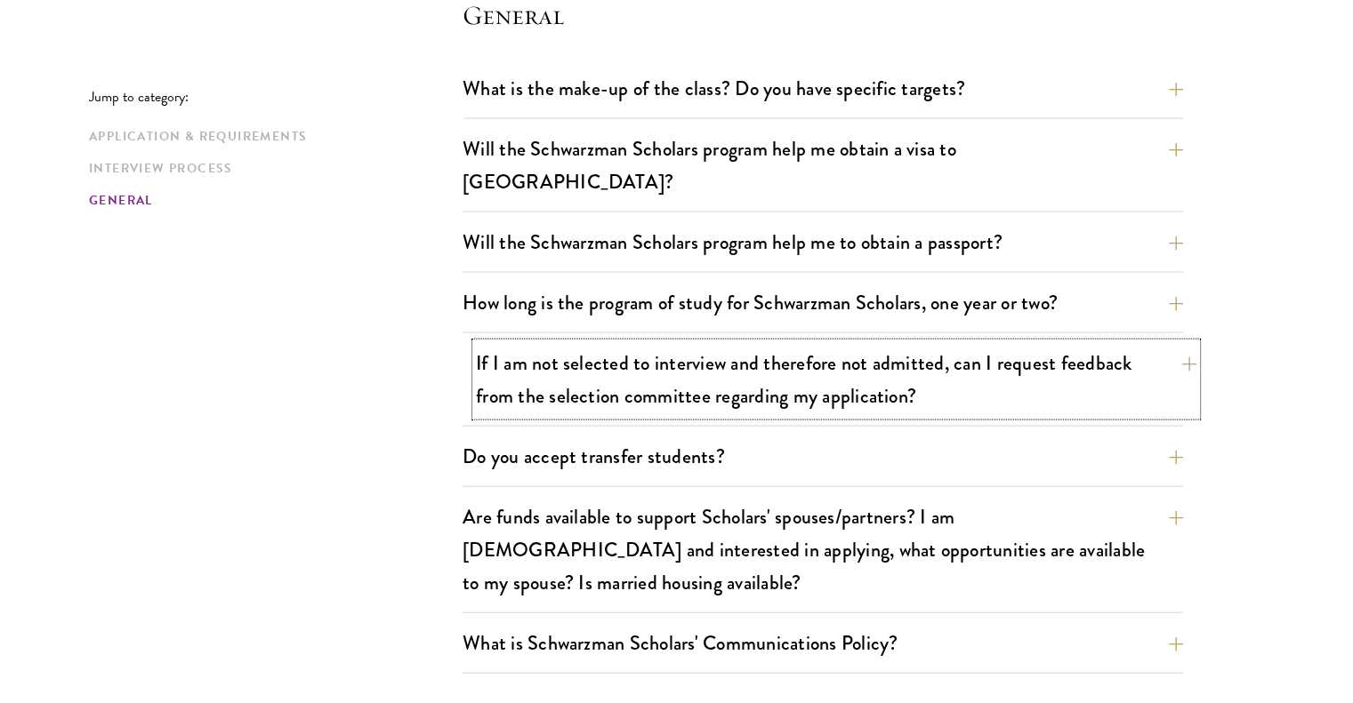
click at [1015, 362] on button "If I am not selected to interview and therefore not admitted, can I request fee…" at bounding box center [836, 379] width 720 height 73
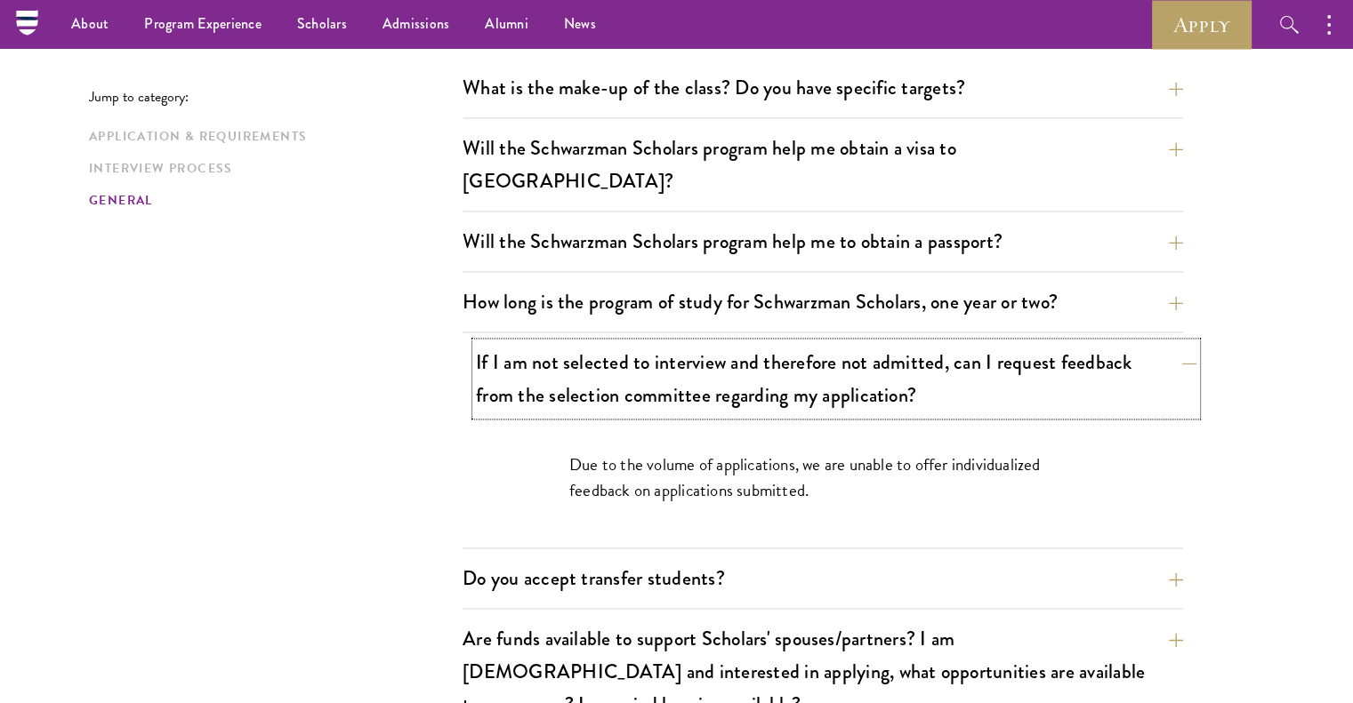
scroll to position [2635, 0]
click at [1015, 362] on button "If I am not selected to interview and therefore not admitted, can I request fee…" at bounding box center [836, 379] width 720 height 73
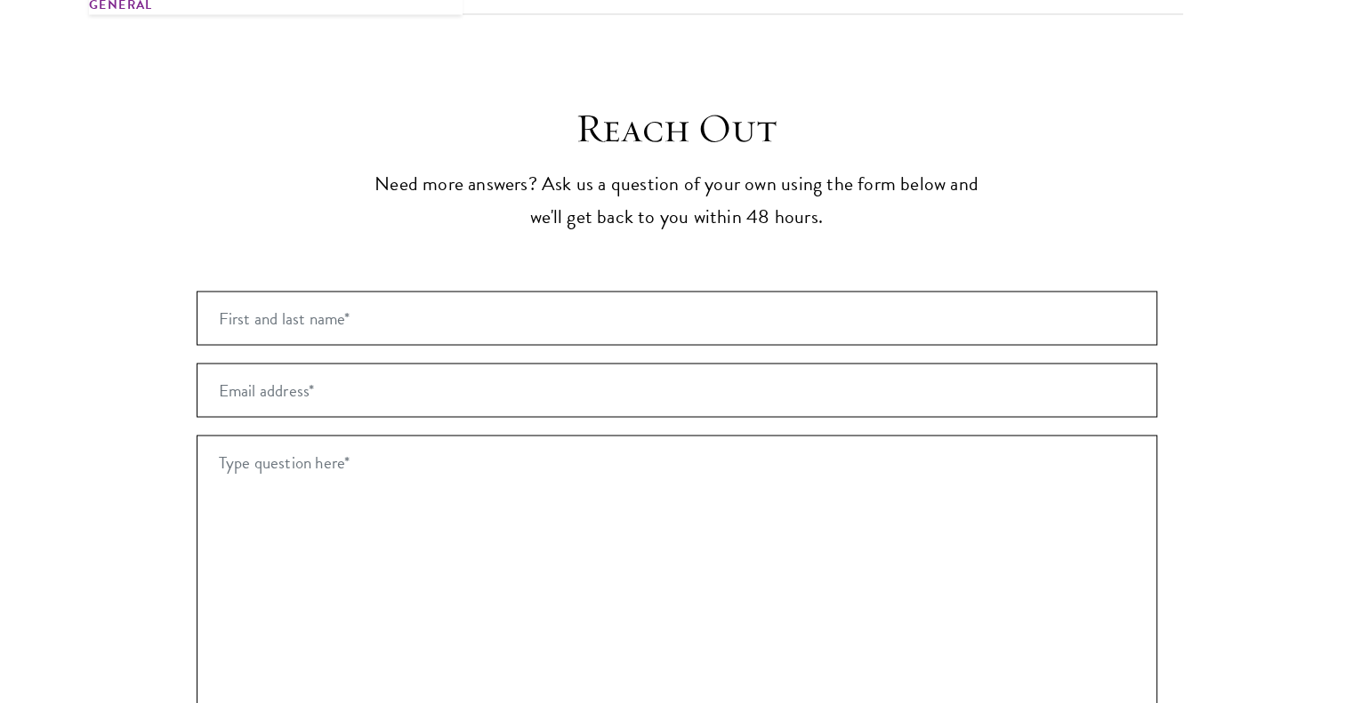
scroll to position [3382, 0]
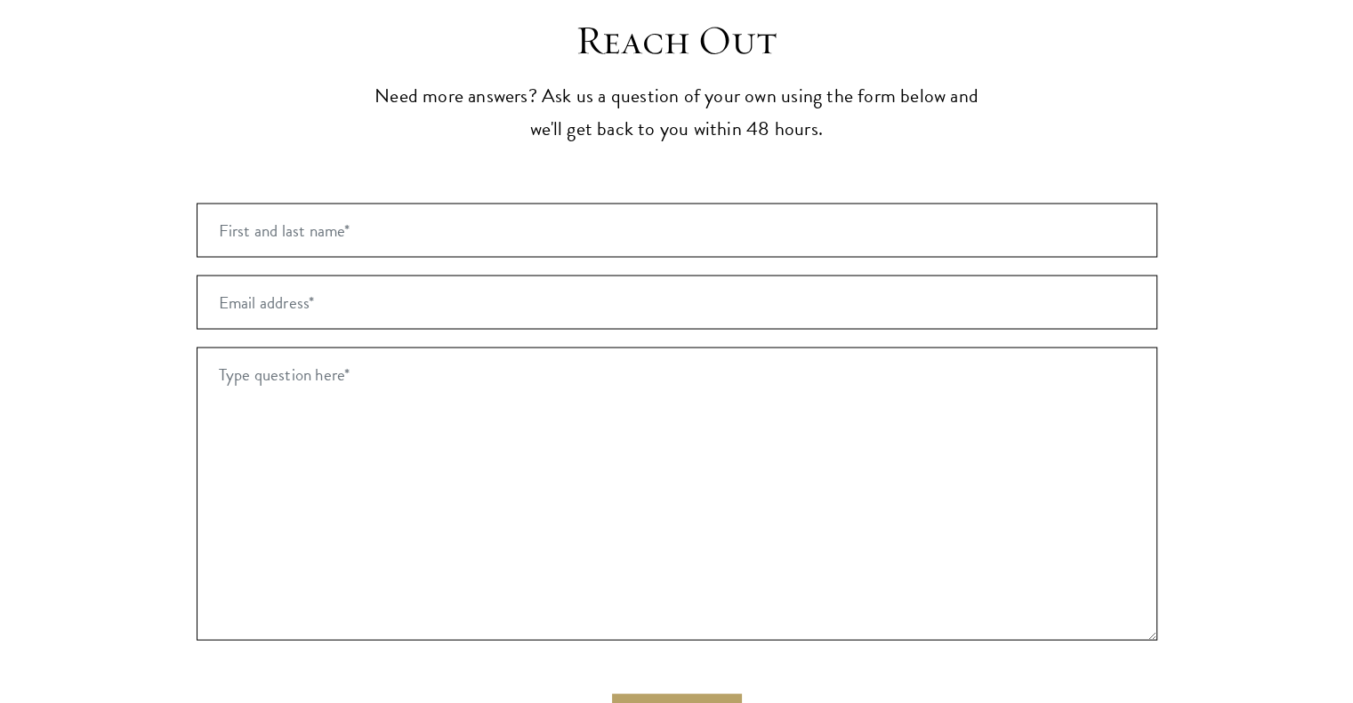
click at [146, 48] on section "Reach Out Need more answers? Ask us a question of your own using the form below…" at bounding box center [676, 497] width 1353 height 963
